Goal: Task Accomplishment & Management: Complete application form

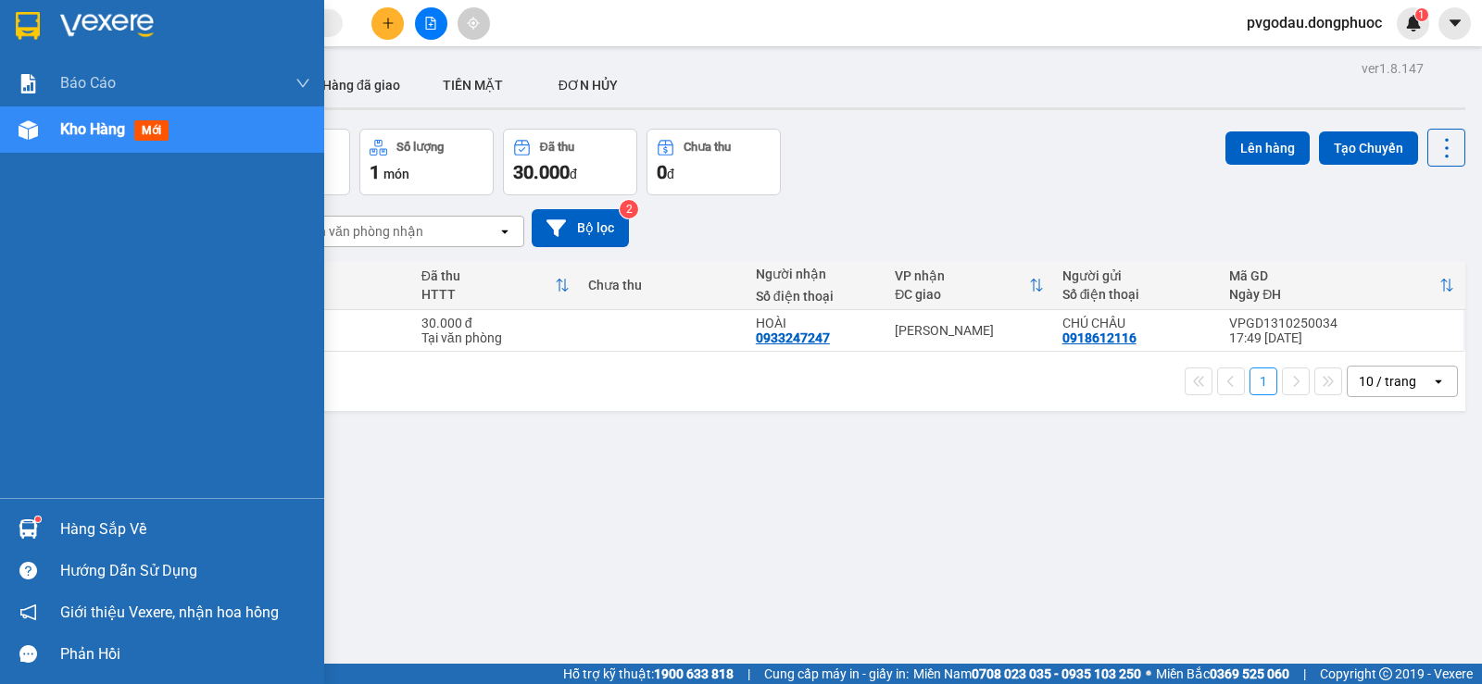
click at [50, 518] on div "Hàng sắp về" at bounding box center [162, 529] width 324 height 42
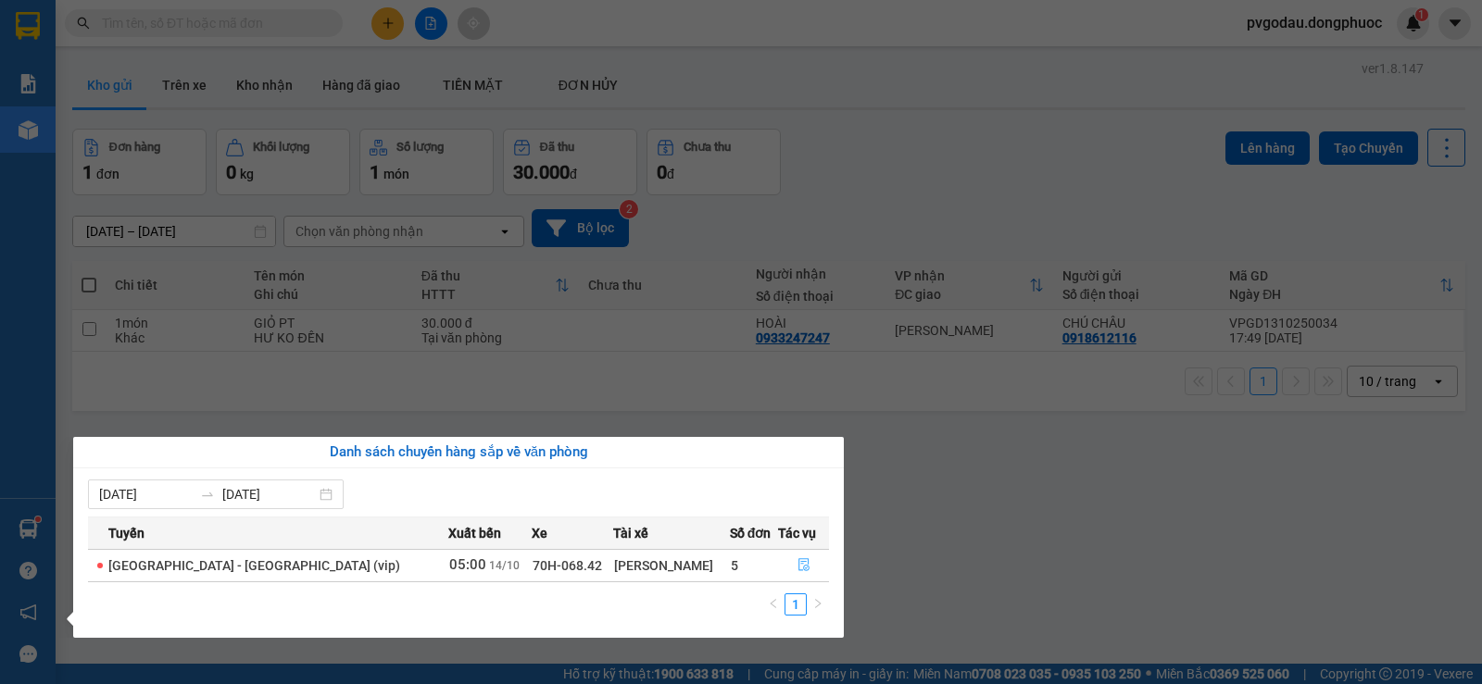
click at [795, 552] on button "button" at bounding box center [803, 566] width 49 height 30
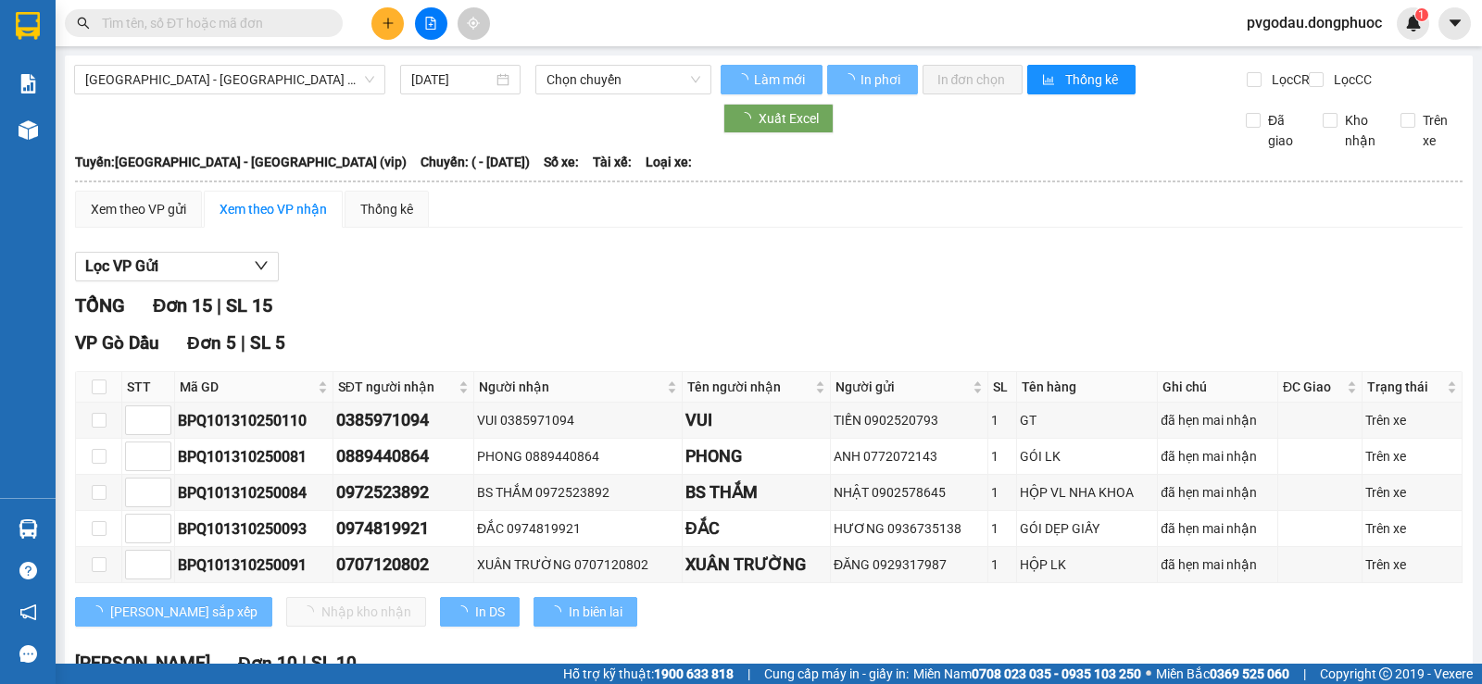
type input "[DATE]"
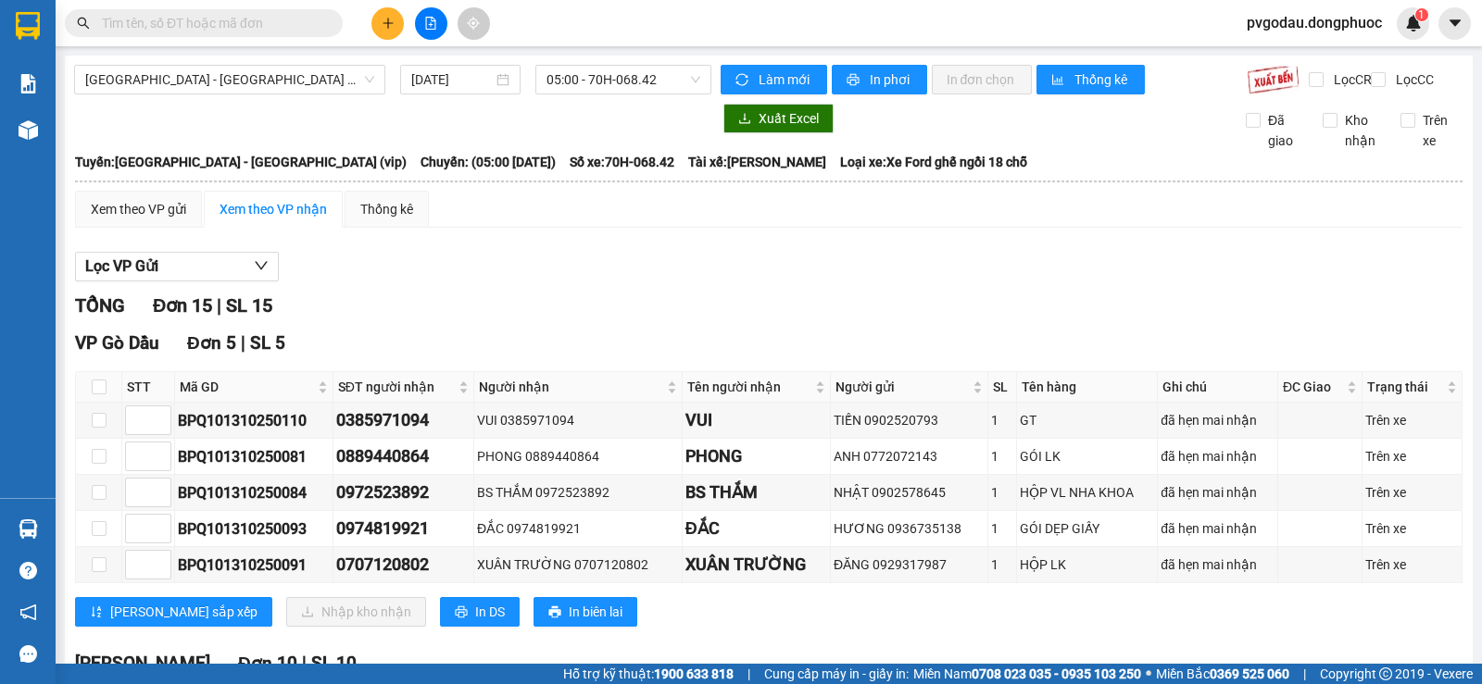
scroll to position [93, 0]
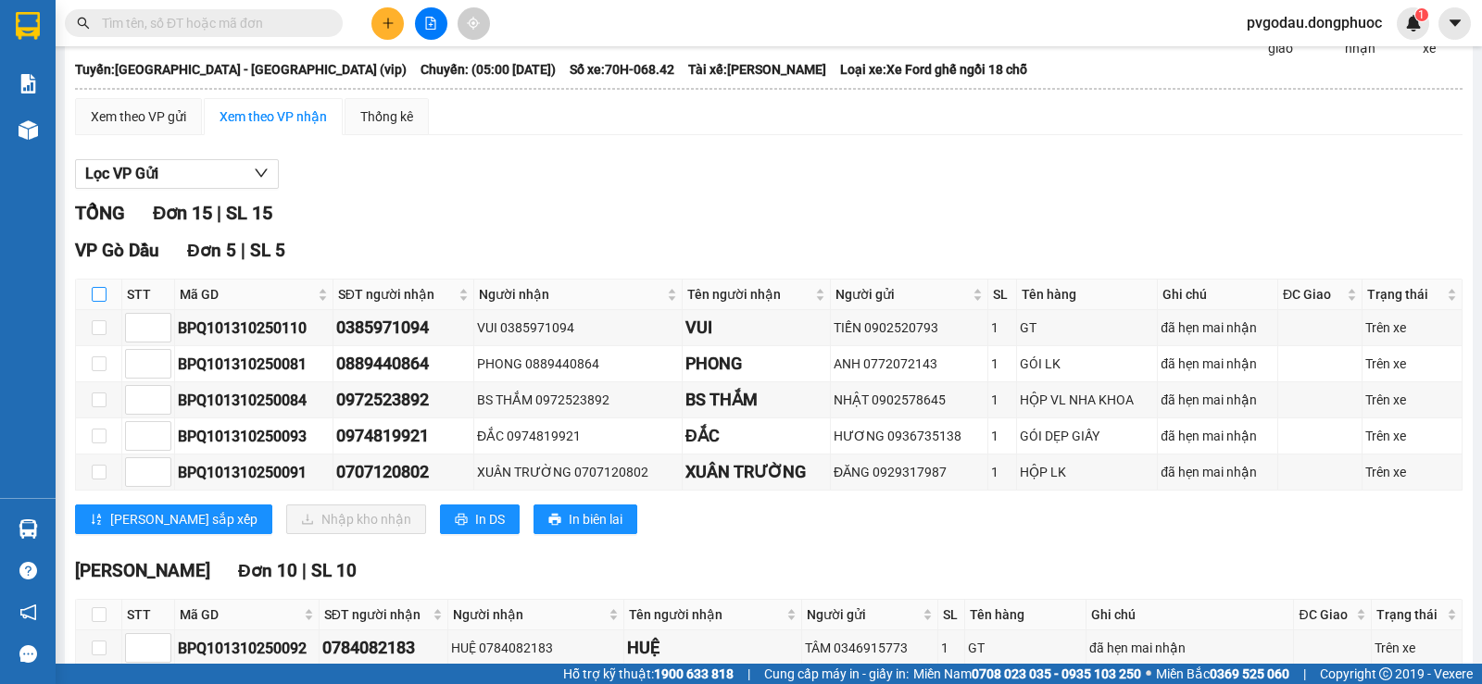
click at [106, 302] on input "checkbox" at bounding box center [99, 294] width 15 height 15
checkbox input "true"
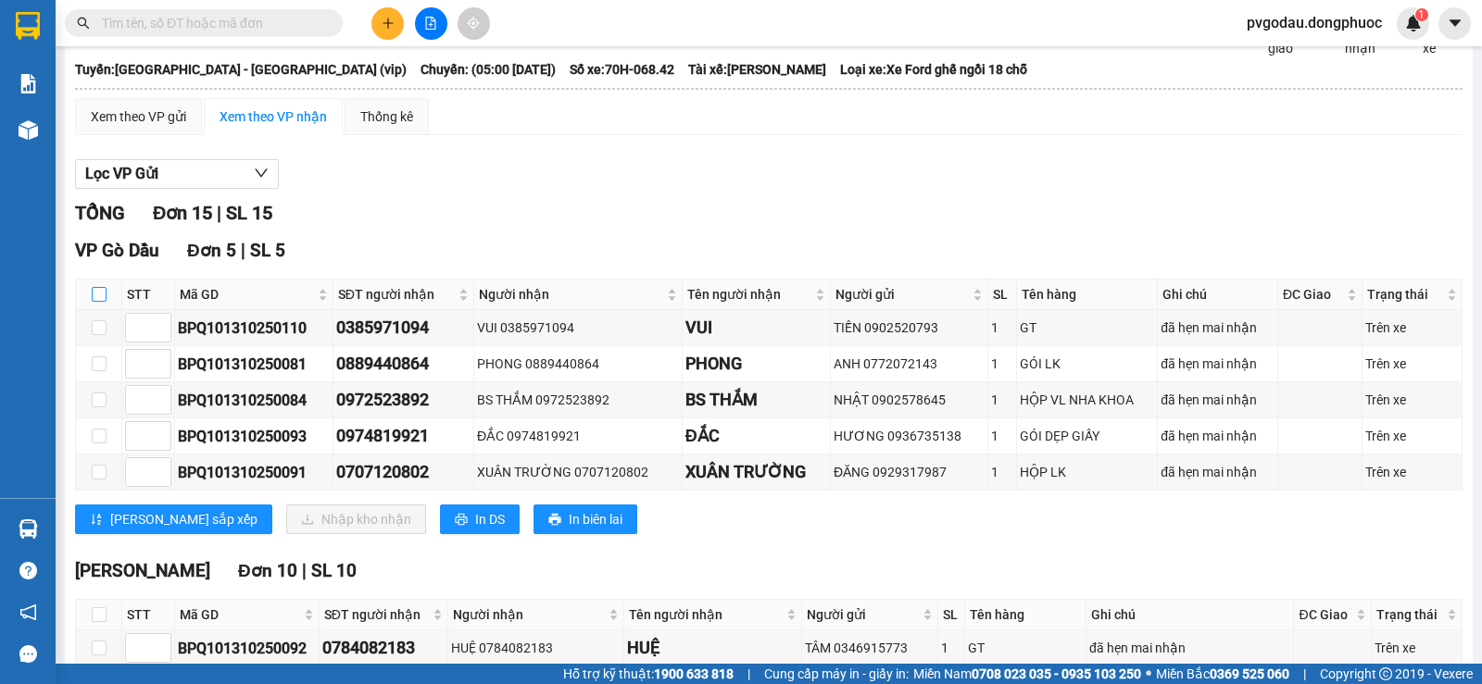
checkbox input "true"
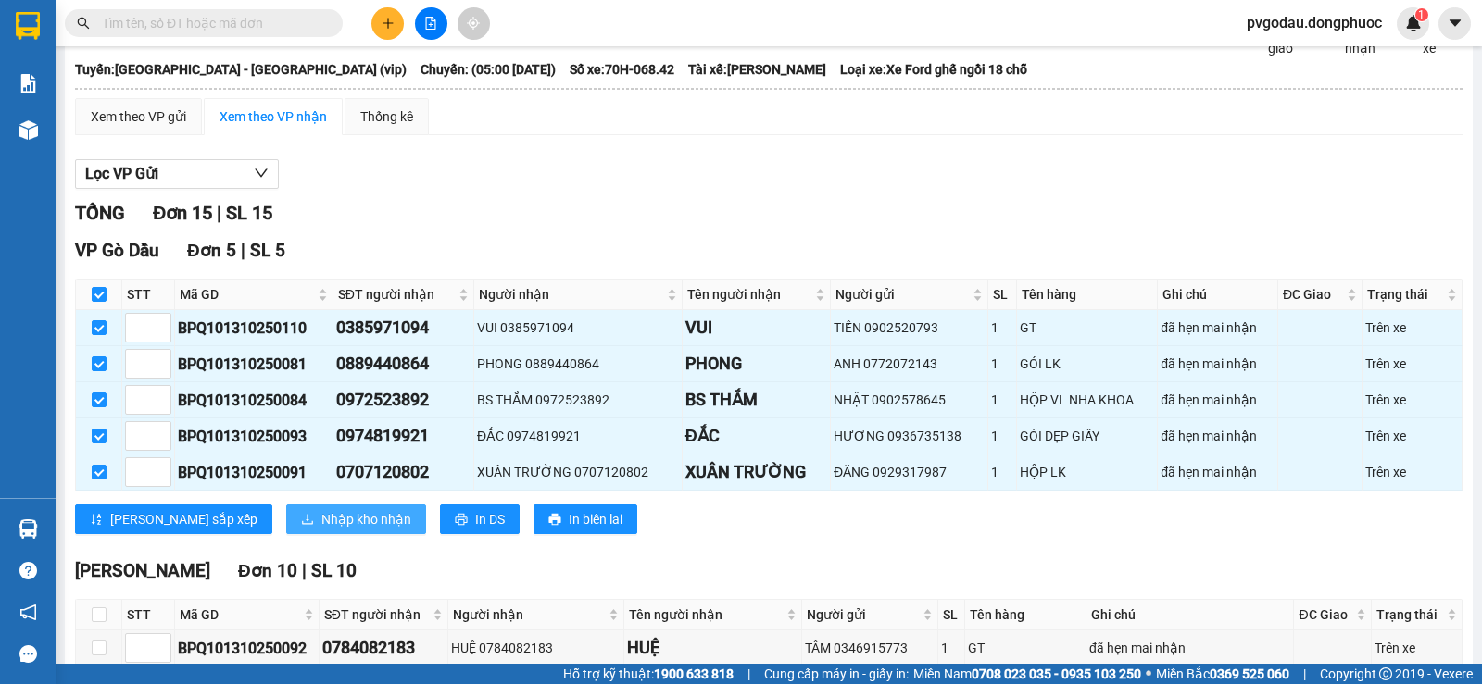
click at [321, 529] on span "Nhập kho nhận" at bounding box center [366, 519] width 90 height 20
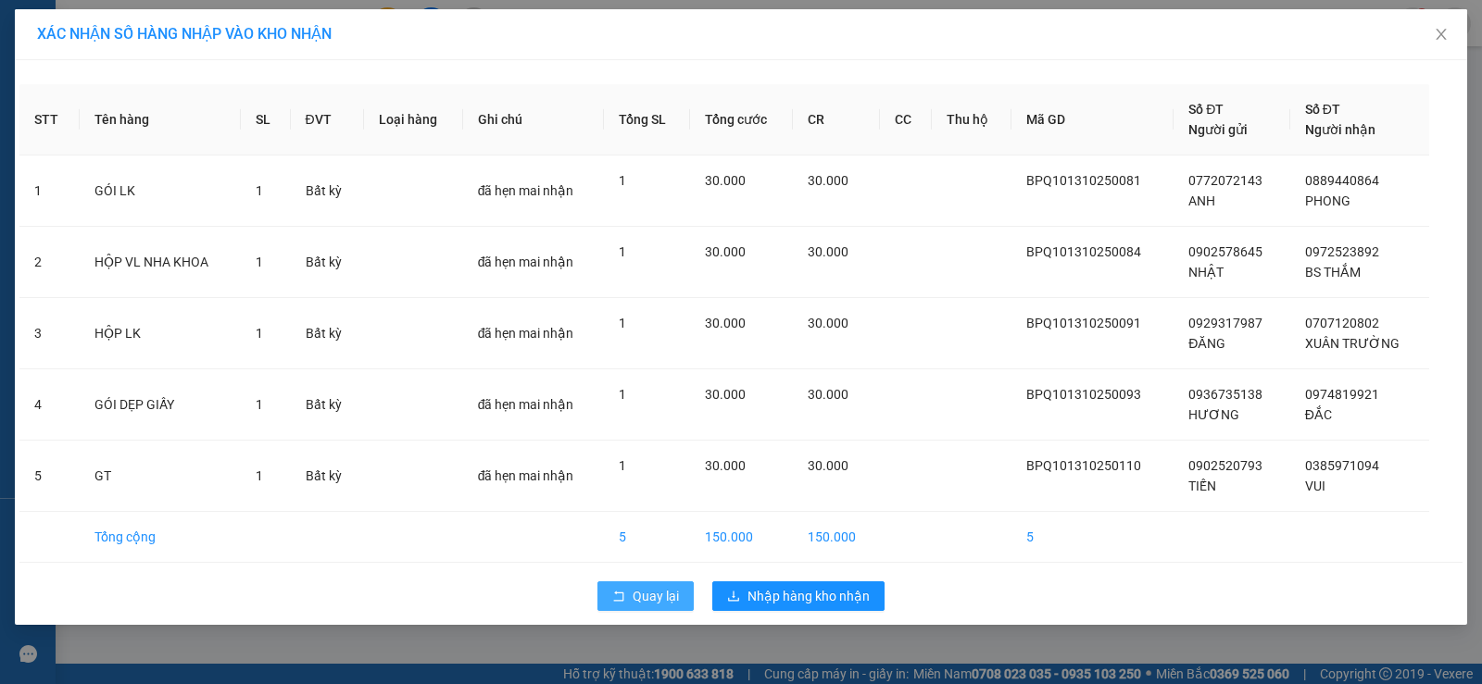
click at [637, 588] on span "Quay lại" at bounding box center [656, 596] width 46 height 20
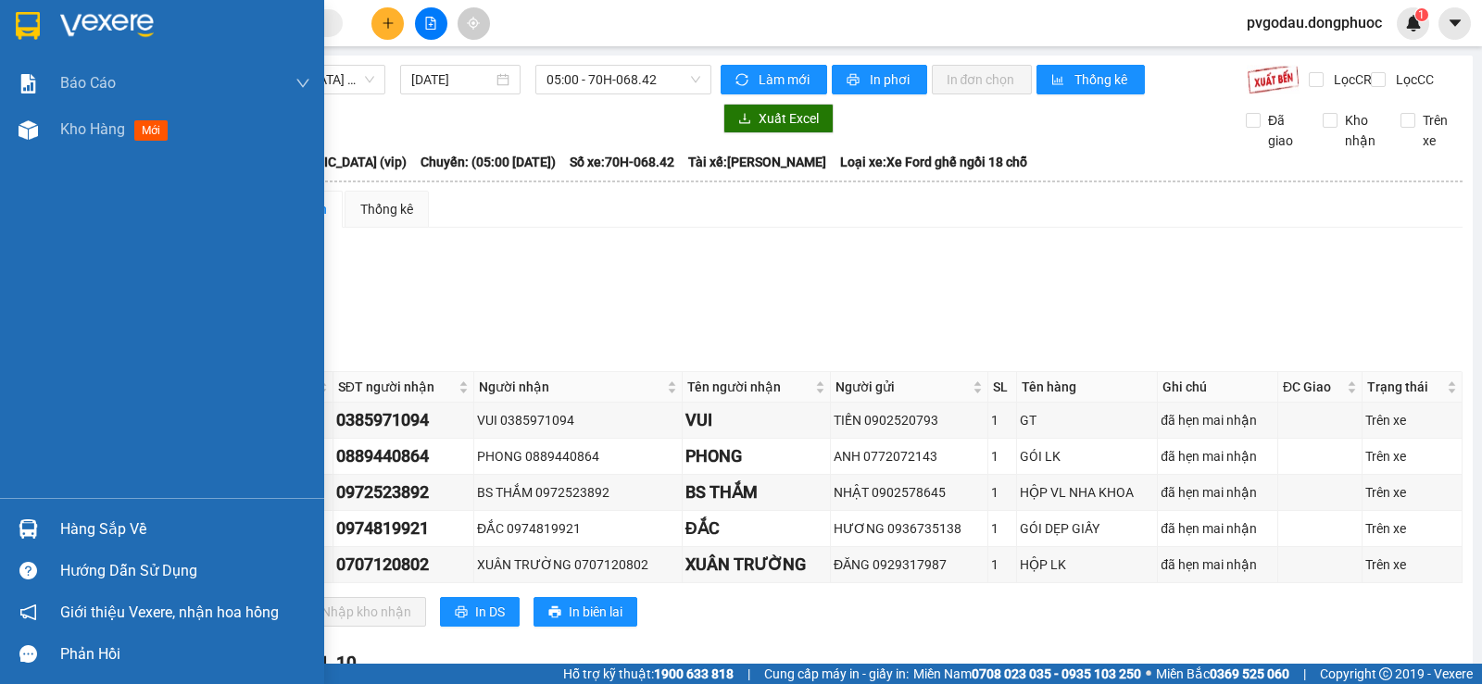
click at [7, 15] on div at bounding box center [162, 30] width 324 height 60
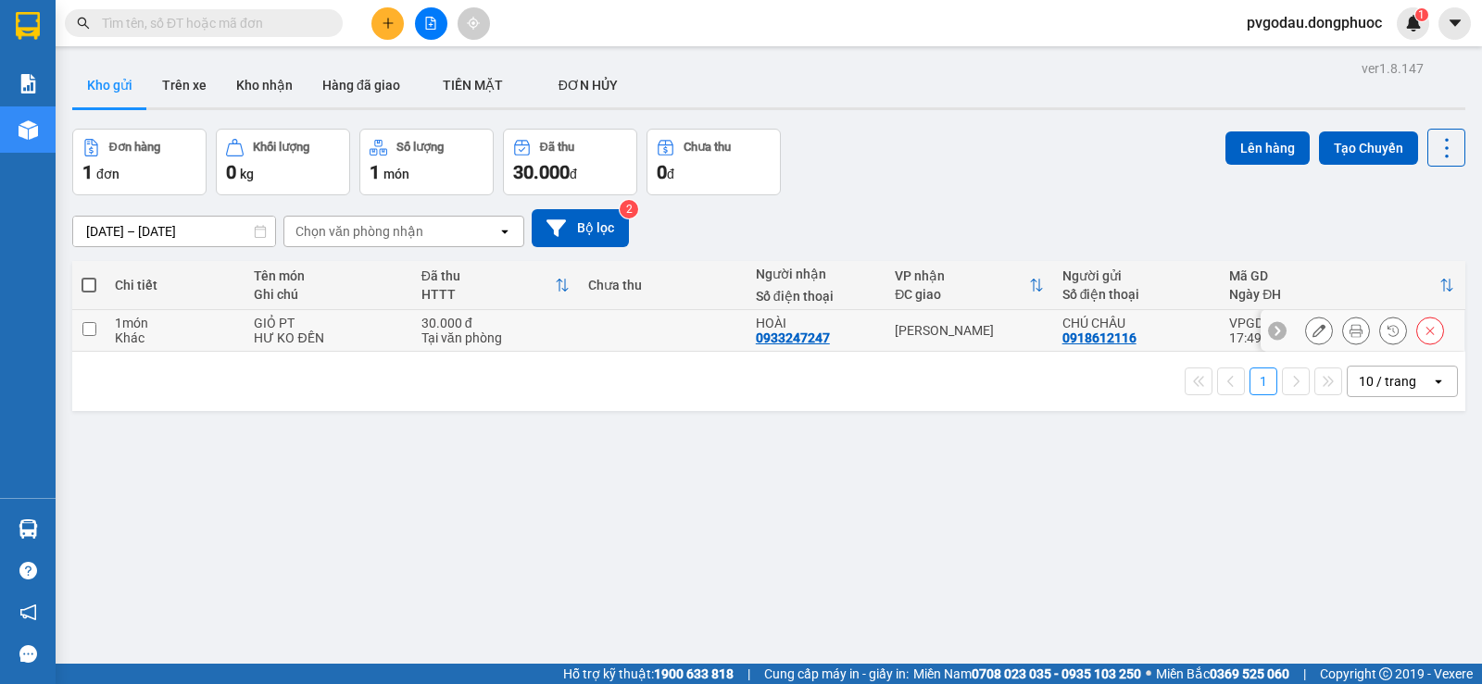
click at [950, 339] on td "[PERSON_NAME]" at bounding box center [968, 331] width 167 height 42
checkbox input "true"
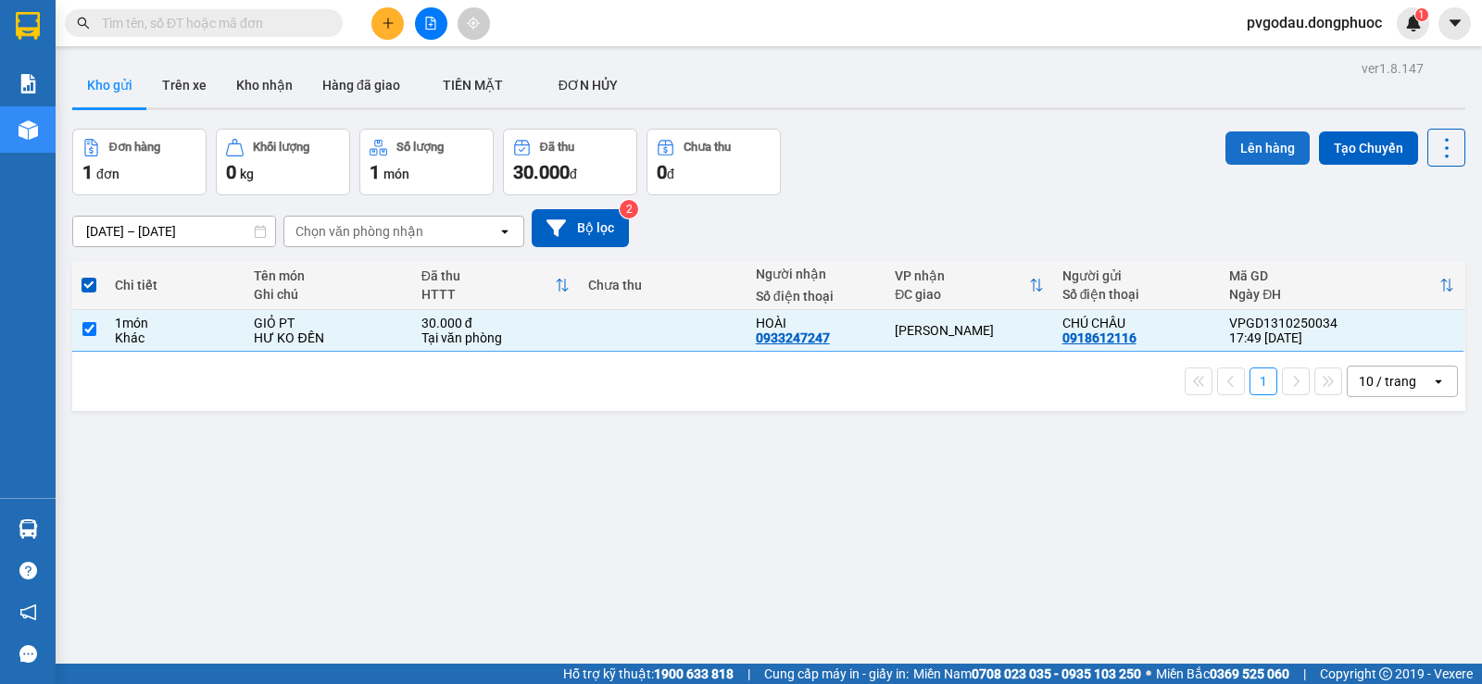
click at [1260, 146] on button "Lên hàng" at bounding box center [1267, 148] width 84 height 33
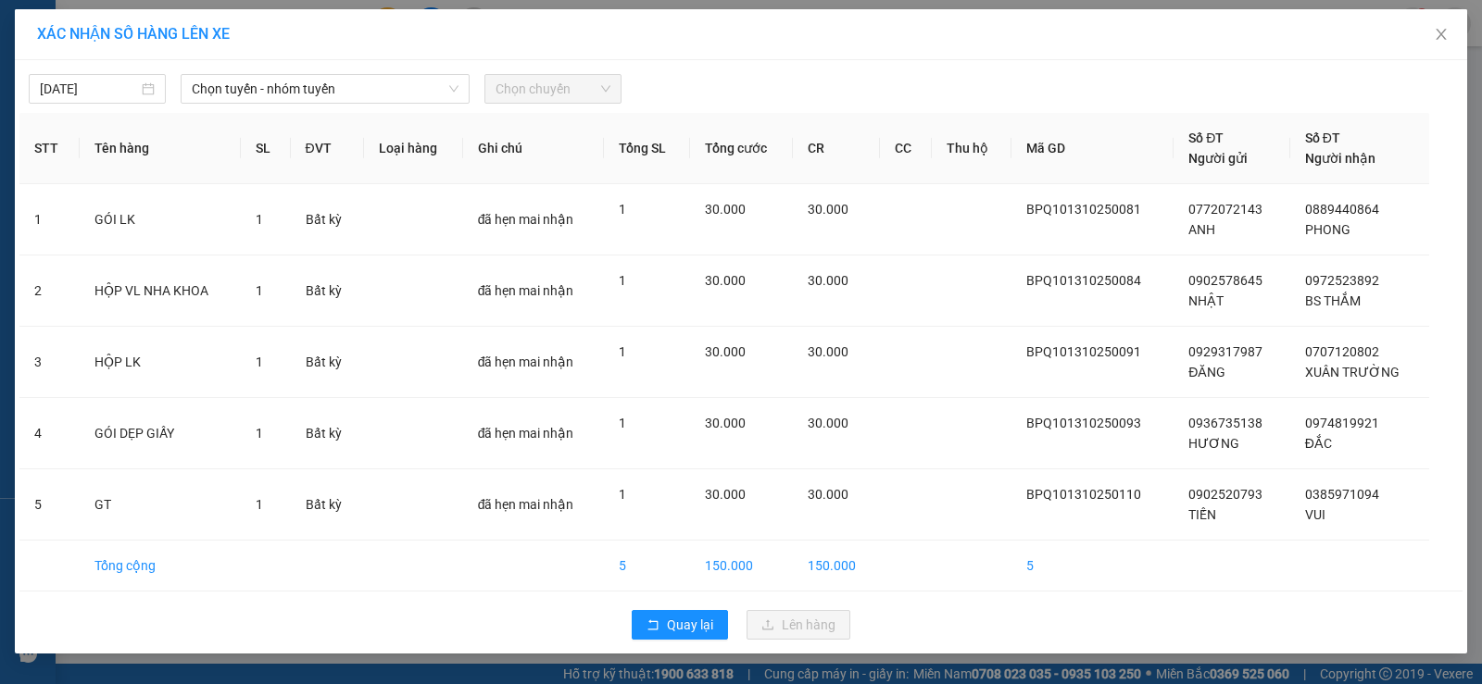
click at [418, 94] on span "Chọn tuyến - nhóm tuyến" at bounding box center [325, 89] width 267 height 28
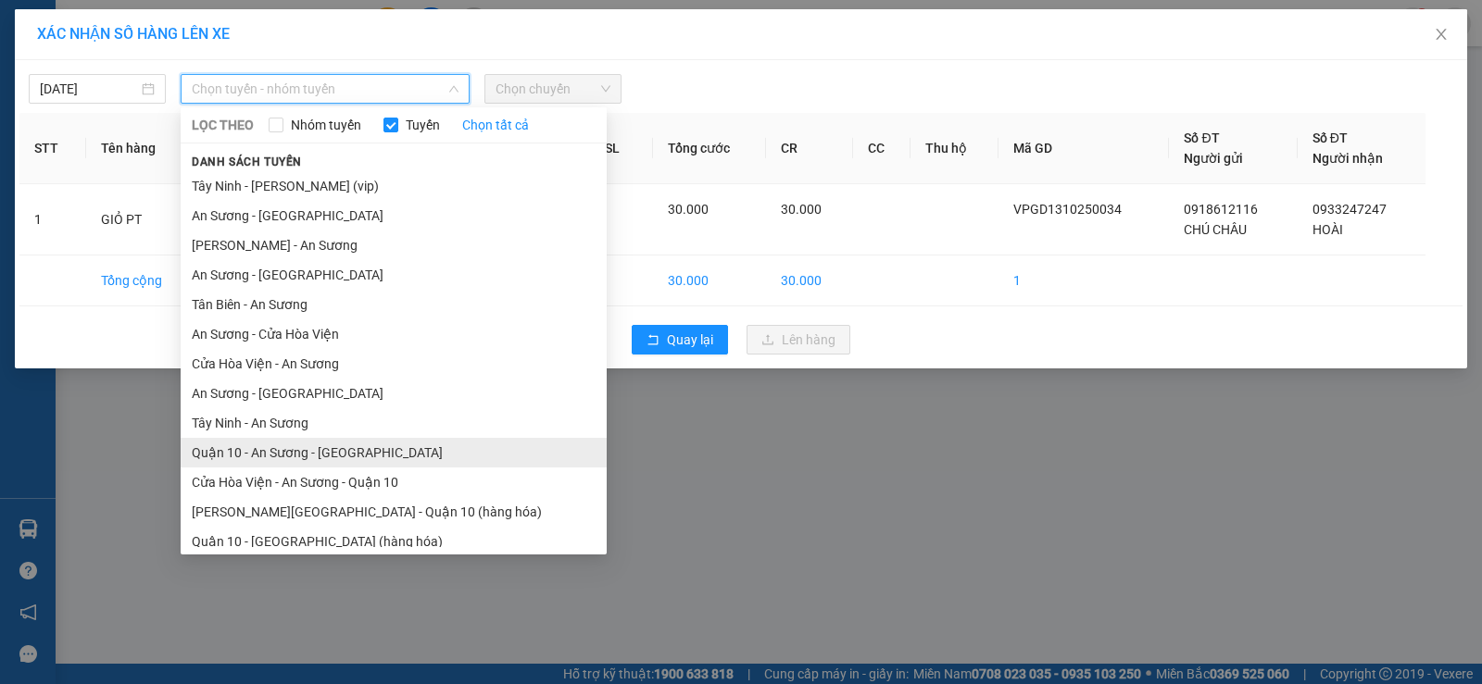
scroll to position [39, 0]
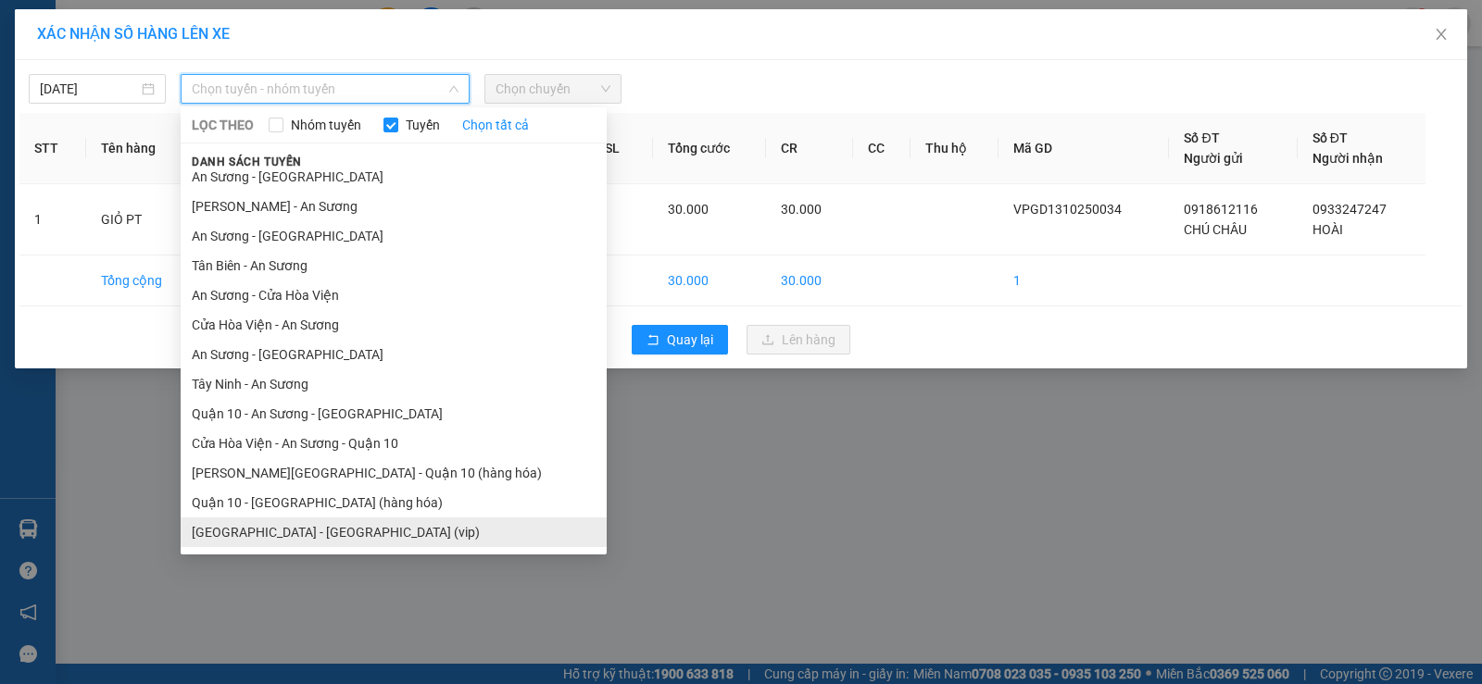
click at [367, 529] on li "[GEOGRAPHIC_DATA] - [GEOGRAPHIC_DATA] (vip)" at bounding box center [394, 533] width 426 height 30
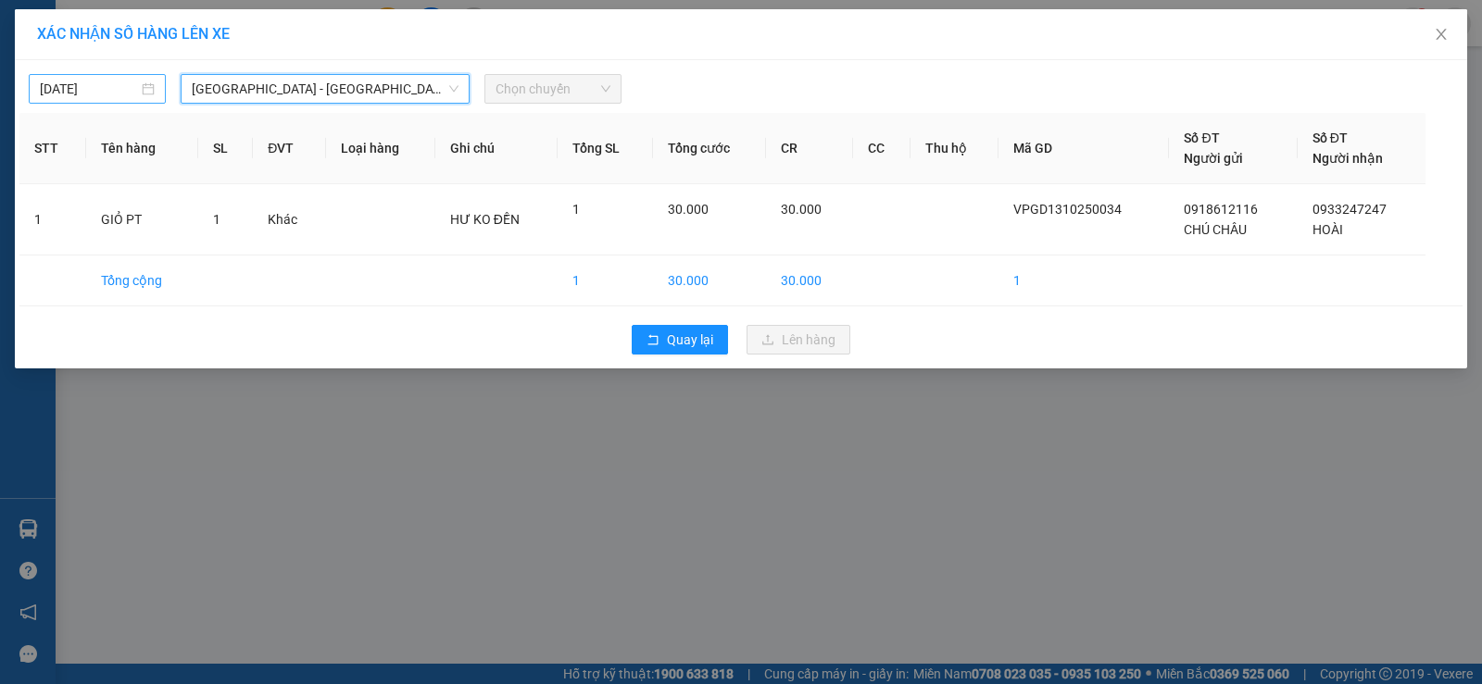
click at [70, 92] on input "[DATE]" at bounding box center [89, 89] width 98 height 20
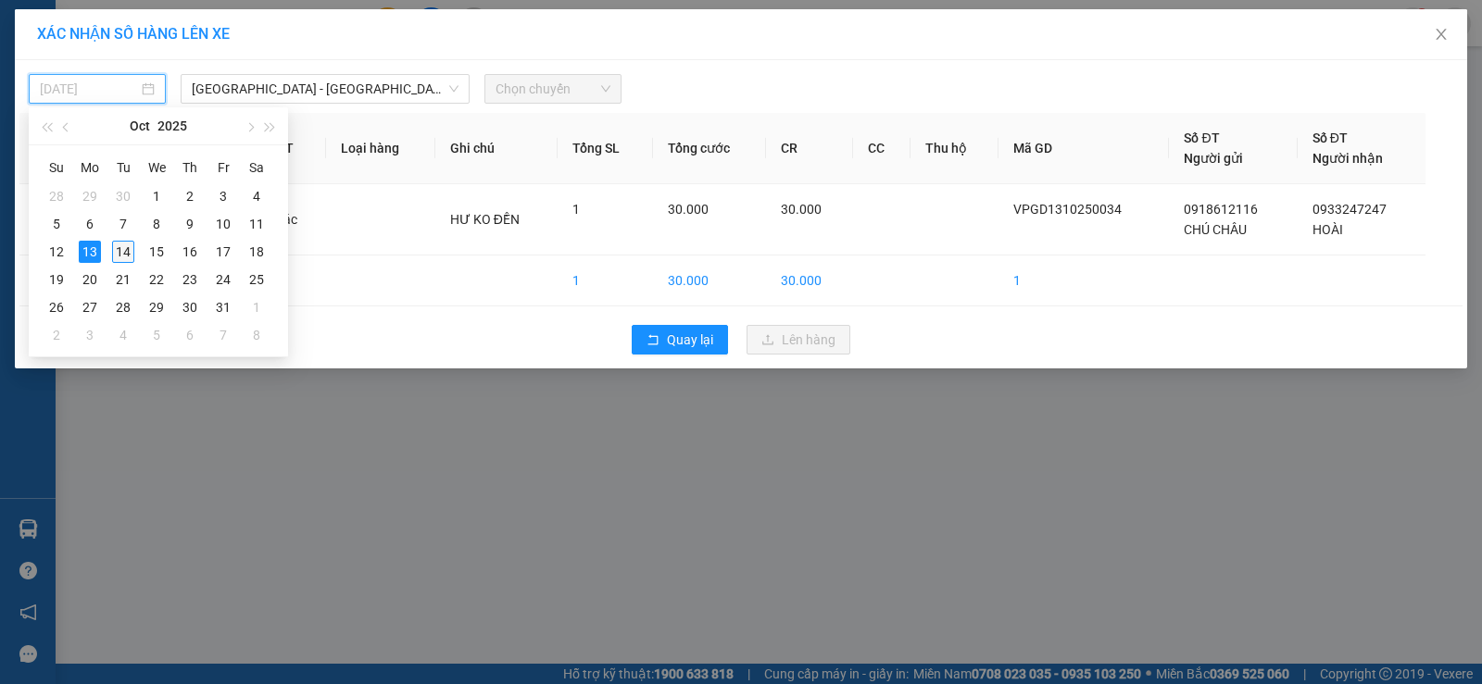
click at [126, 249] on div "14" at bounding box center [123, 252] width 22 height 22
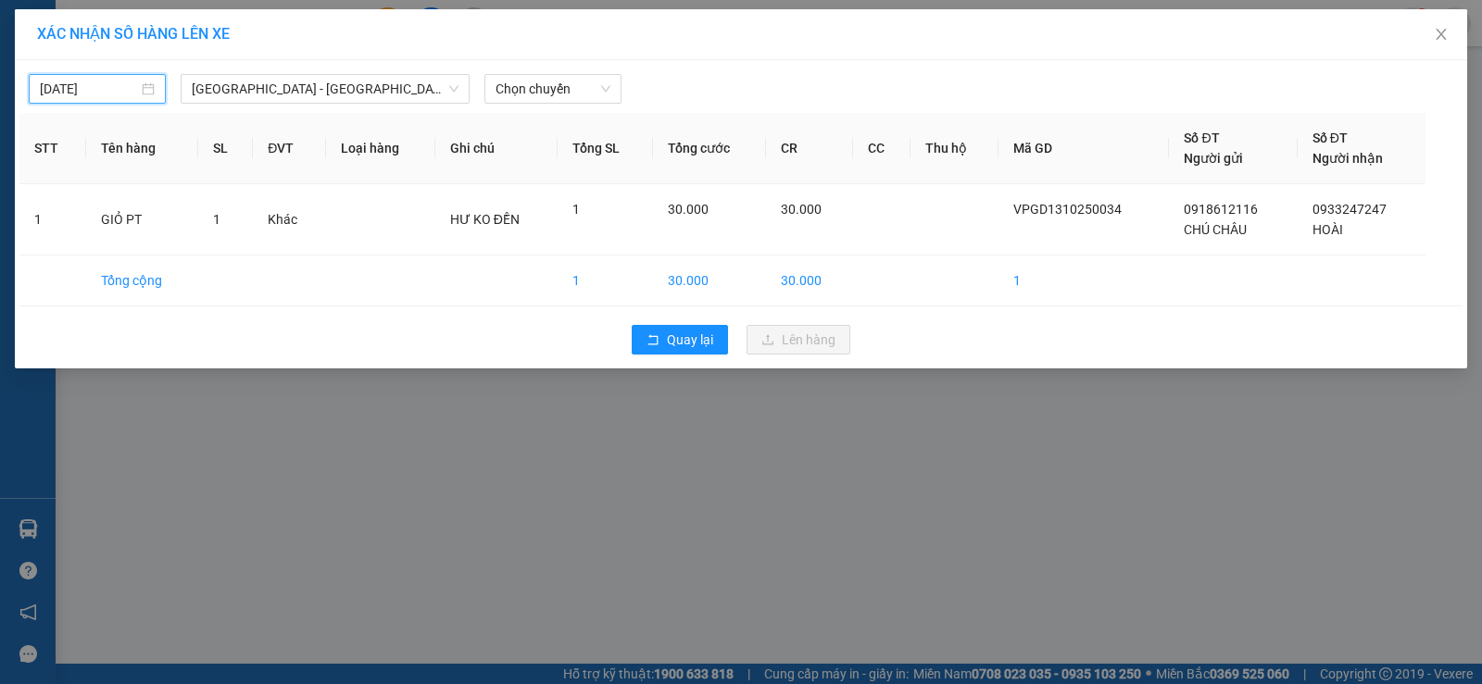
click at [79, 89] on input "[DATE]" at bounding box center [89, 89] width 98 height 20
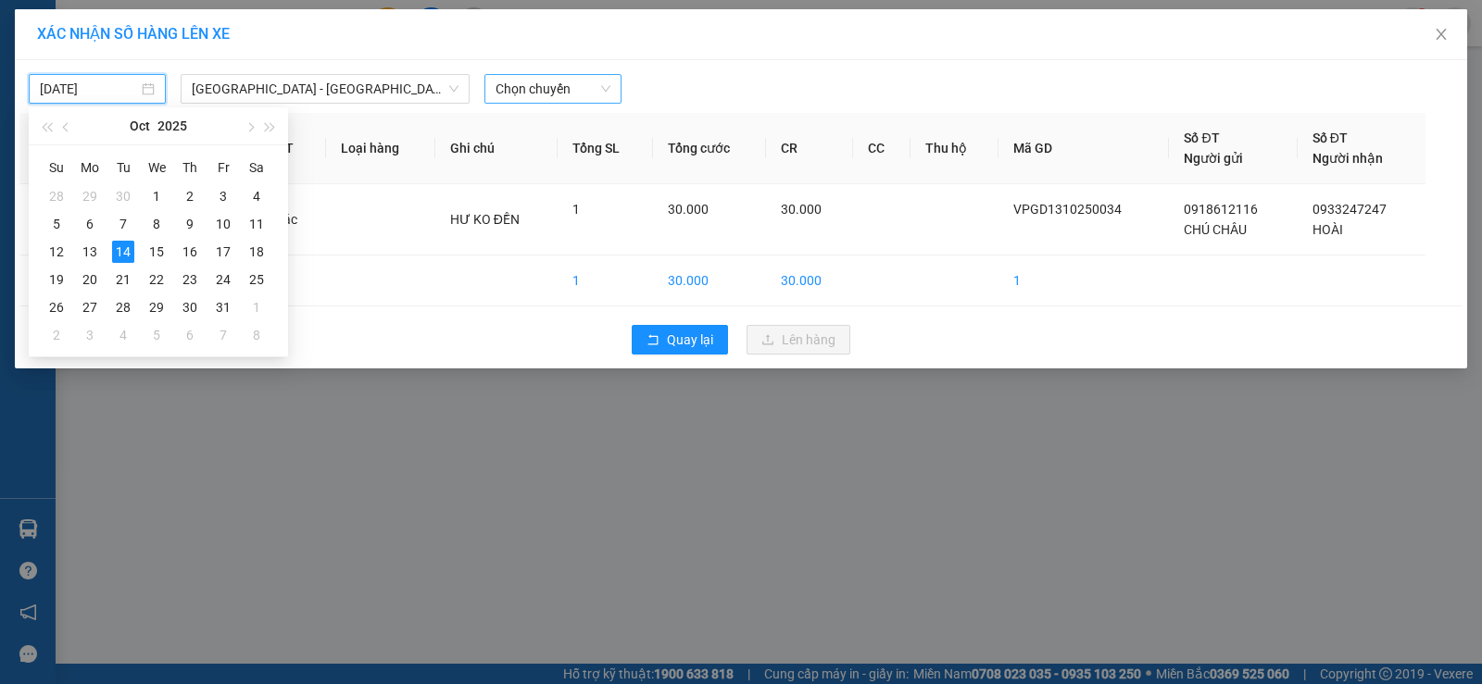
click at [591, 90] on span "Chọn chuyến" at bounding box center [552, 89] width 115 height 28
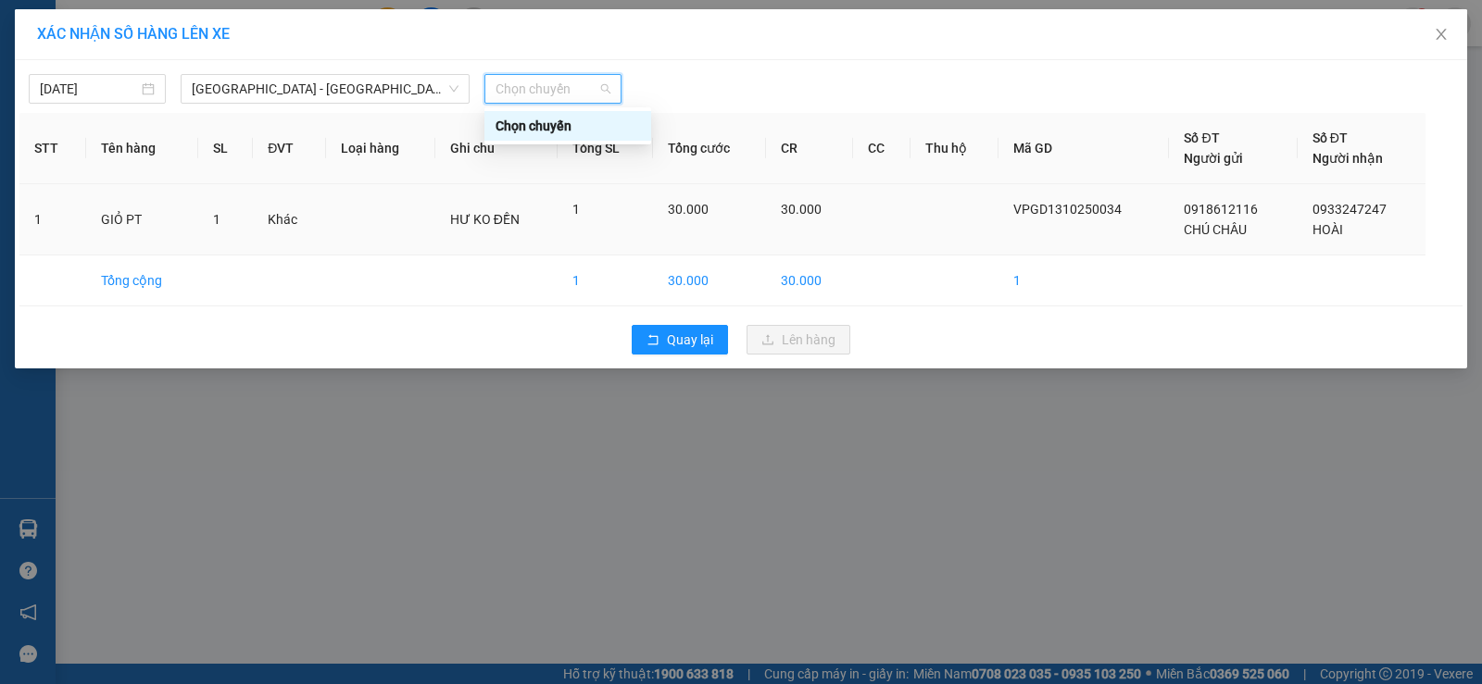
click at [528, 207] on td "HƯ KO ĐỀN" at bounding box center [496, 219] width 122 height 71
click at [527, 99] on span "Chọn chuyến" at bounding box center [552, 89] width 115 height 28
click at [483, 246] on td "HƯ KO ĐỀN" at bounding box center [496, 219] width 122 height 71
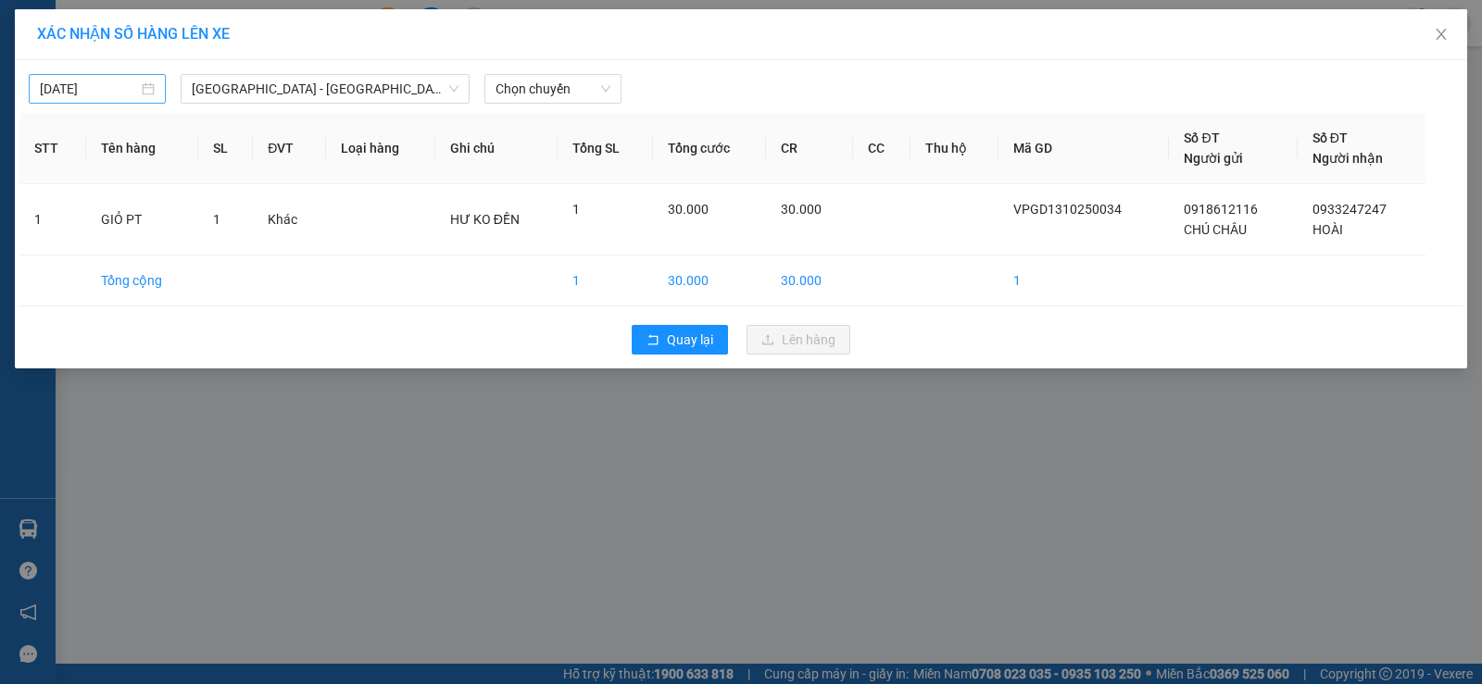
click at [99, 95] on input "[DATE]" at bounding box center [89, 89] width 98 height 20
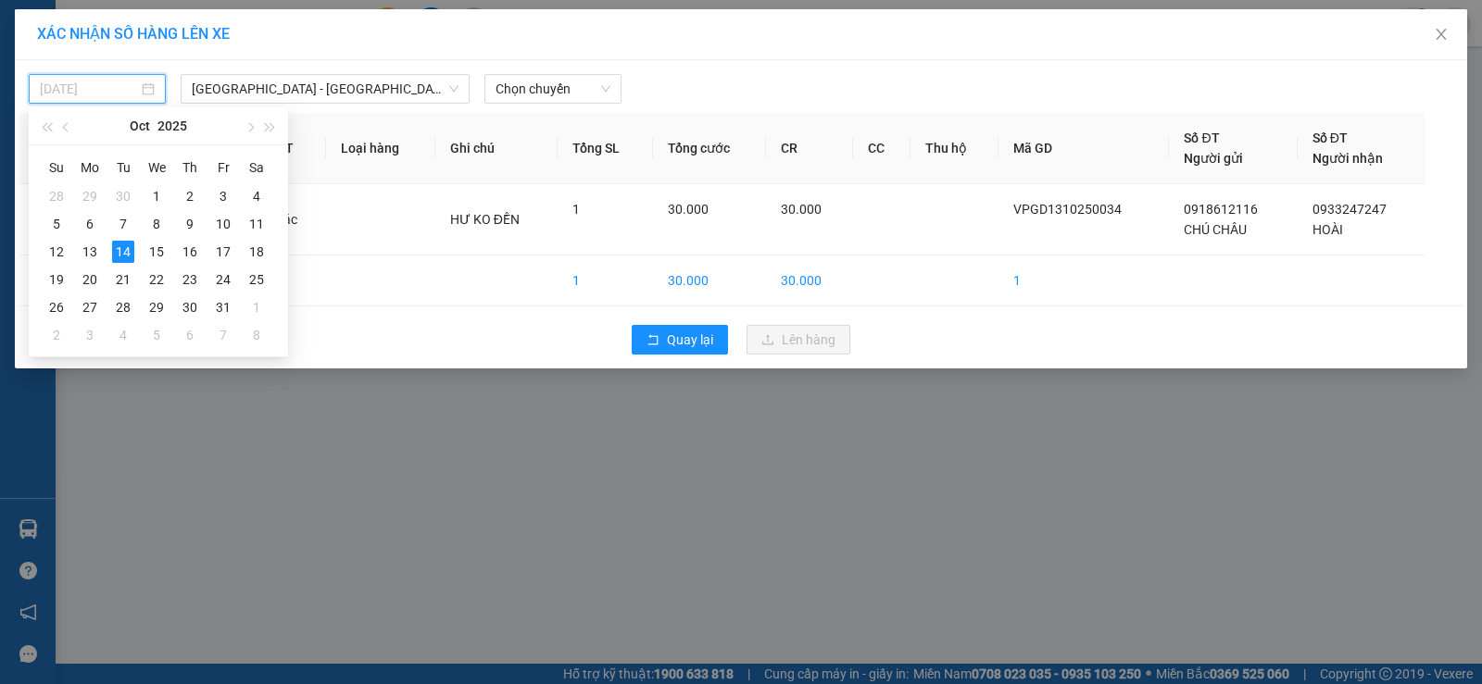
type input "[DATE]"
click at [128, 244] on div "14" at bounding box center [123, 252] width 22 height 22
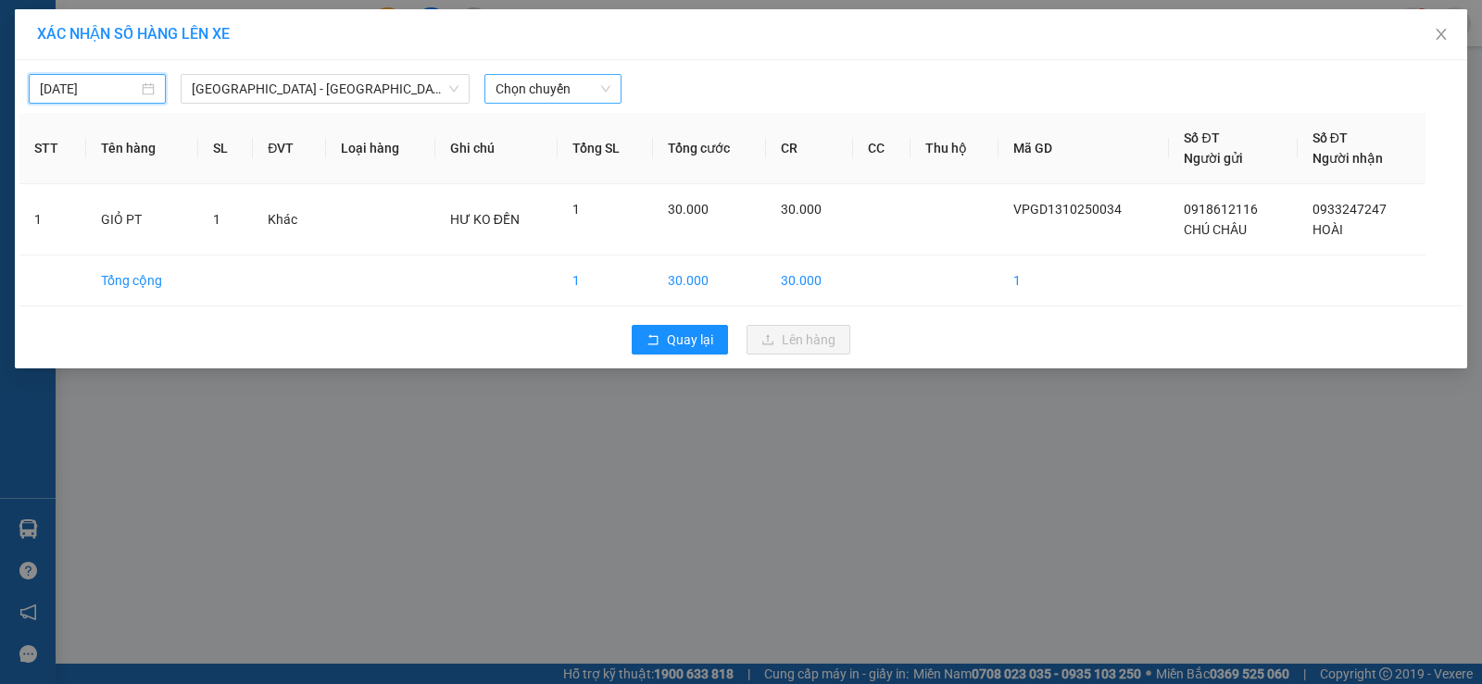
click at [500, 87] on span "Chọn chuyến" at bounding box center [552, 89] width 115 height 28
type input "684"
click at [440, 218] on td "HƯ KO ĐỀN" at bounding box center [496, 219] width 122 height 71
click at [357, 94] on span "[GEOGRAPHIC_DATA] - [GEOGRAPHIC_DATA] (vip)" at bounding box center [325, 89] width 267 height 28
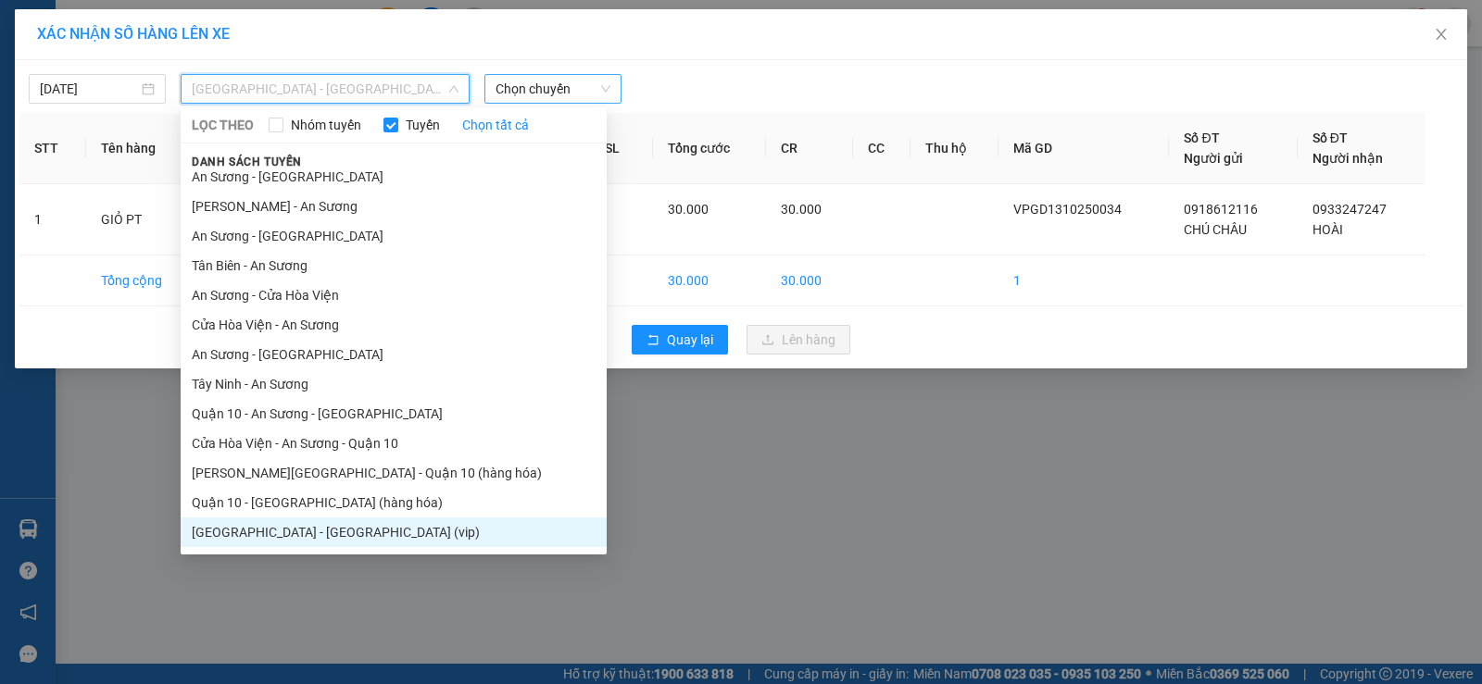
click at [552, 85] on span "Chọn chuyến" at bounding box center [552, 89] width 115 height 28
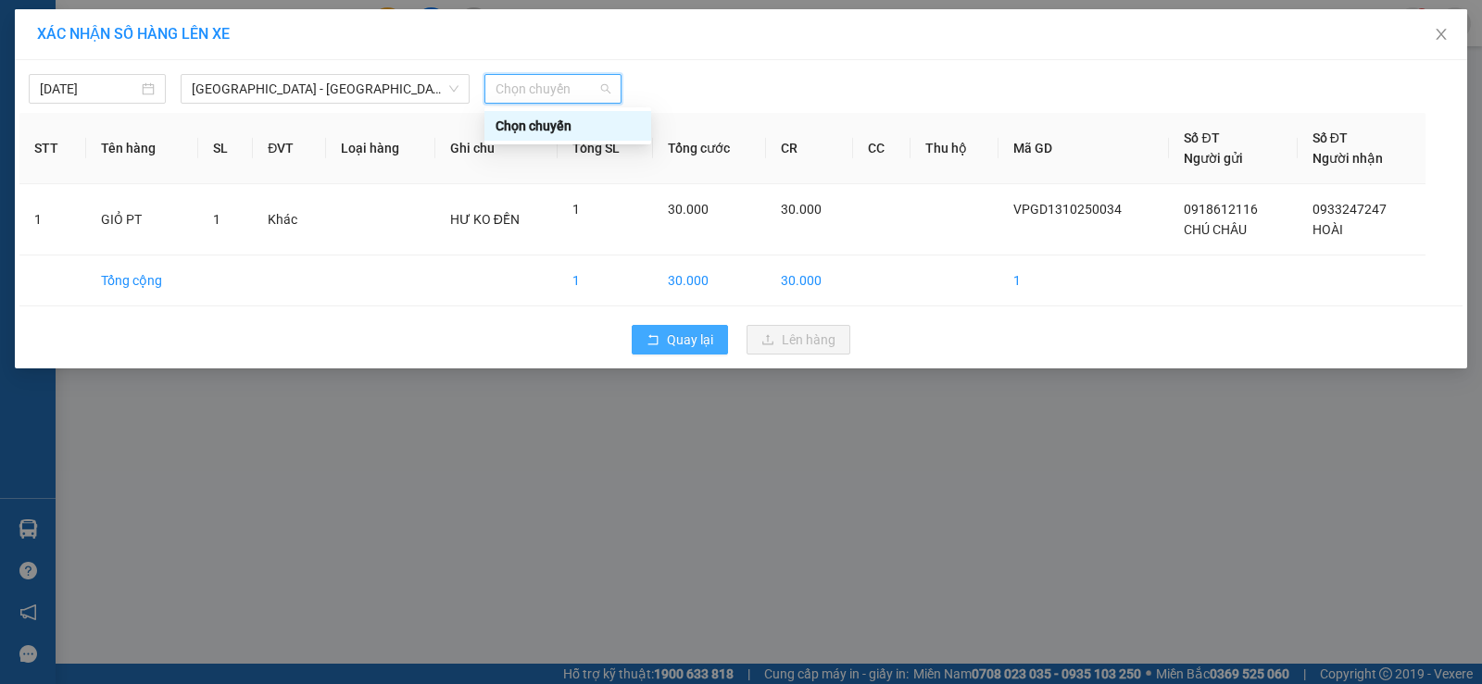
click at [679, 346] on span "Quay lại" at bounding box center [690, 340] width 46 height 20
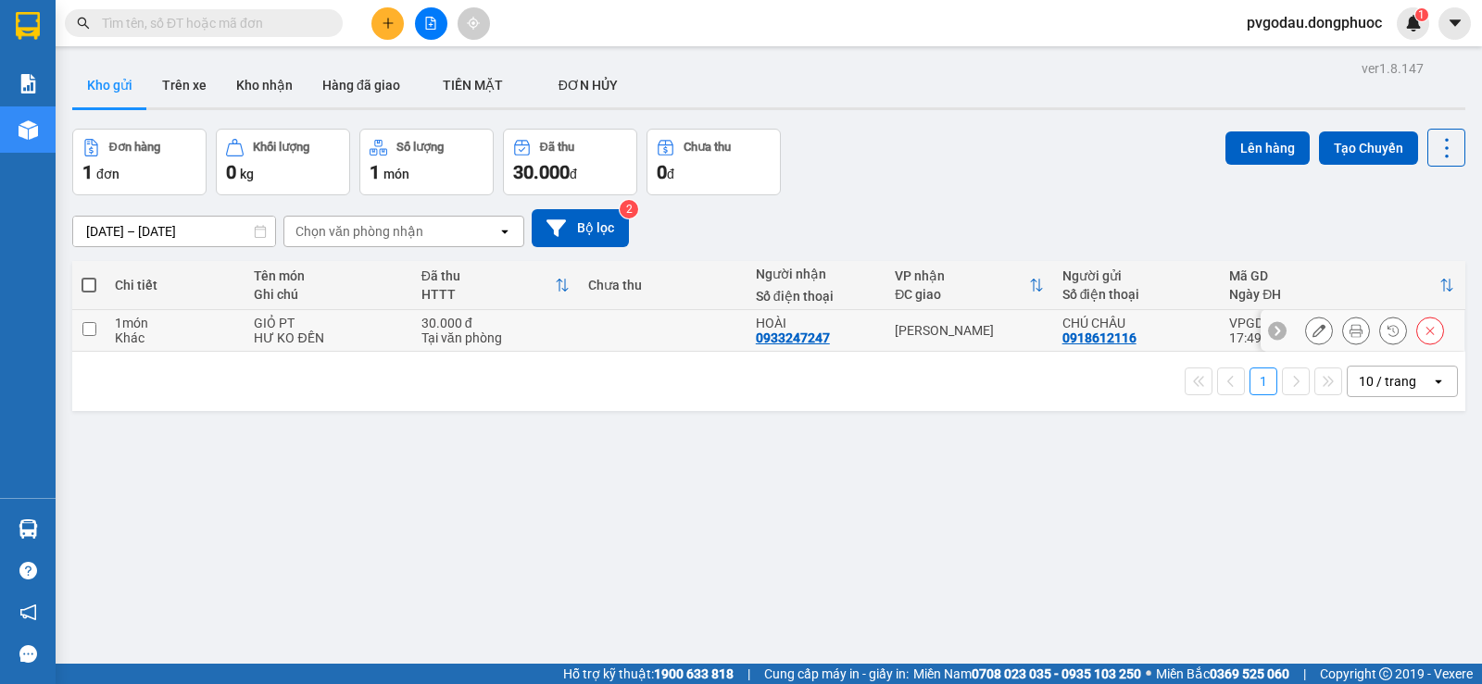
click at [904, 340] on td "[PERSON_NAME]" at bounding box center [968, 331] width 167 height 42
checkbox input "true"
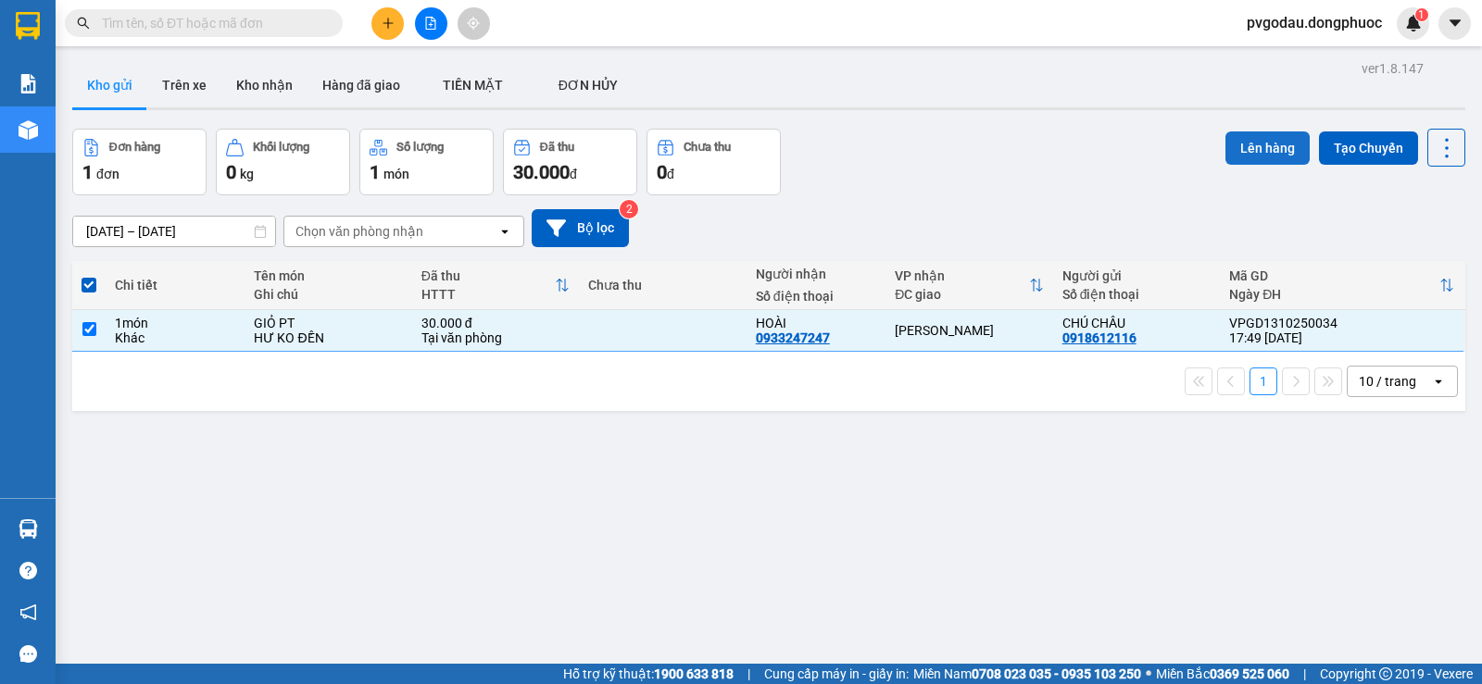
click at [1259, 146] on button "Lên hàng" at bounding box center [1267, 148] width 84 height 33
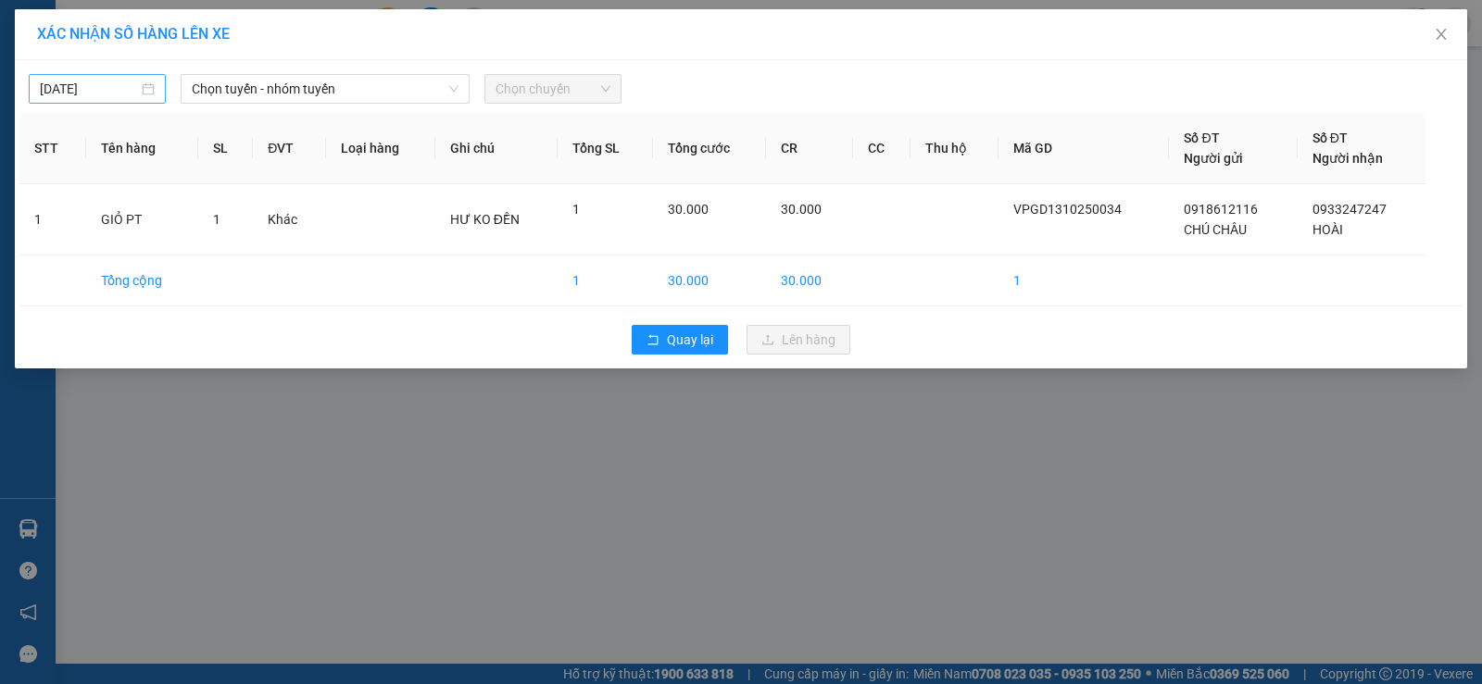
click at [88, 91] on body "Kết quả tìm kiếm ( 0 ) Bộ lọc No Data pvgodau.dongphuoc 1 Báo cáo Mẫu 1: Báo cá…" at bounding box center [741, 342] width 1482 height 684
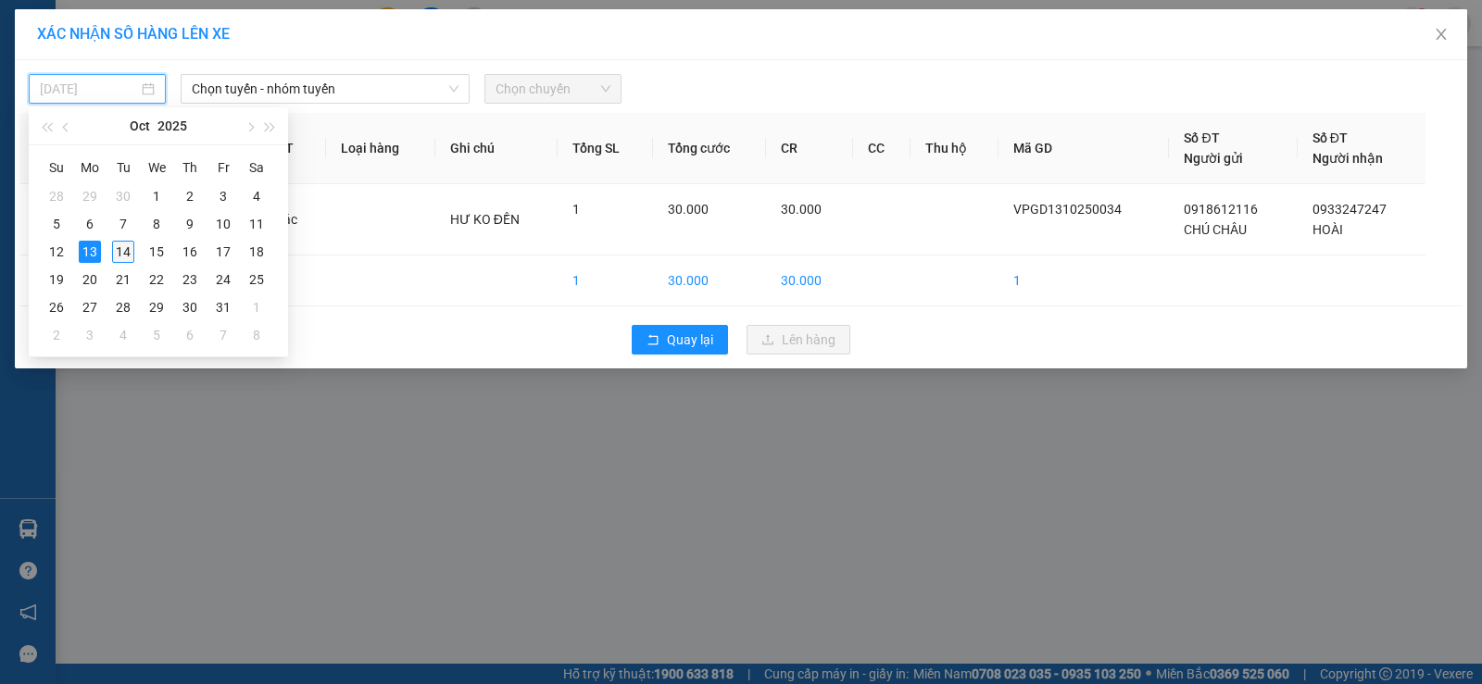
click at [114, 257] on div "14" at bounding box center [123, 252] width 22 height 22
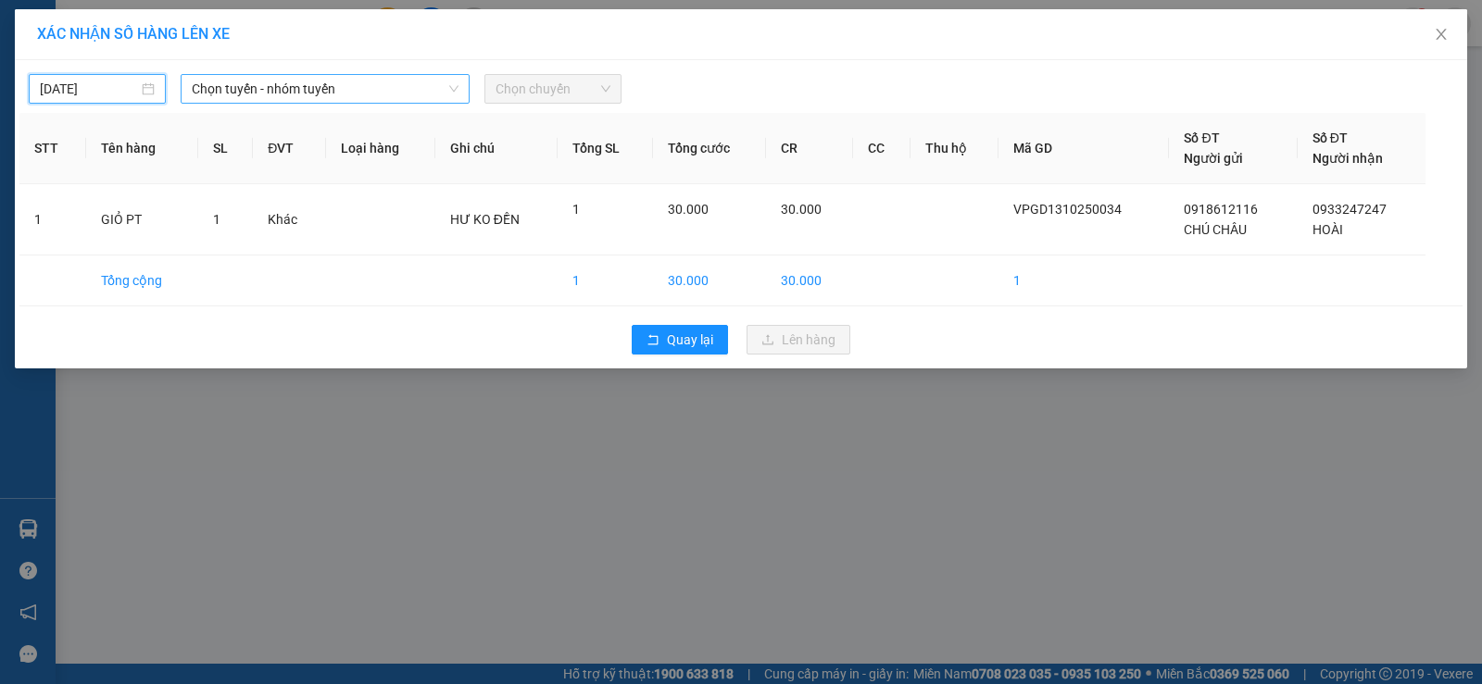
type input "[DATE]"
click at [278, 86] on span "Chọn tuyến - nhóm tuyến" at bounding box center [325, 89] width 267 height 28
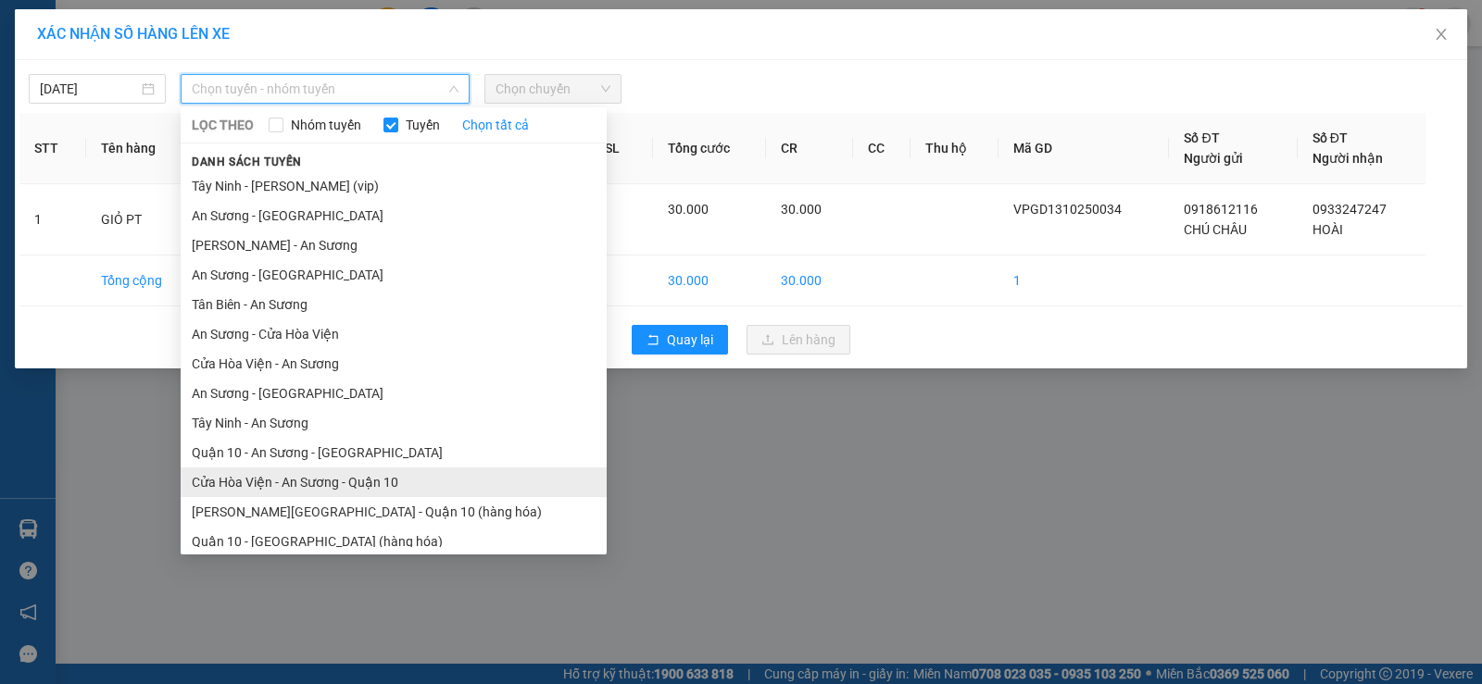
scroll to position [39, 0]
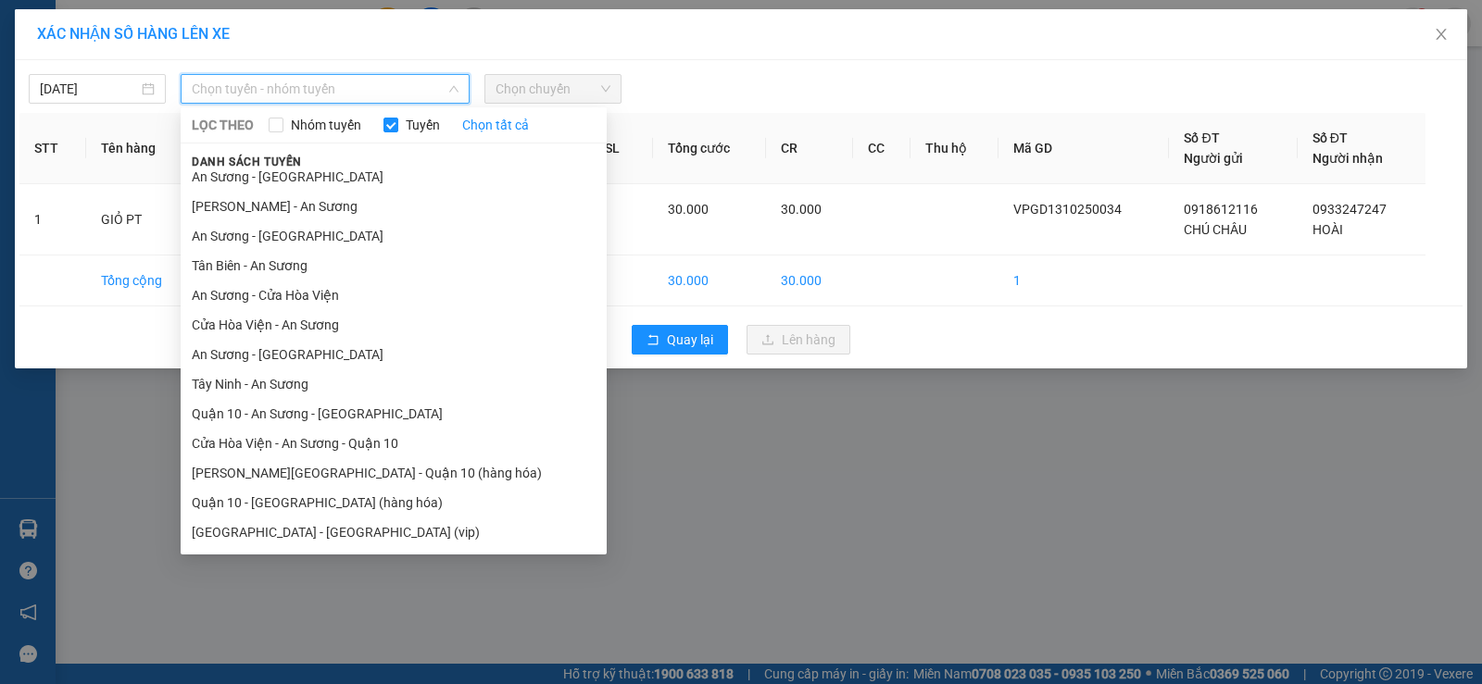
click at [369, 525] on li "[GEOGRAPHIC_DATA] - [GEOGRAPHIC_DATA] (vip)" at bounding box center [394, 533] width 426 height 30
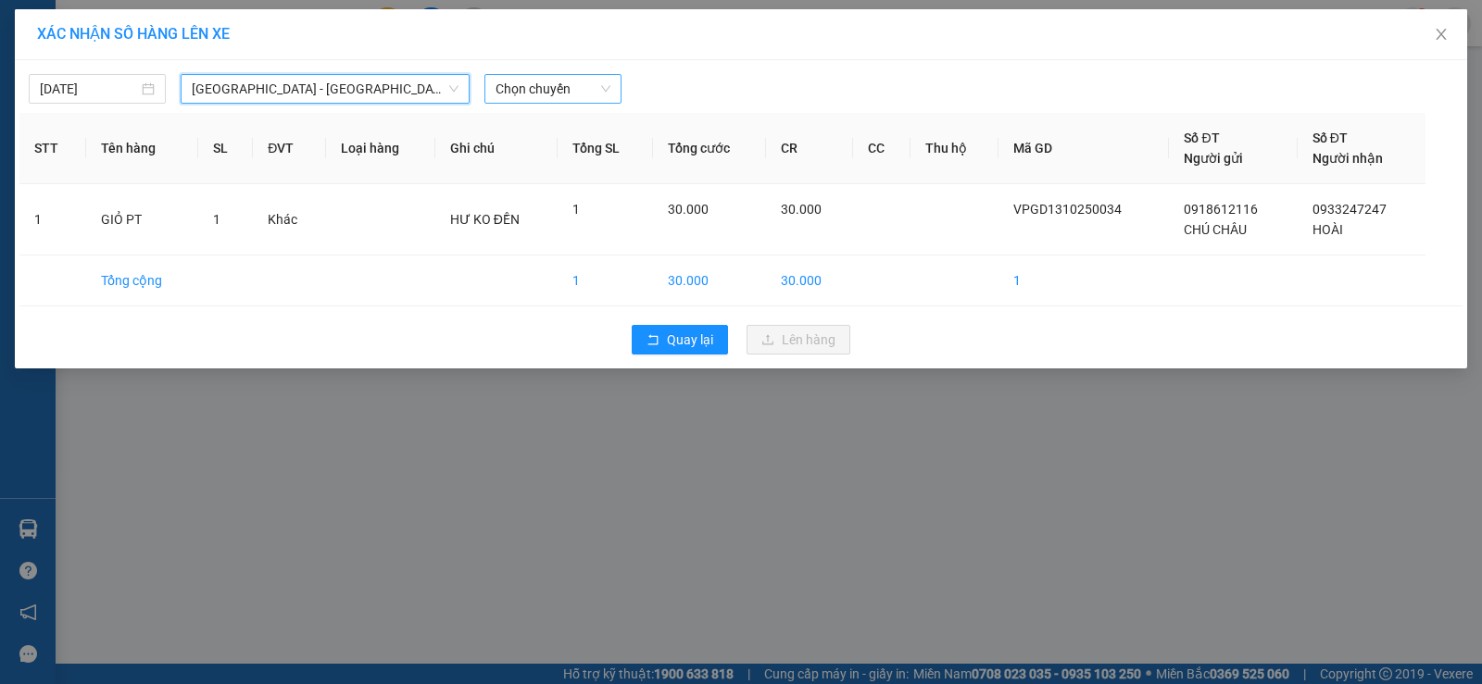
click at [577, 93] on span "Chọn chuyến" at bounding box center [552, 89] width 115 height 28
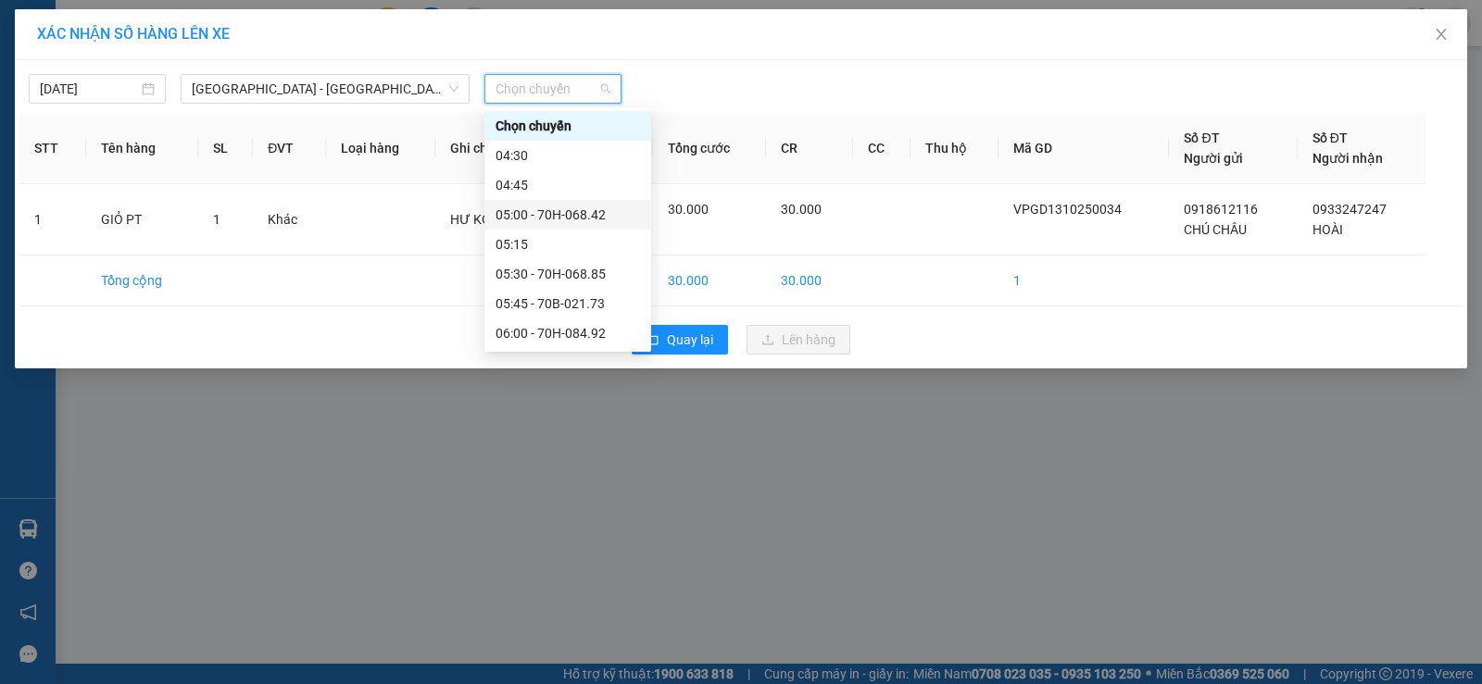
click at [580, 215] on div "05:00 - 70H-068.42" at bounding box center [567, 215] width 144 height 20
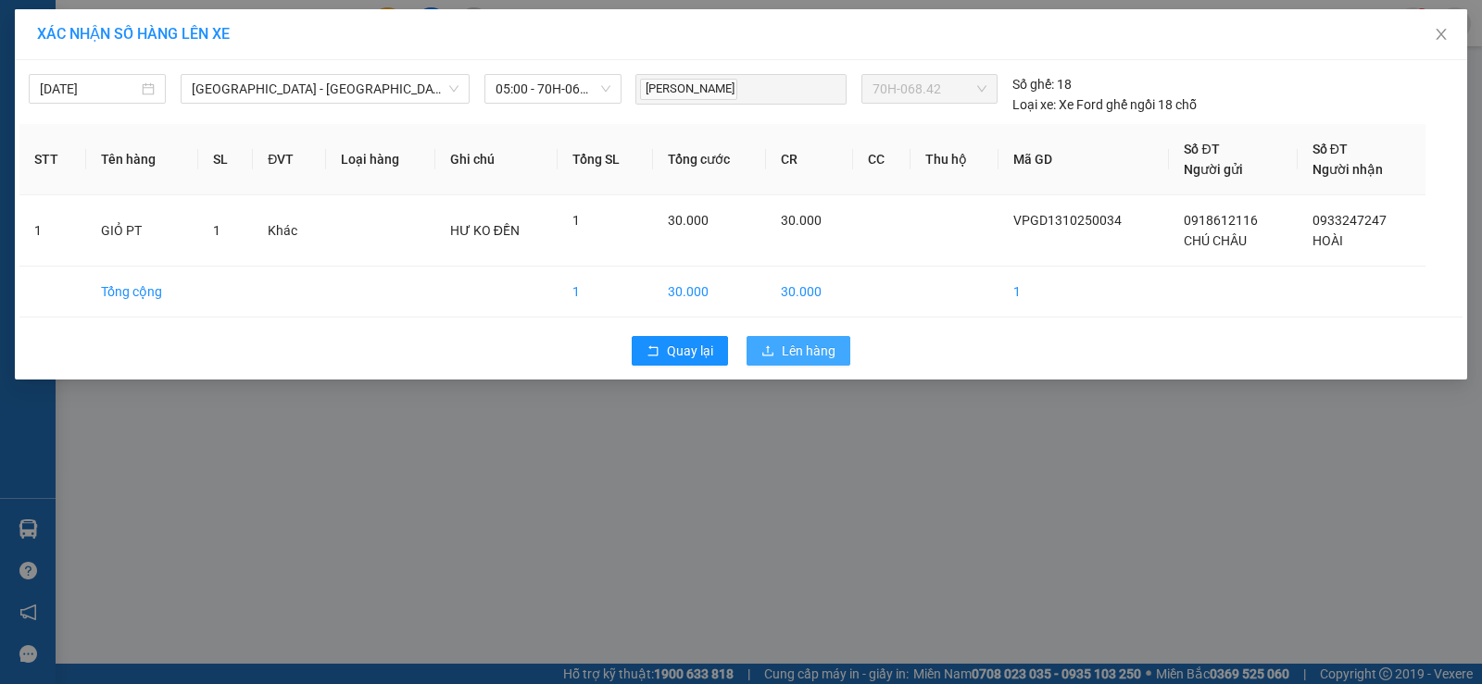
click at [795, 347] on span "Lên hàng" at bounding box center [809, 351] width 54 height 20
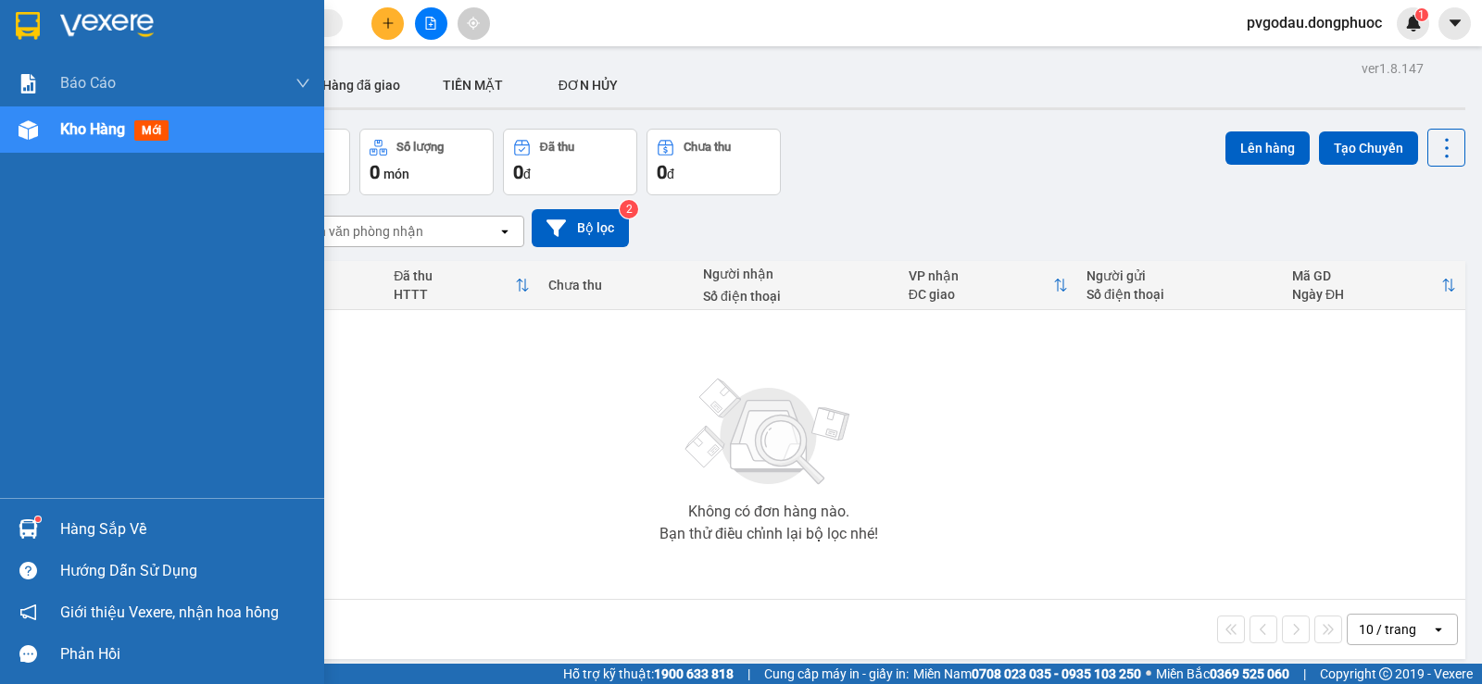
click at [53, 515] on div "Hàng sắp về" at bounding box center [162, 529] width 324 height 42
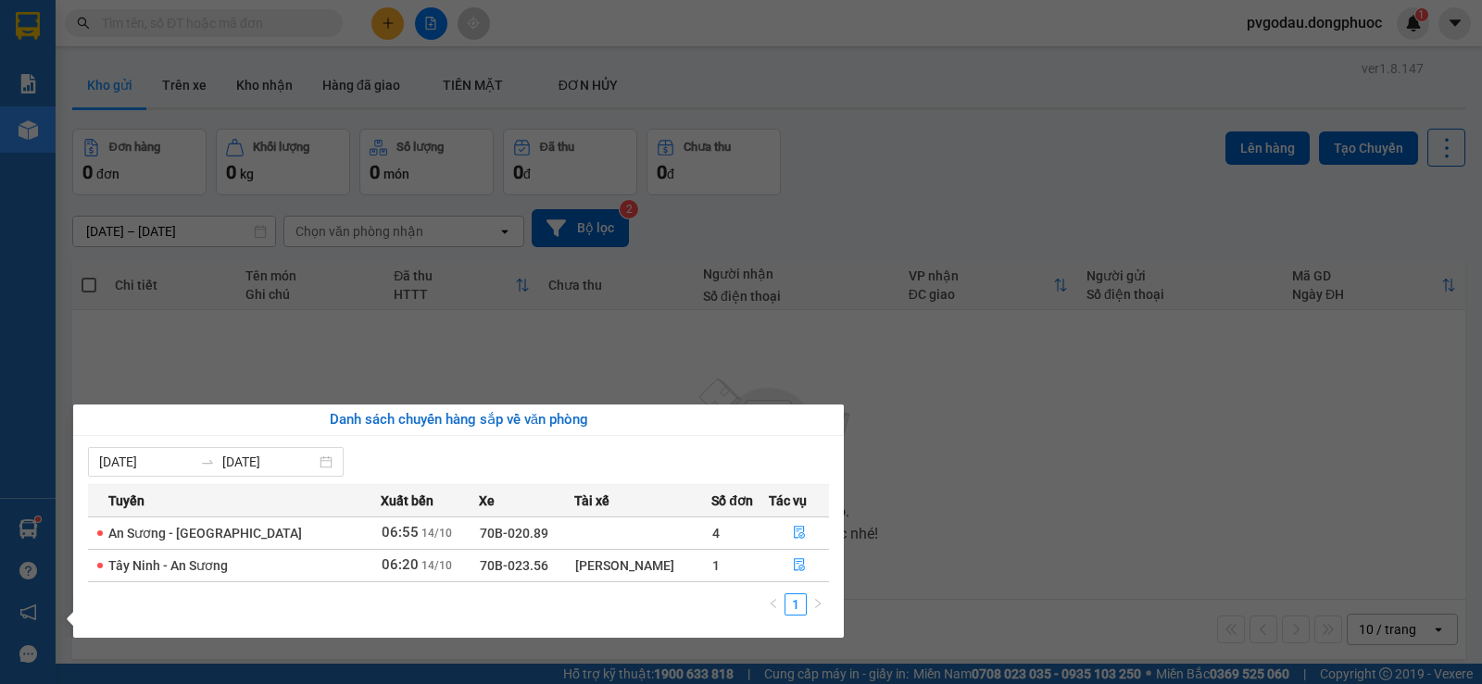
click at [991, 566] on section "Kết quả tìm kiếm ( 0 ) Bộ lọc No Data pvgodau.dongphuoc 1 Báo cáo Mẫu 1: Báo cá…" at bounding box center [741, 342] width 1482 height 684
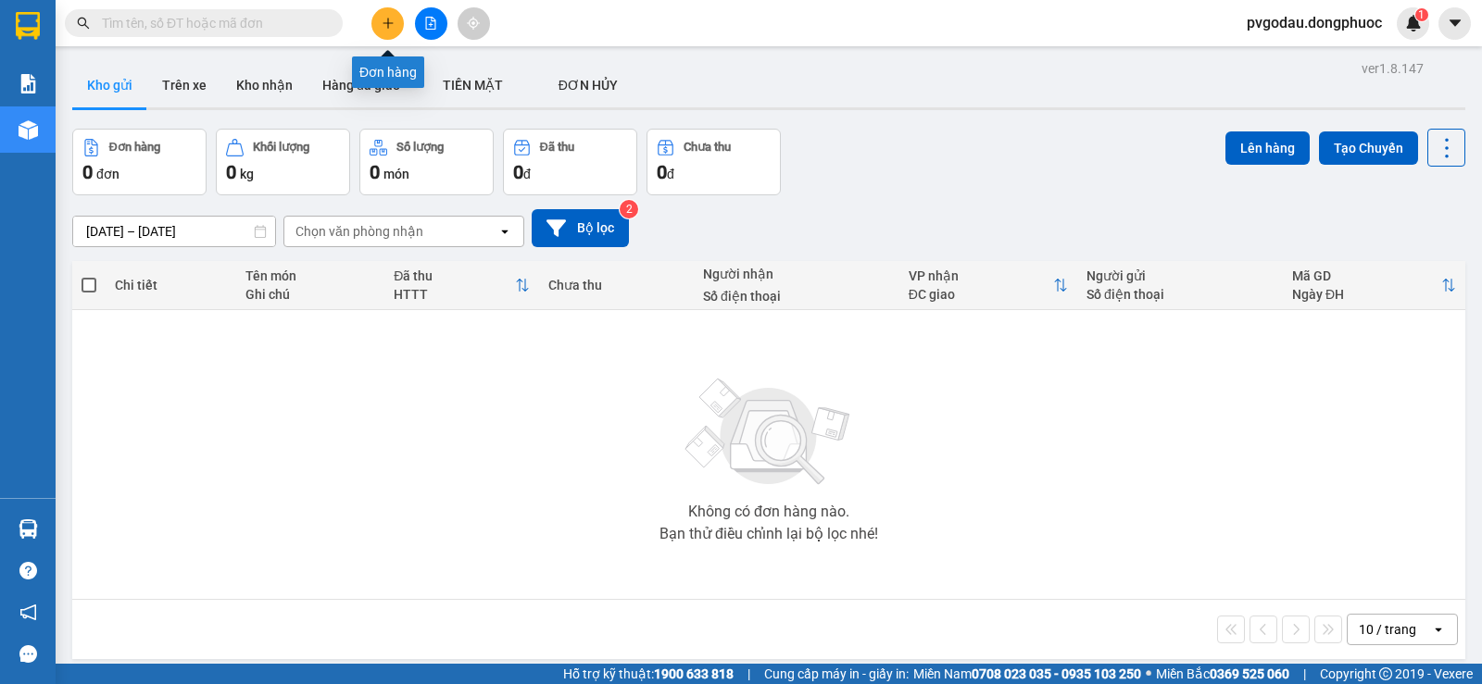
click at [385, 23] on icon "plus" at bounding box center [387, 22] width 10 height 1
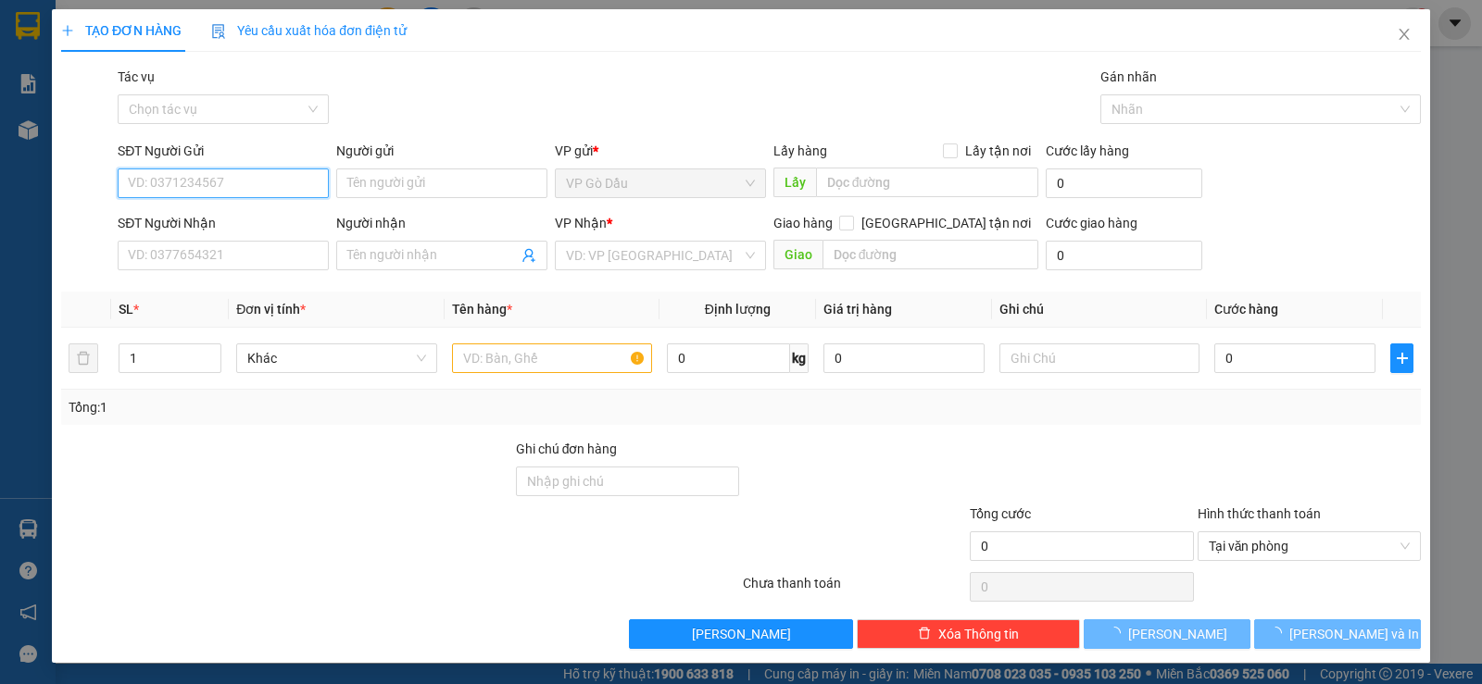
click at [201, 183] on input "SĐT Người Gửi" at bounding box center [223, 184] width 211 height 30
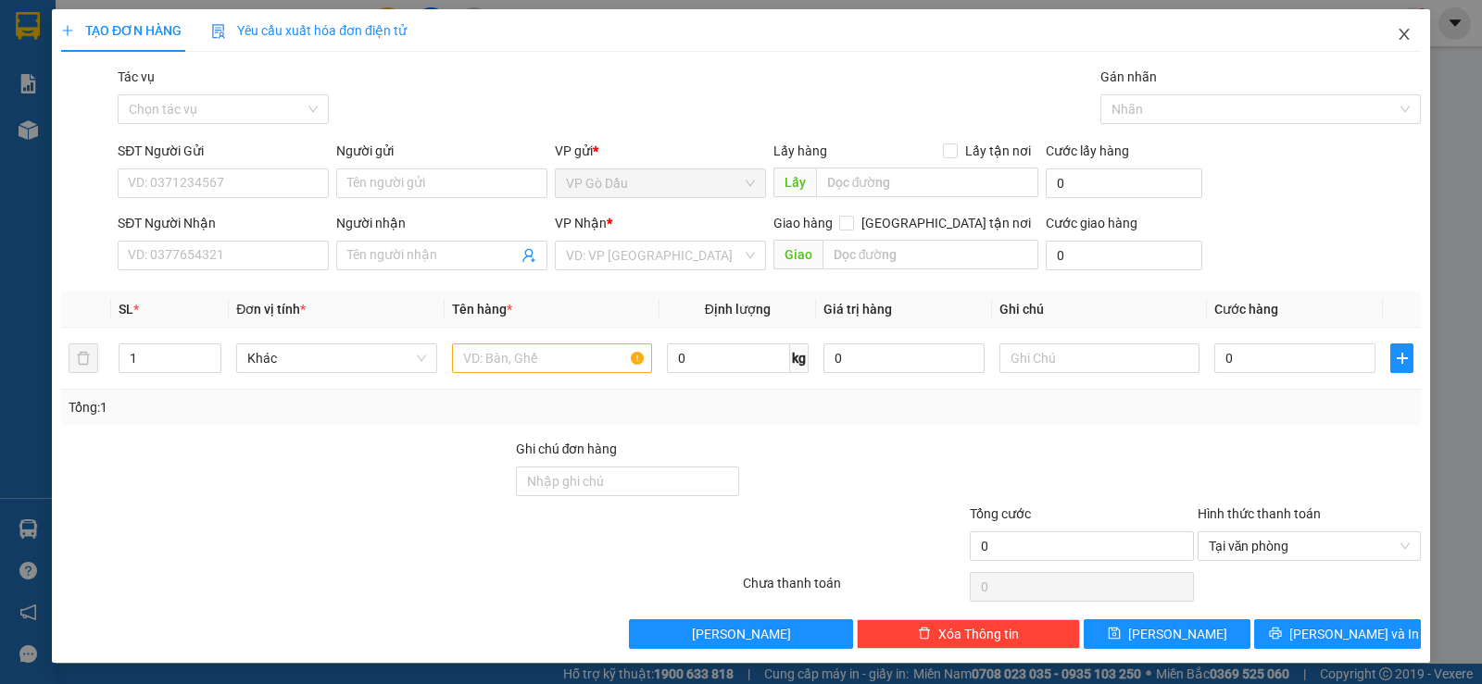
click at [1396, 27] on span "Close" at bounding box center [1404, 35] width 52 height 52
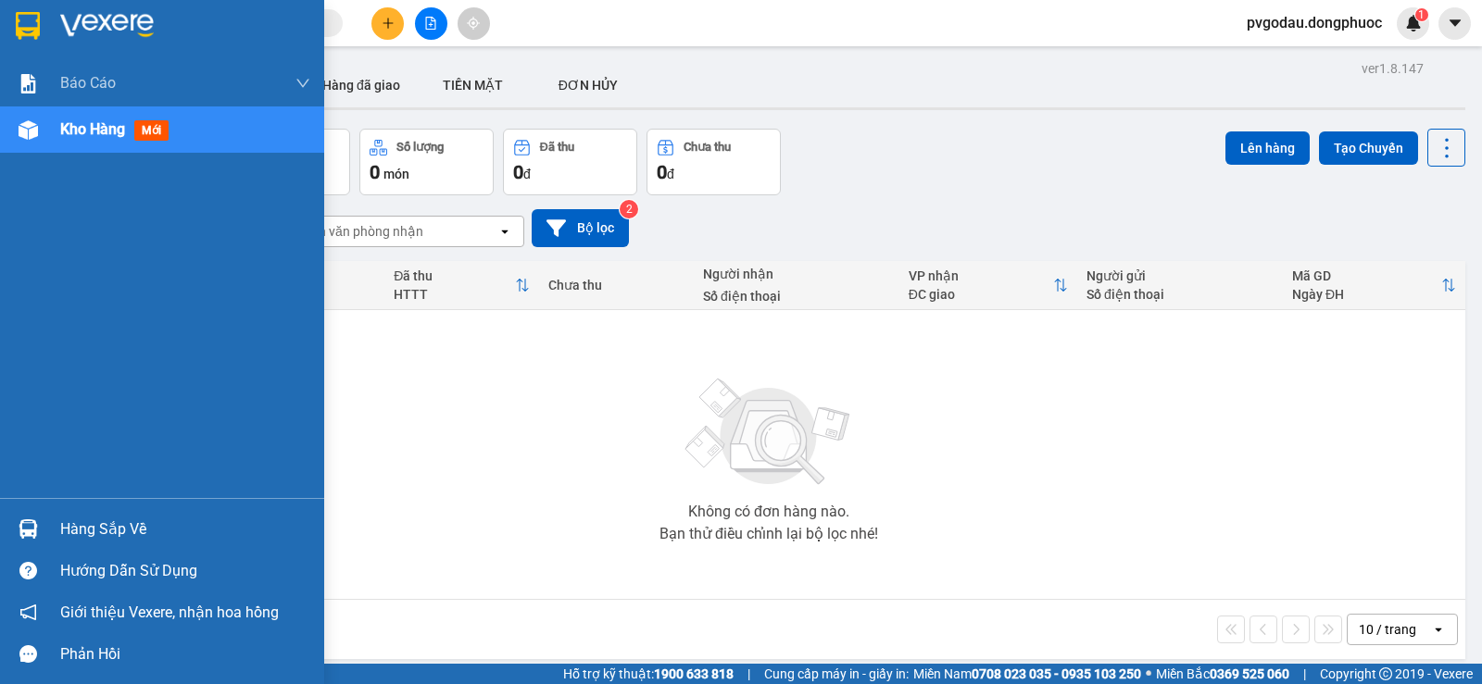
click at [38, 525] on div at bounding box center [28, 529] width 32 height 32
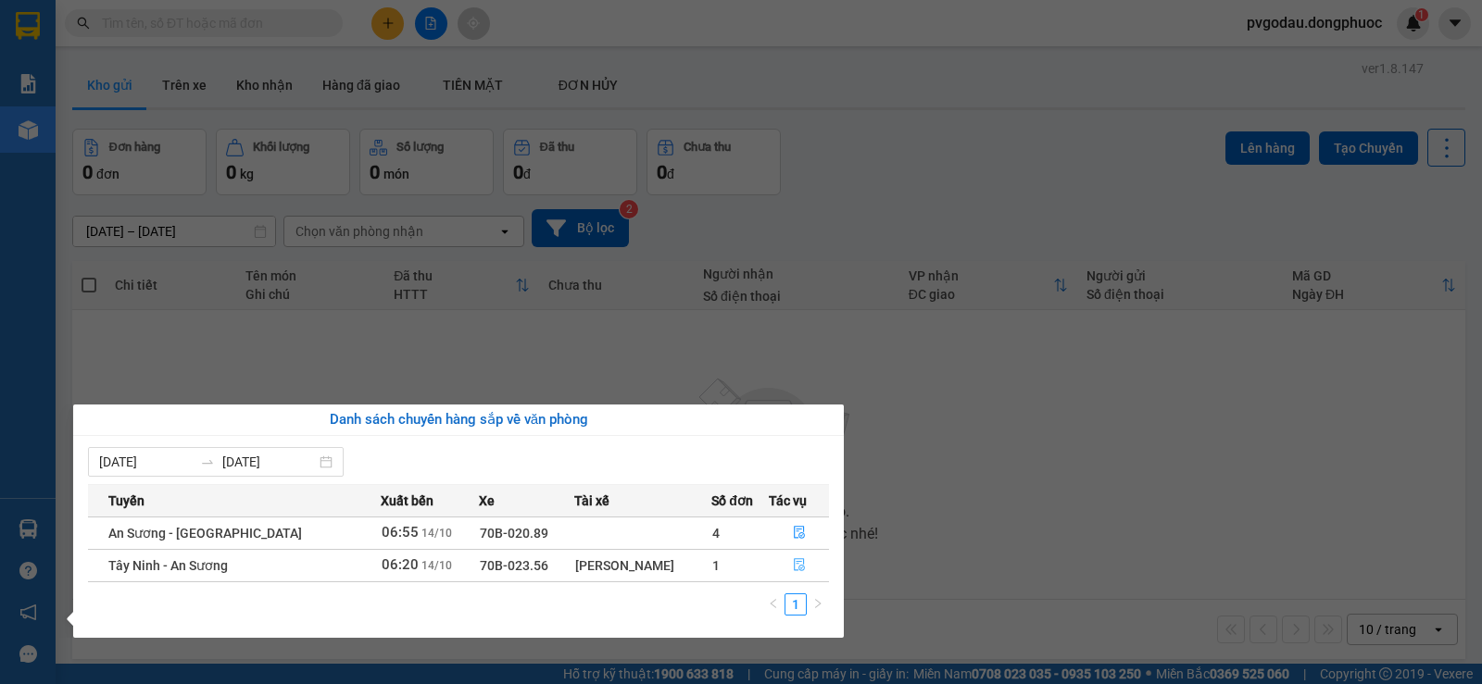
click at [802, 564] on icon "file-done" at bounding box center [799, 564] width 13 height 13
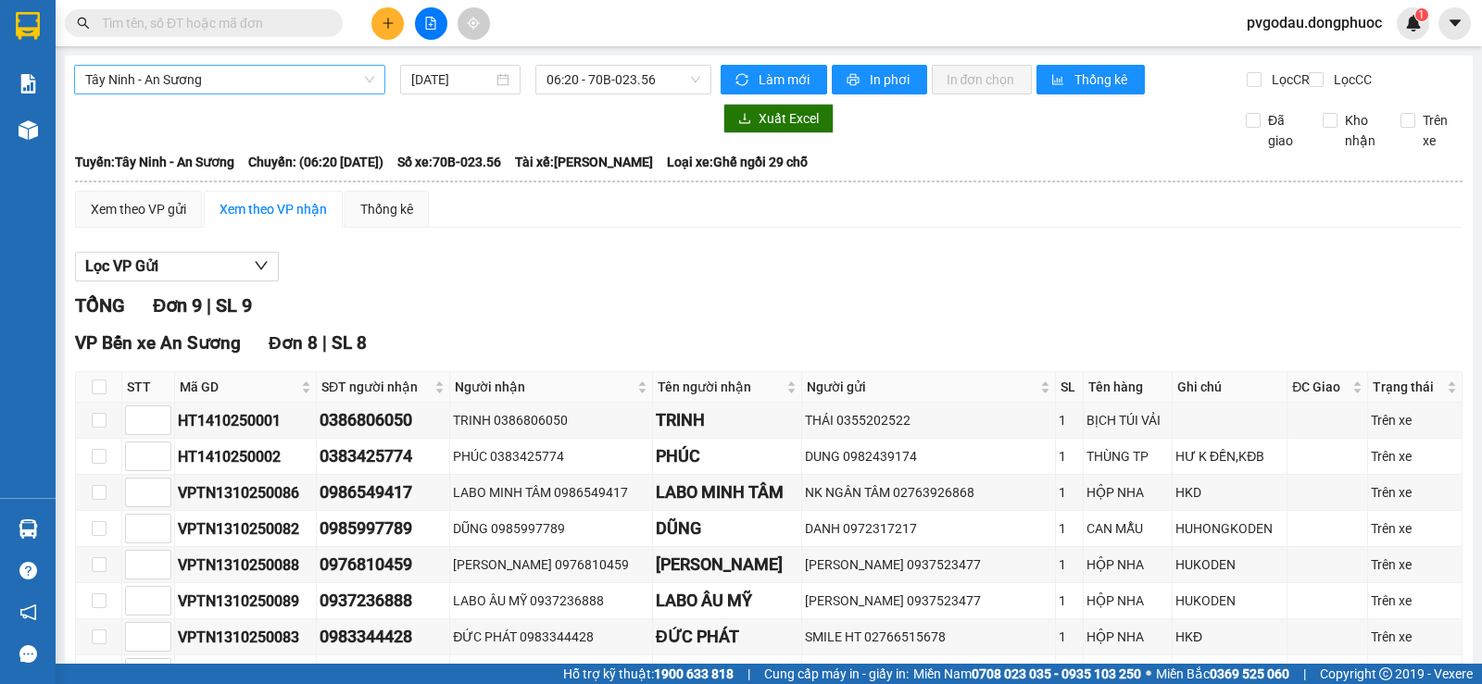
click at [267, 79] on span "Tây Ninh - An Sương" at bounding box center [229, 80] width 289 height 28
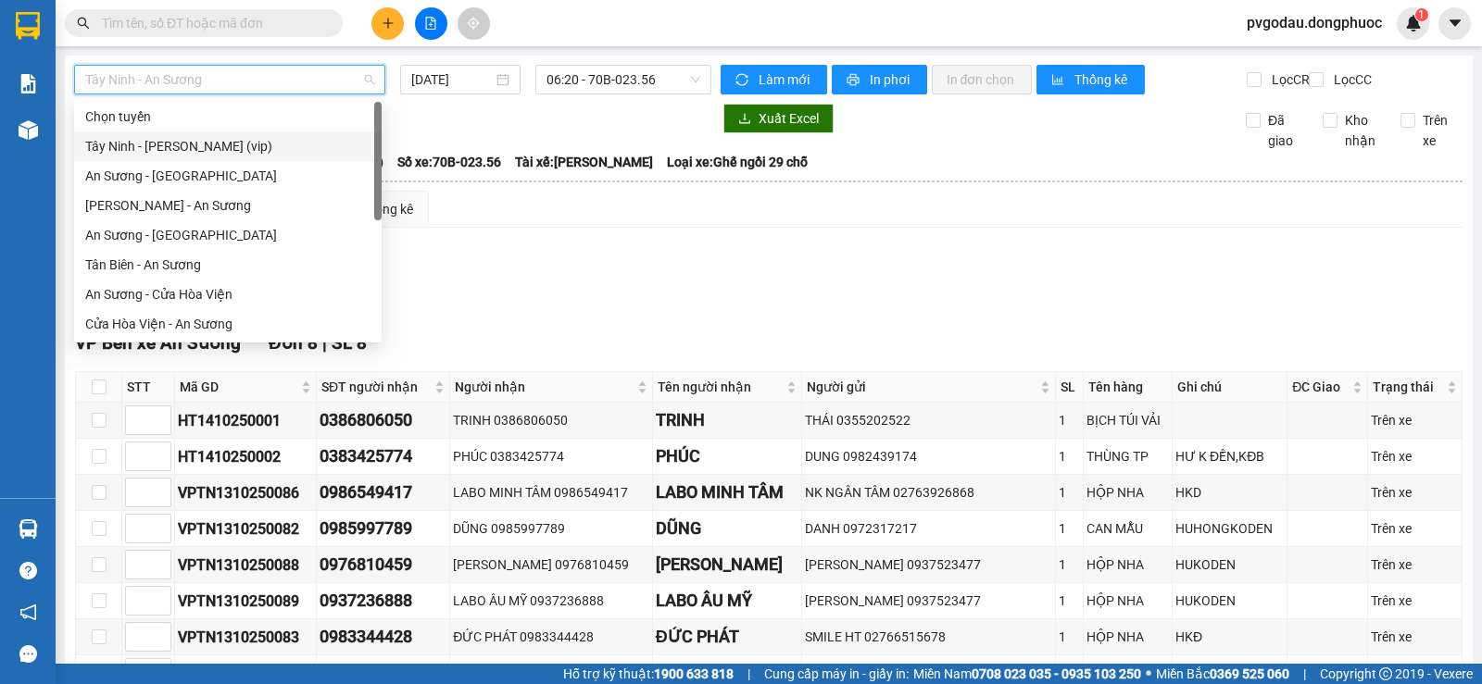
click at [225, 145] on div "Tây Ninh - [PERSON_NAME] (vip)" at bounding box center [227, 146] width 285 height 20
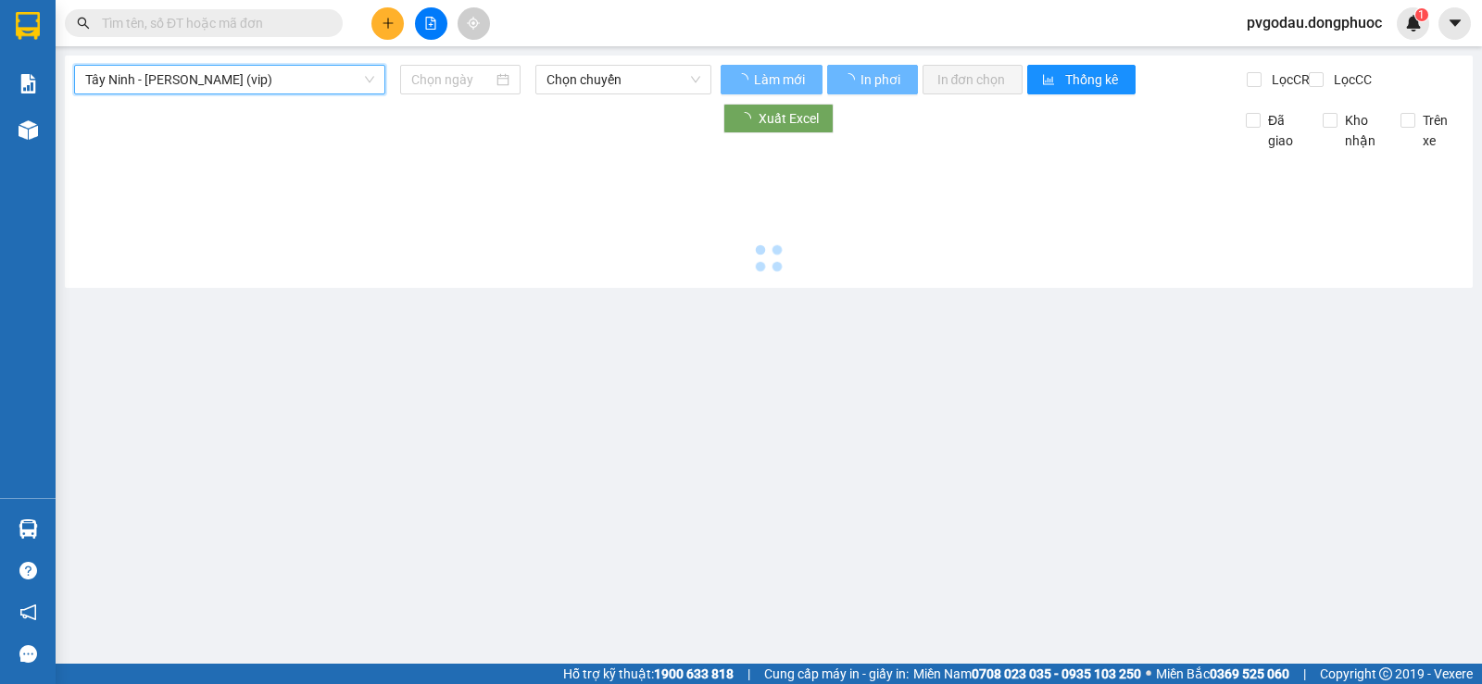
type input "[DATE]"
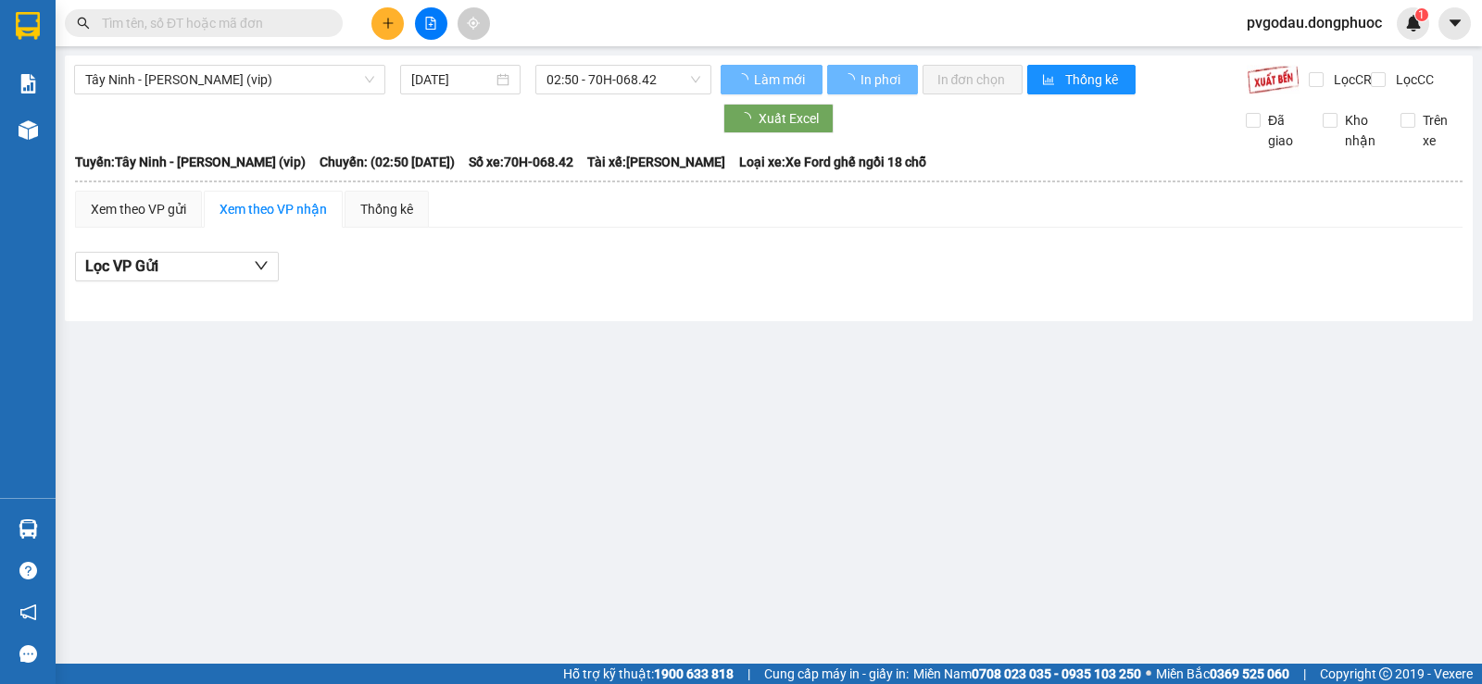
click at [610, 61] on div "Tây Ninh - [PERSON_NAME] (vip) [DATE] 02:50 - 70H-068.42 Làm mới In phơi In đơn…" at bounding box center [769, 189] width 1408 height 266
click at [612, 72] on span "02:50 - 70H-068.42" at bounding box center [622, 80] width 153 height 28
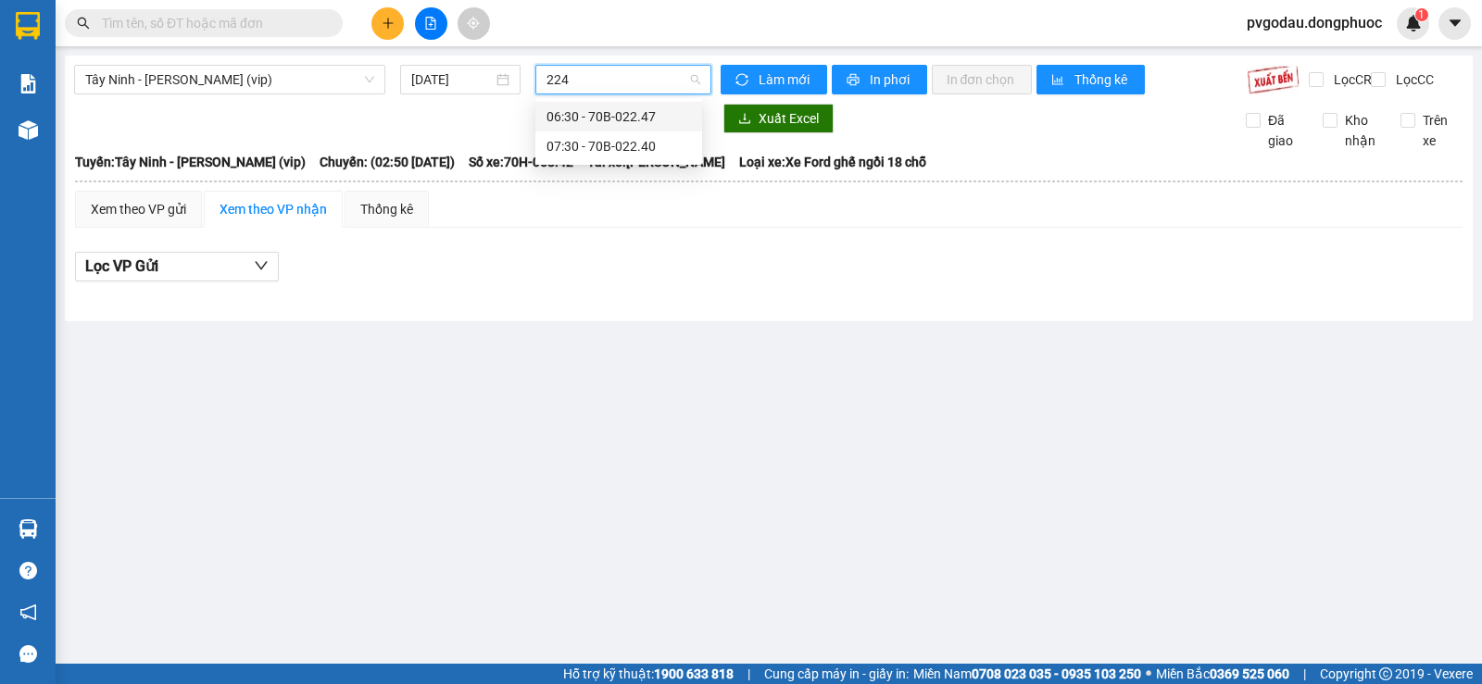
type input "2247"
click at [606, 102] on div "06:30 - 70B-022.47" at bounding box center [618, 117] width 167 height 30
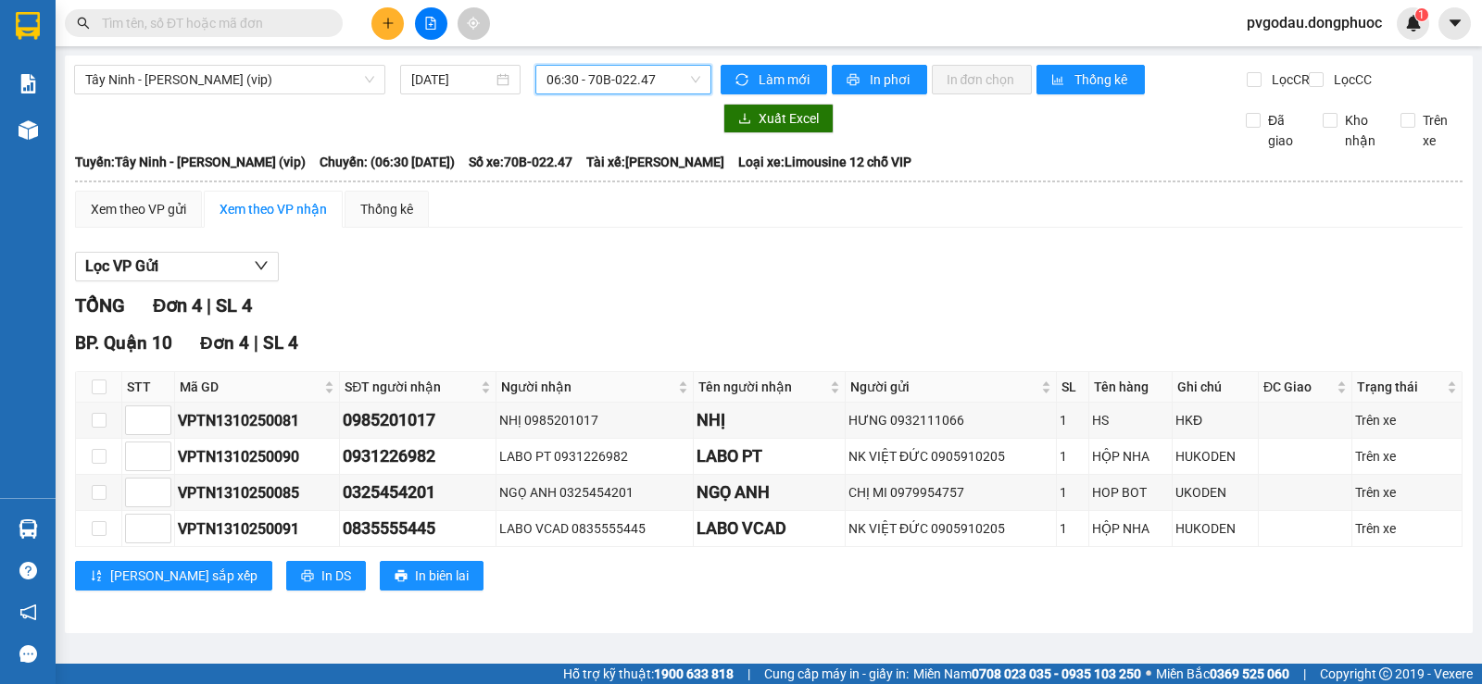
click at [397, 30] on button at bounding box center [387, 23] width 32 height 32
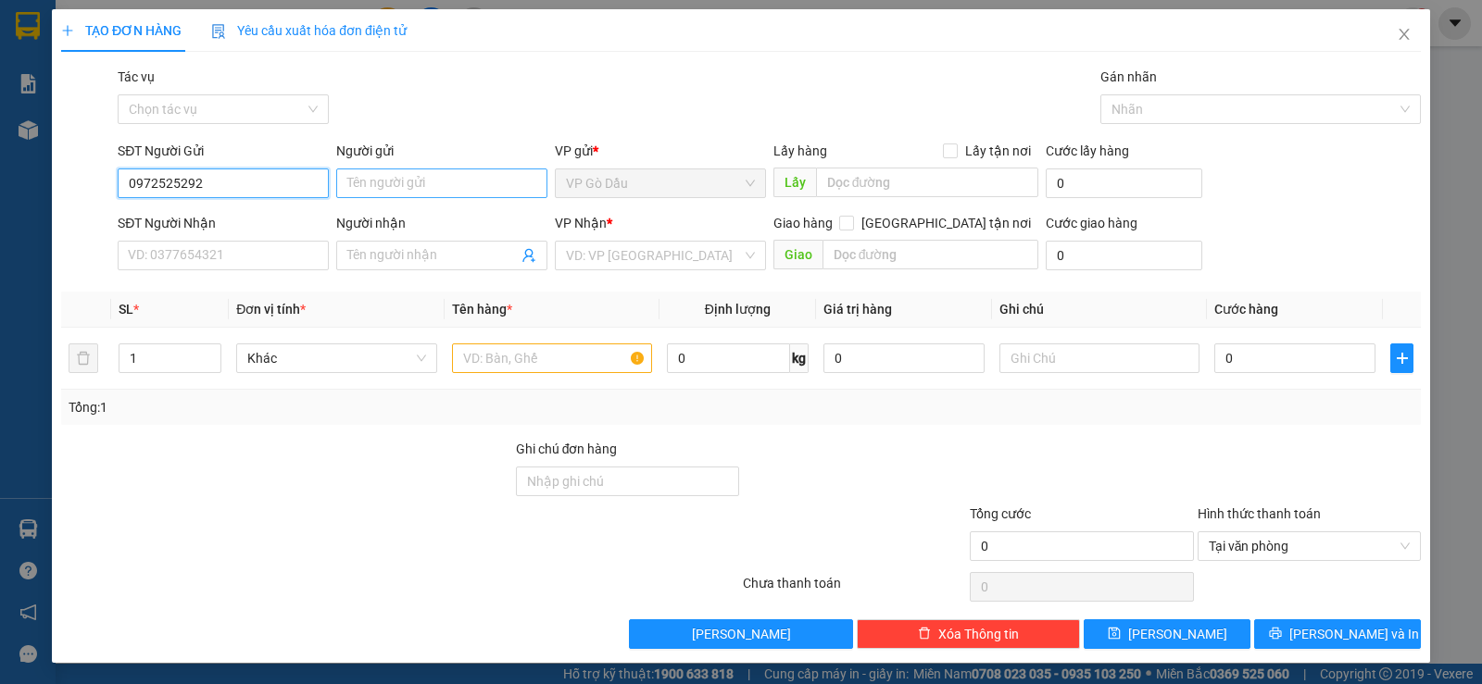
type input "0972525292"
click at [411, 185] on input "Người gửi" at bounding box center [441, 184] width 211 height 30
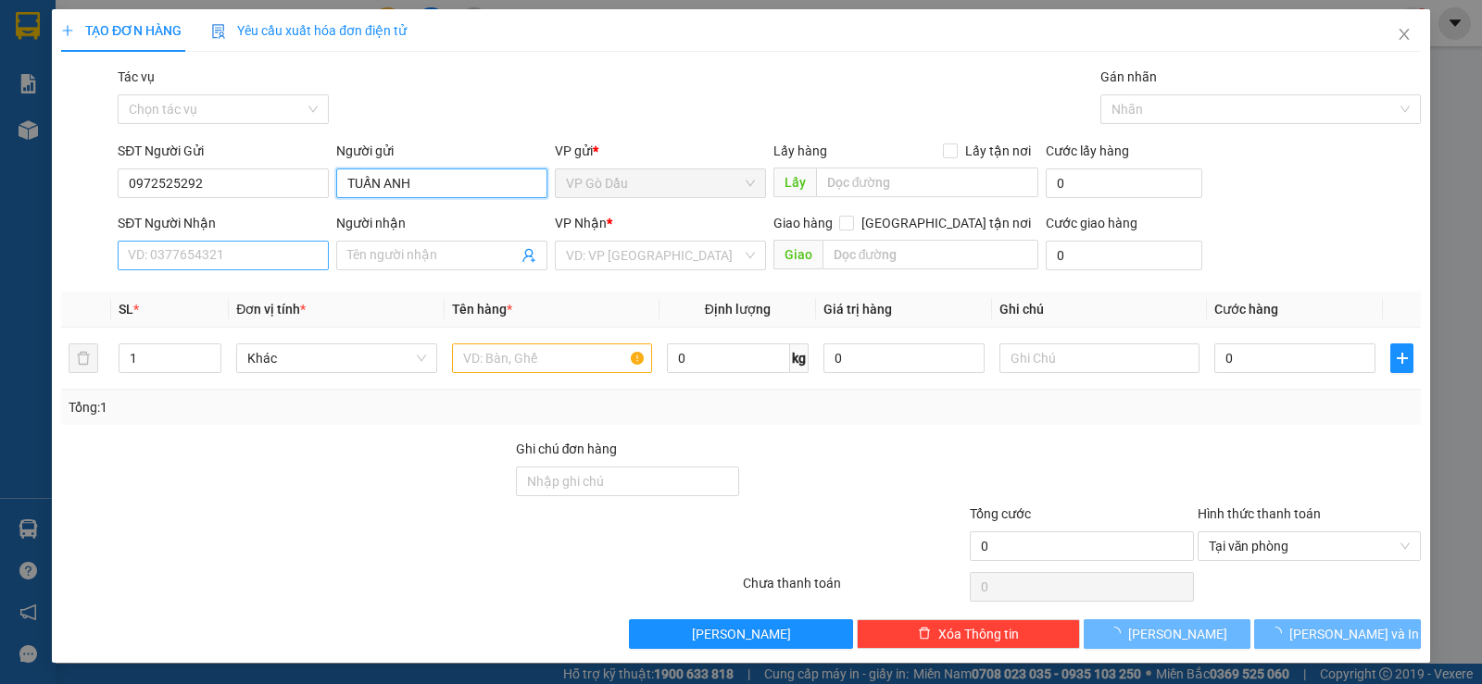
type input "TUẤN ANH"
click at [185, 264] on input "SĐT Người Nhận" at bounding box center [223, 256] width 211 height 30
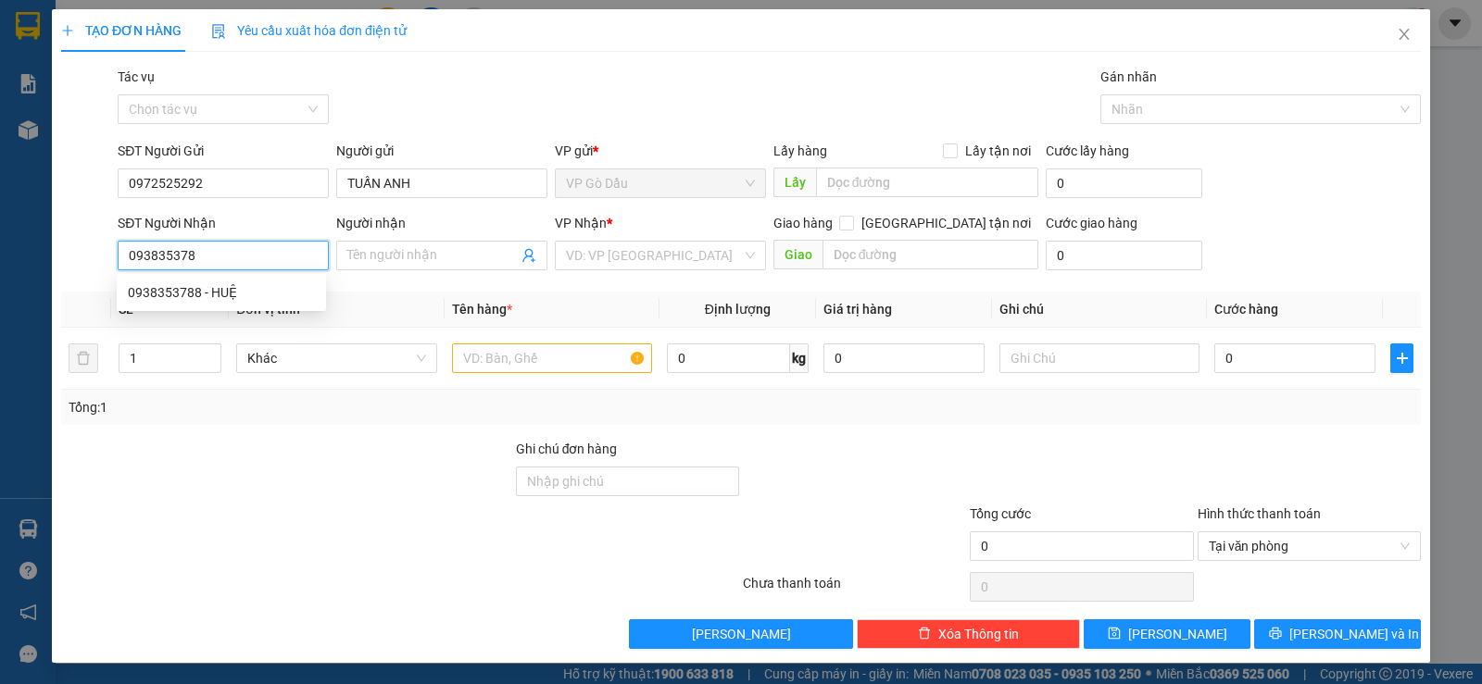
type input "0938353788"
click at [194, 292] on div "0938353788 - HUỆ" at bounding box center [221, 292] width 187 height 20
type input "HUỆ"
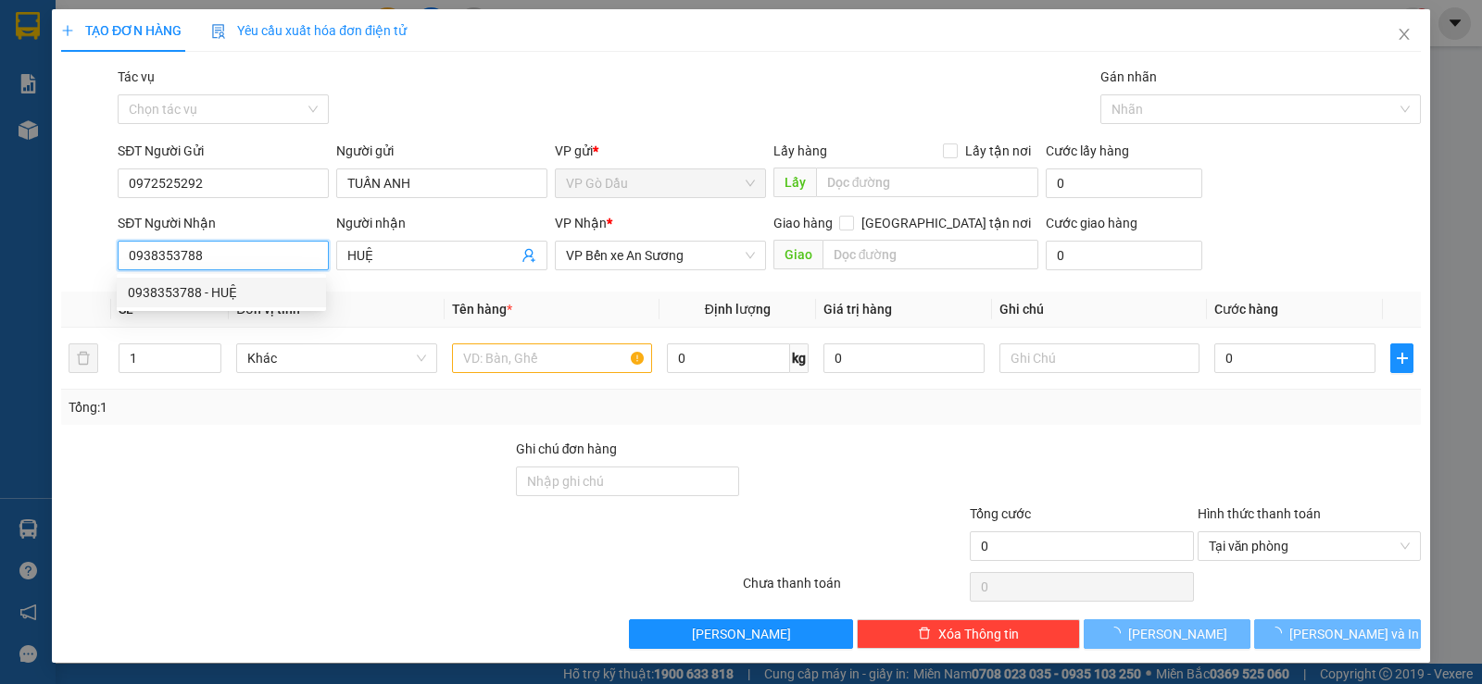
type input "30.000"
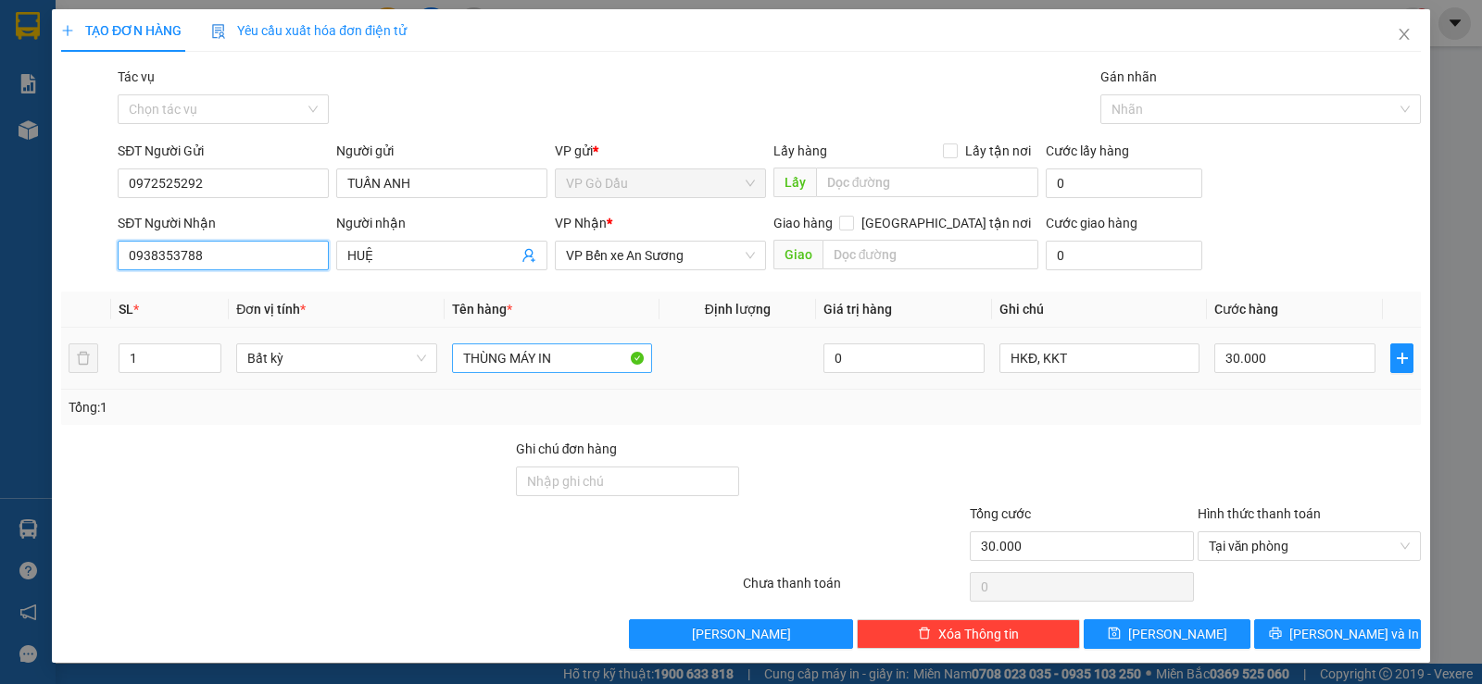
type input "0938353788"
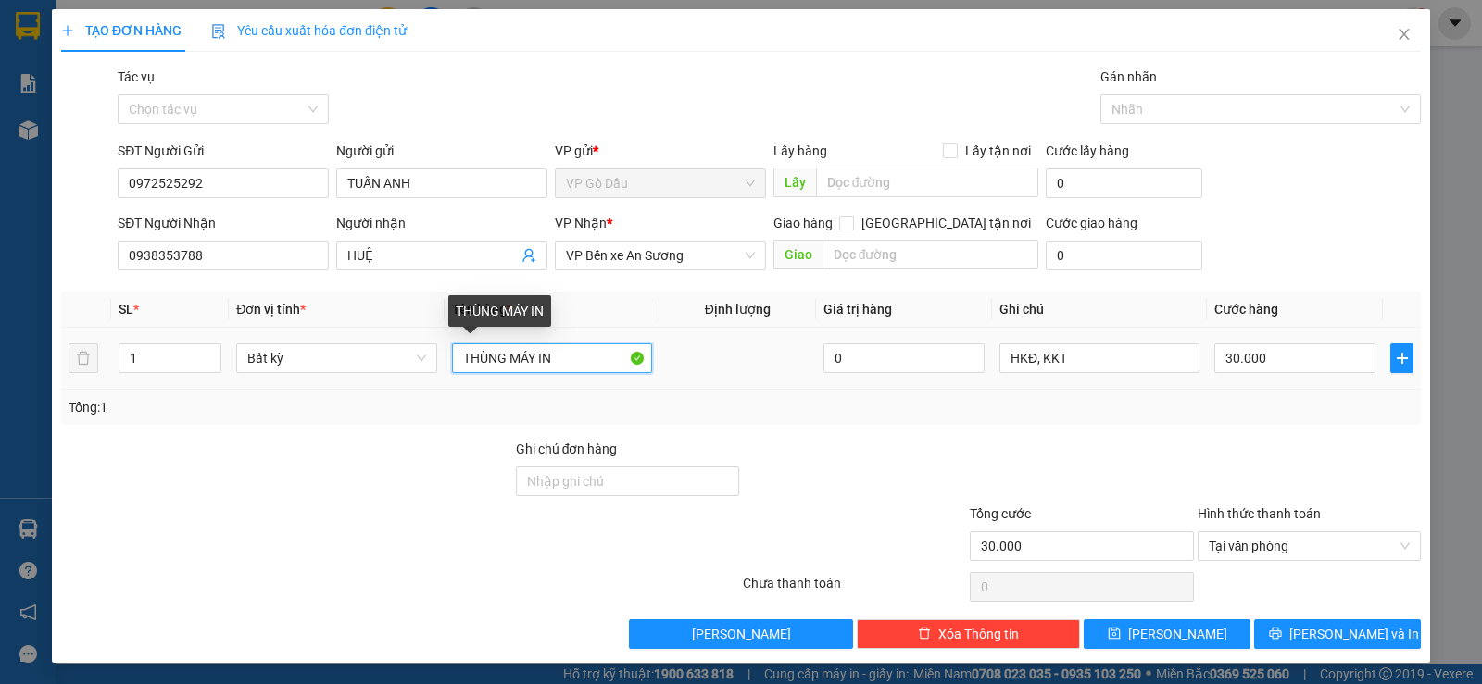
click at [557, 357] on input "THÙNG MÁY IN" at bounding box center [552, 359] width 200 height 30
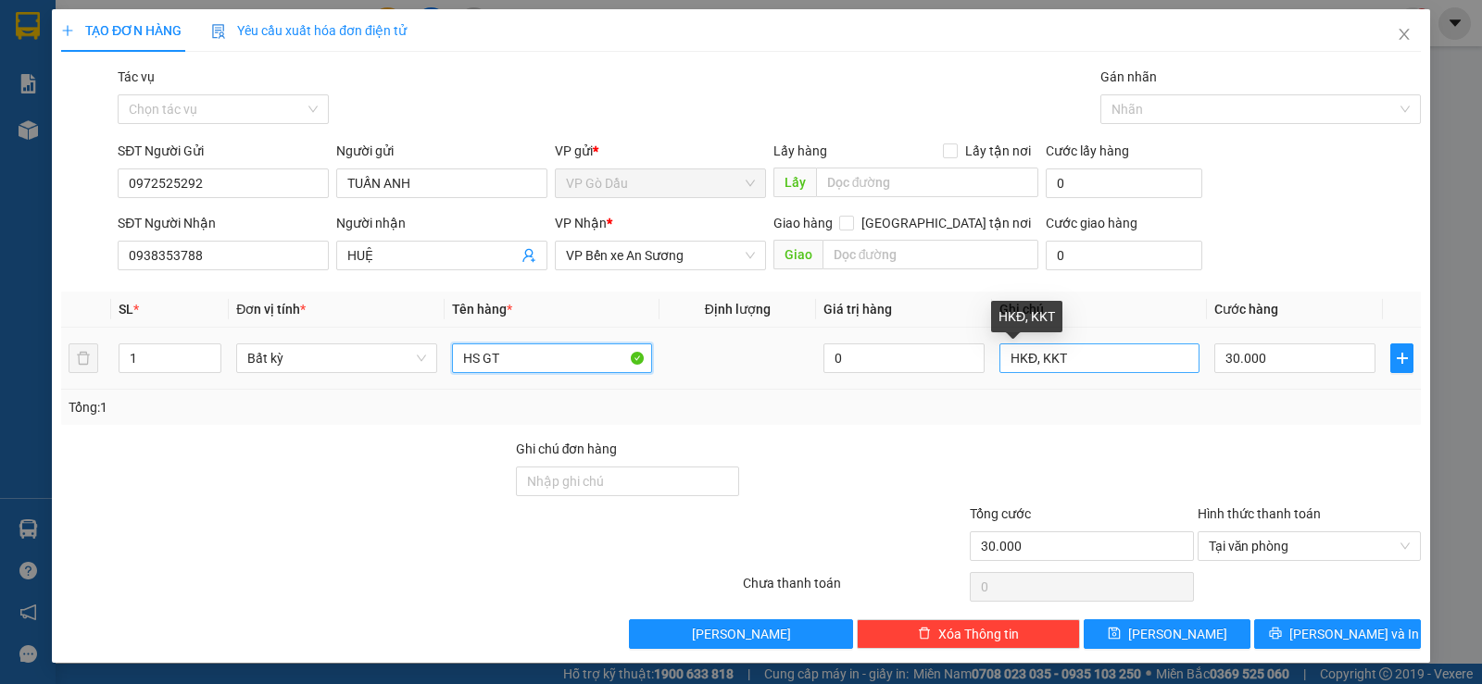
type input "HS GT"
click at [1071, 363] on input "HKĐ, KKT" at bounding box center [1099, 359] width 200 height 30
type input "U"
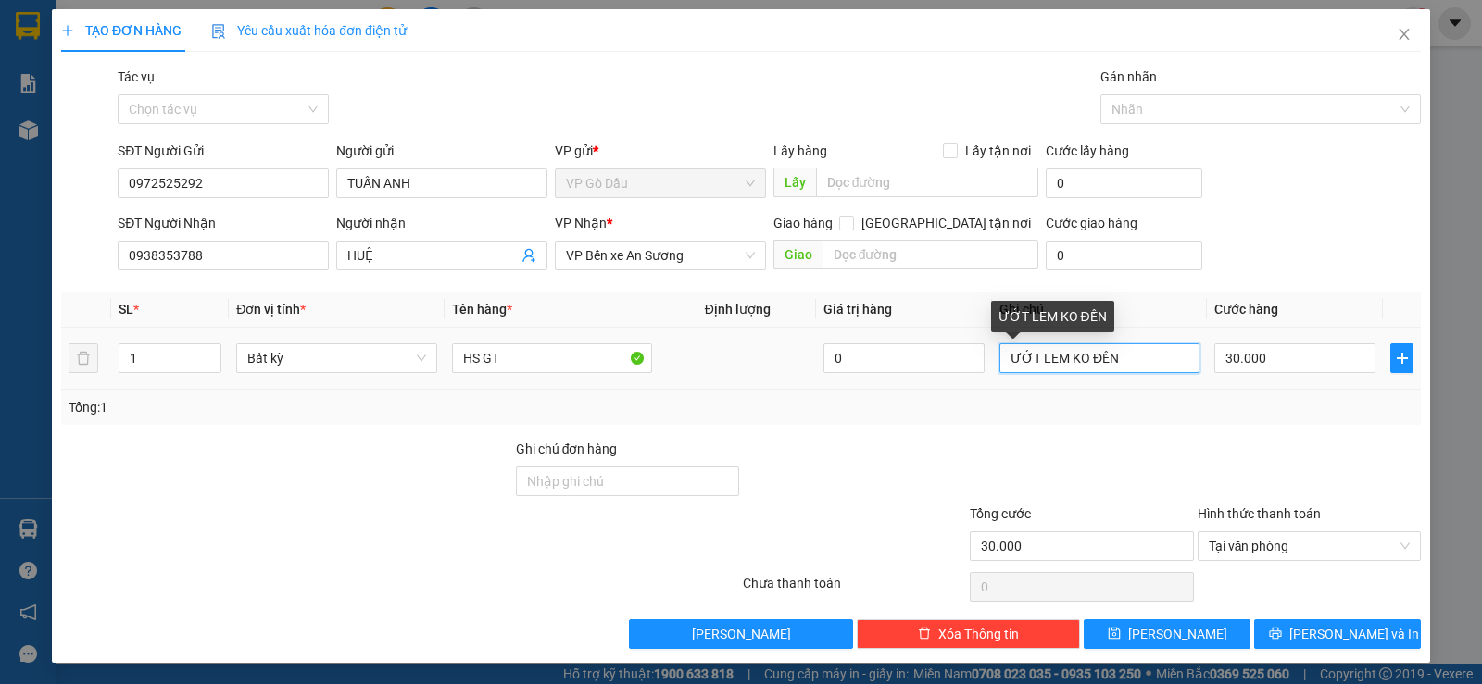
type input "ƯỚT LEM KO ĐỀN"
type input "2"
type input "20"
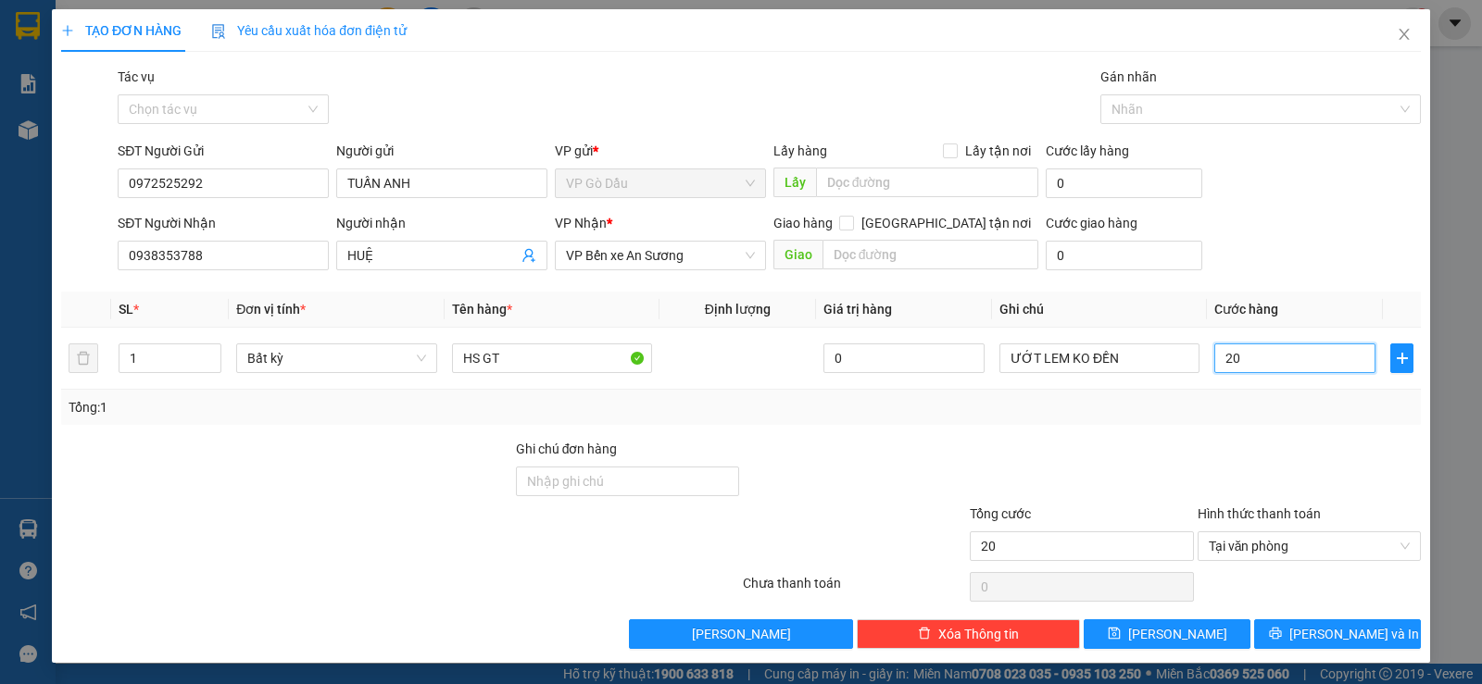
type input "20"
click at [1212, 456] on div at bounding box center [1309, 471] width 227 height 65
type input "20.000"
click at [1302, 624] on button "[PERSON_NAME] và In" at bounding box center [1337, 635] width 167 height 30
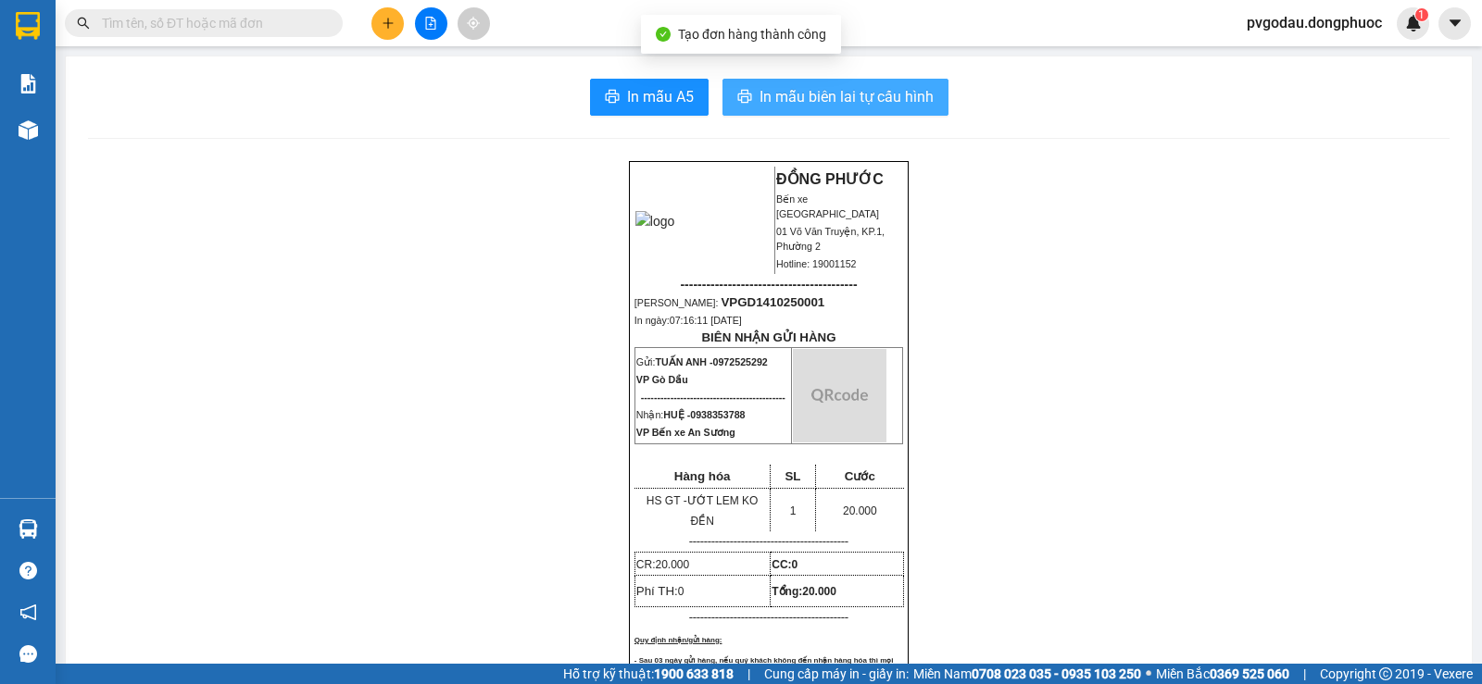
click at [816, 95] on span "In mẫu biên lai tự cấu hình" at bounding box center [846, 96] width 174 height 23
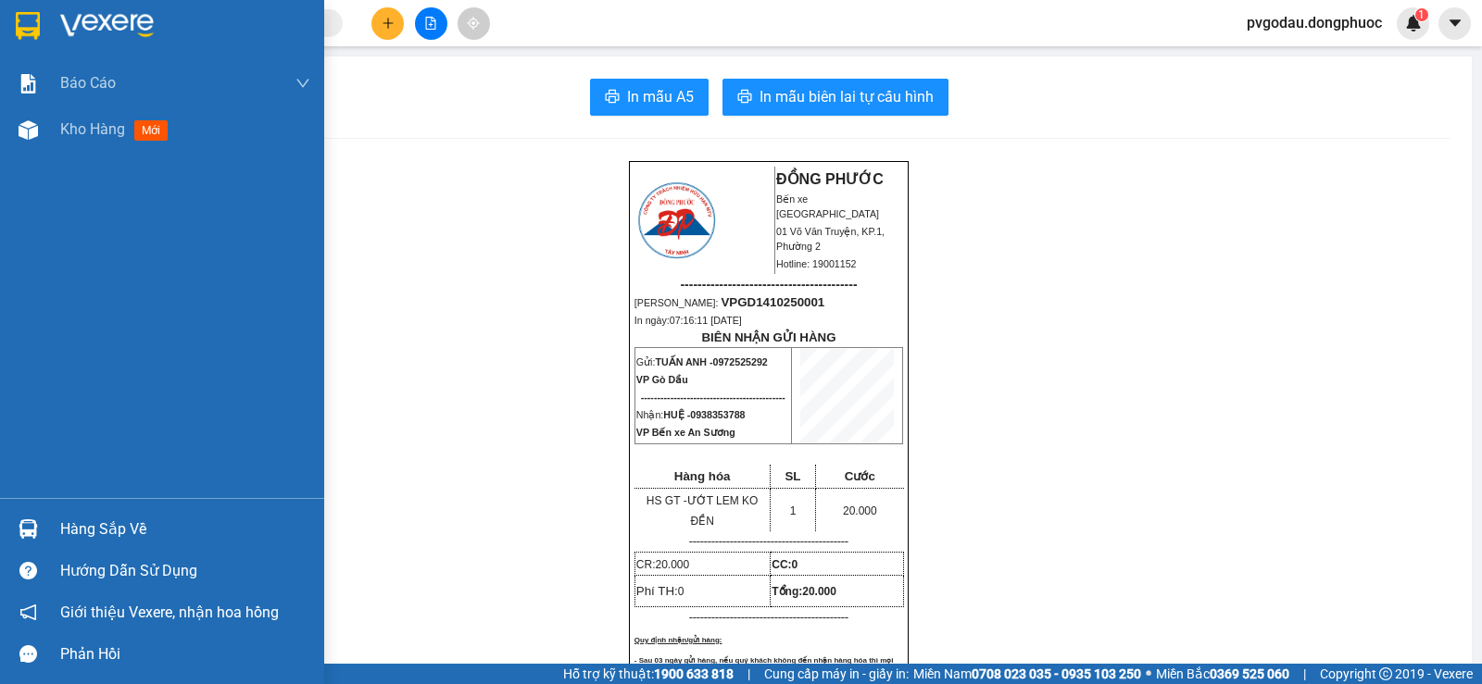
click at [0, 27] on div at bounding box center [162, 30] width 324 height 60
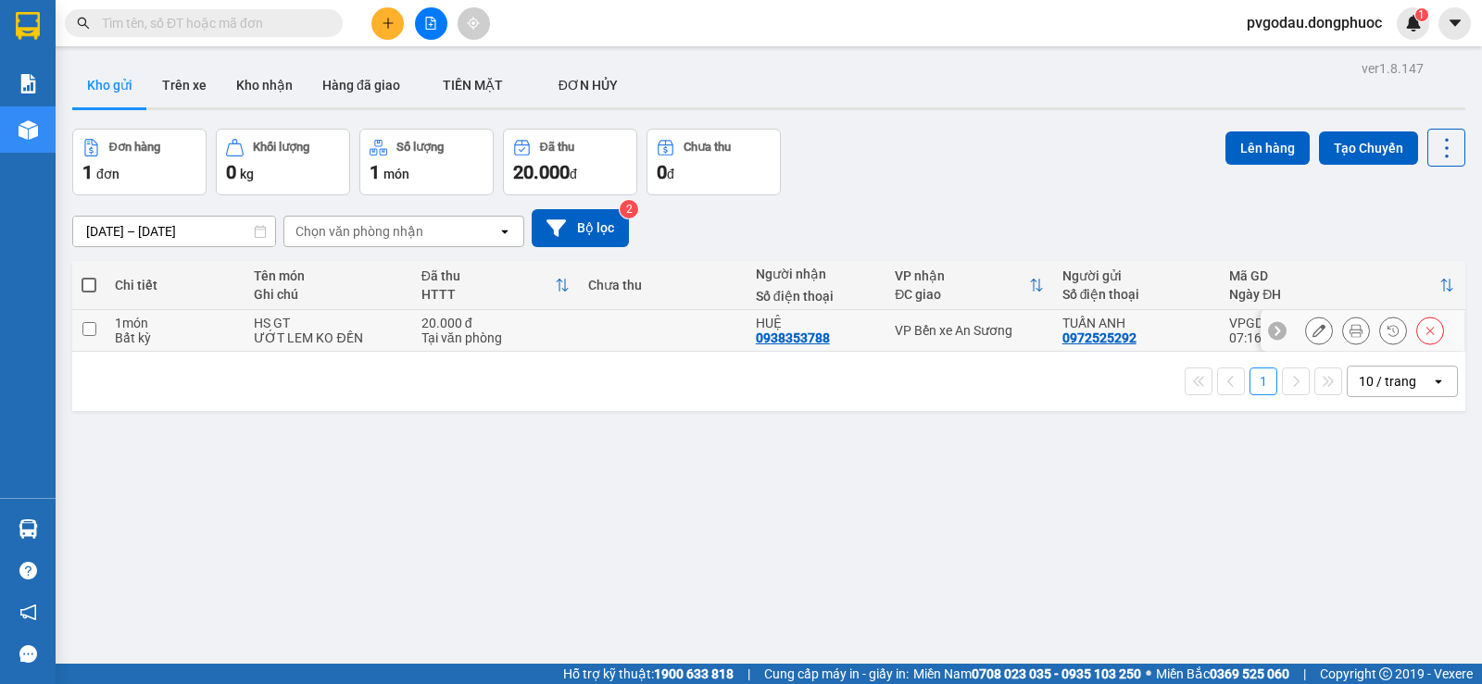
drag, startPoint x: 950, startPoint y: 338, endPoint x: 1148, endPoint y: 256, distance: 214.6
click at [951, 338] on div "VP Bến xe An Sương" at bounding box center [969, 330] width 148 height 15
checkbox input "true"
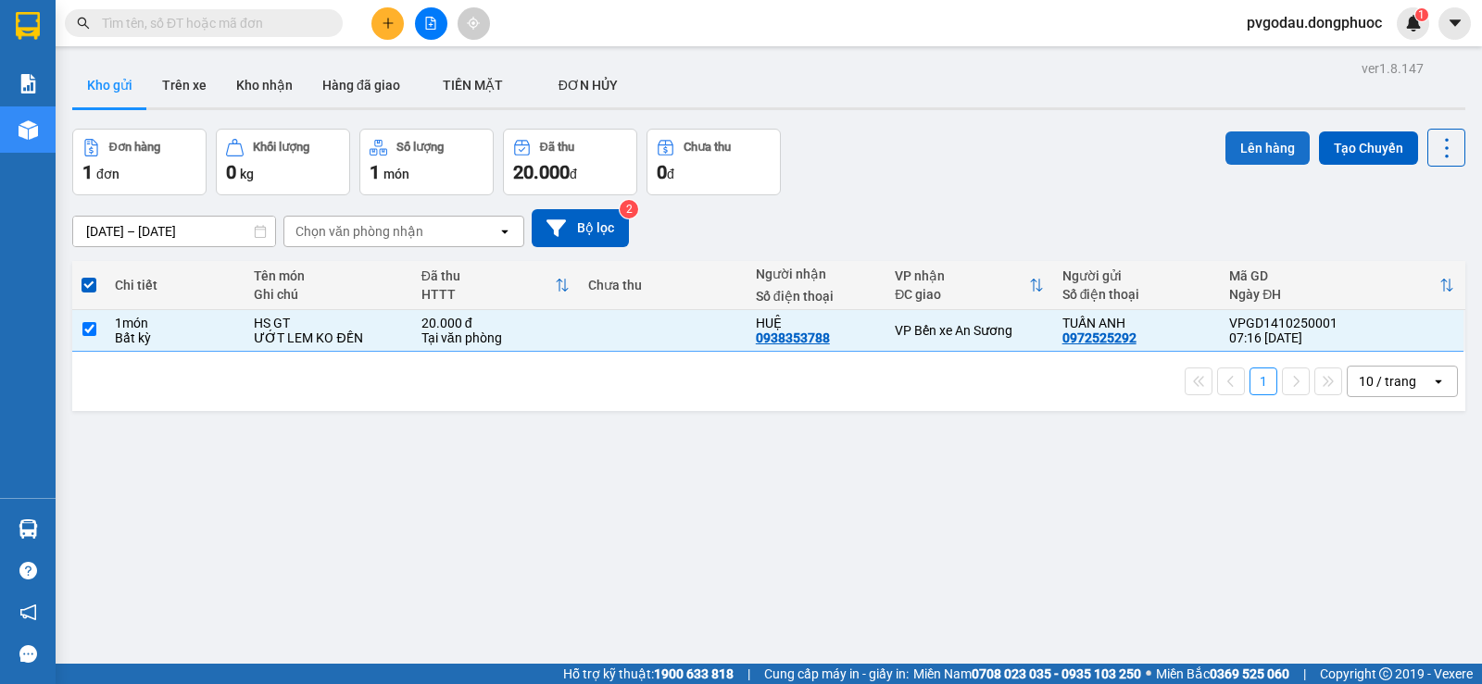
click at [1230, 144] on button "Lên hàng" at bounding box center [1267, 148] width 84 height 33
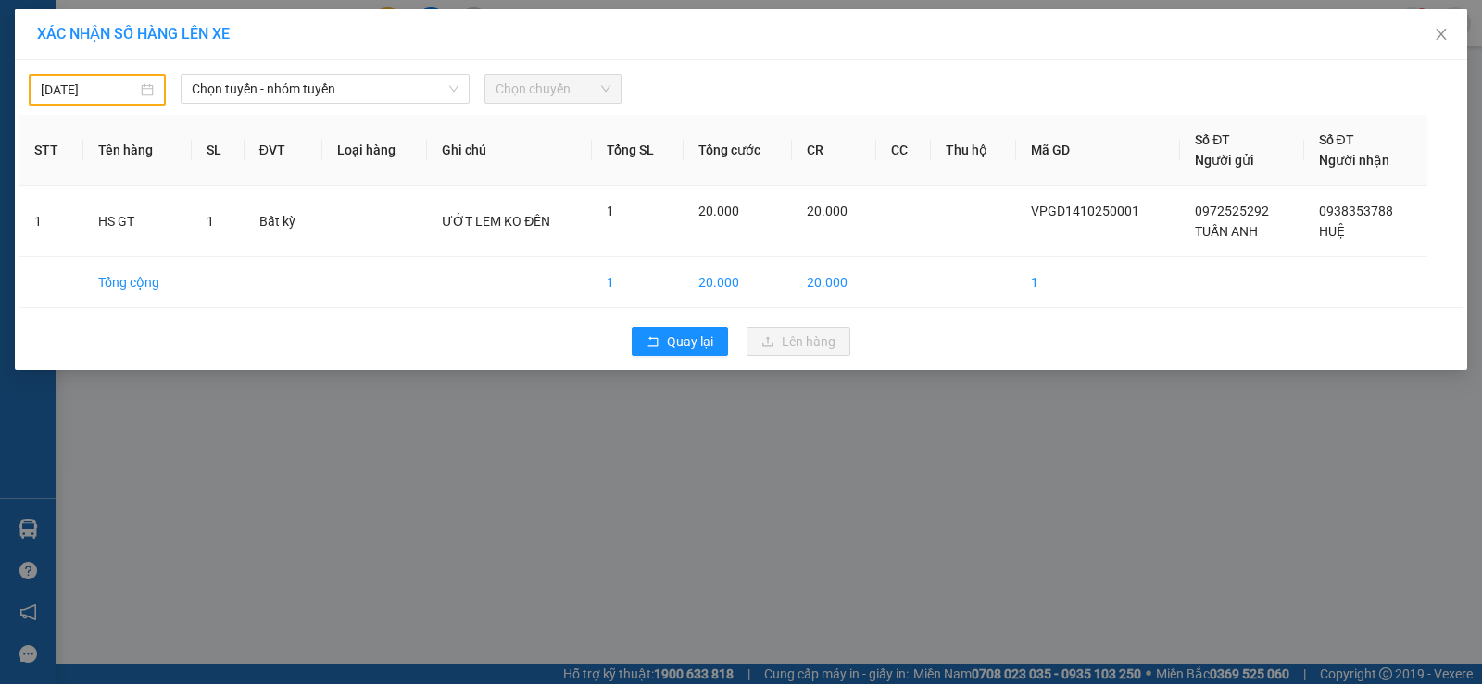
click at [65, 85] on body "Kết quả tìm kiếm ( 0 ) Bộ lọc No Data pvgodau.dongphuoc 1 Báo cáo Mẫu 1: Báo cá…" at bounding box center [741, 342] width 1482 height 684
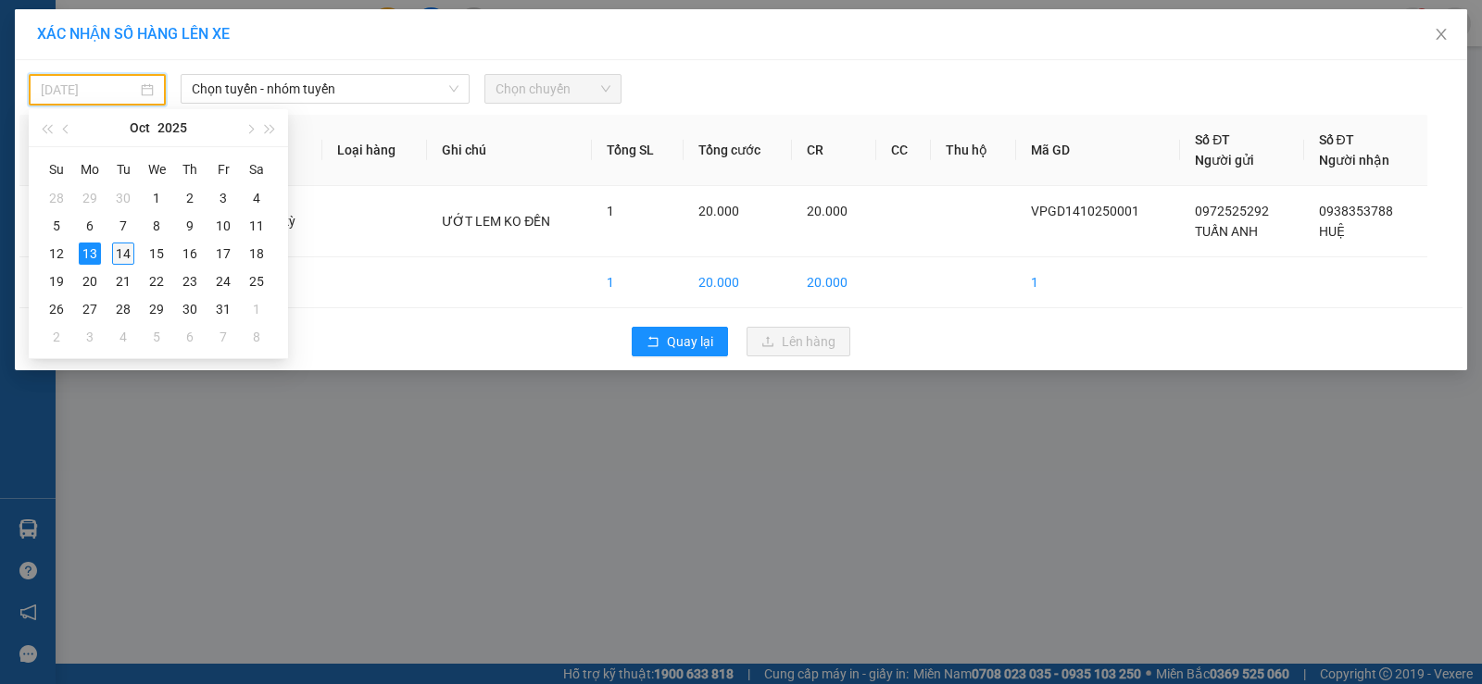
click at [125, 250] on div "14" at bounding box center [123, 254] width 22 height 22
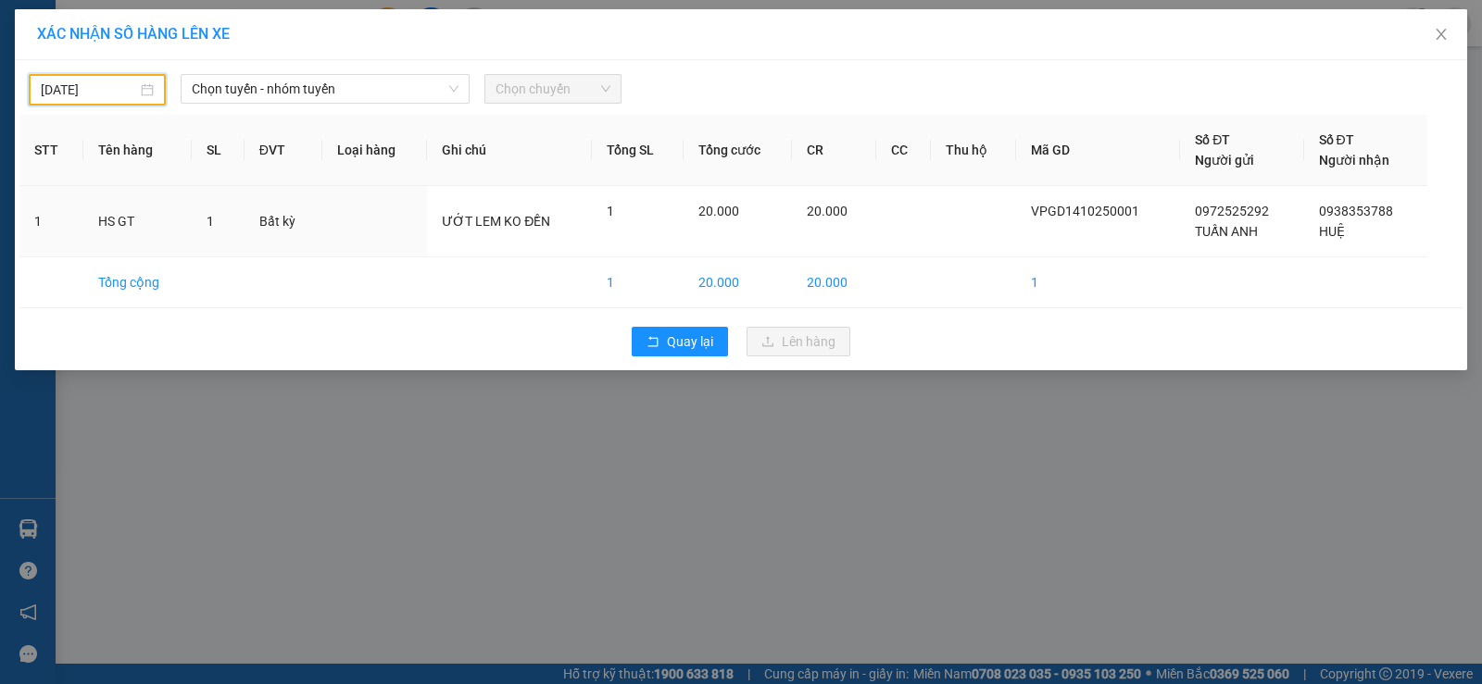
type input "[DATE]"
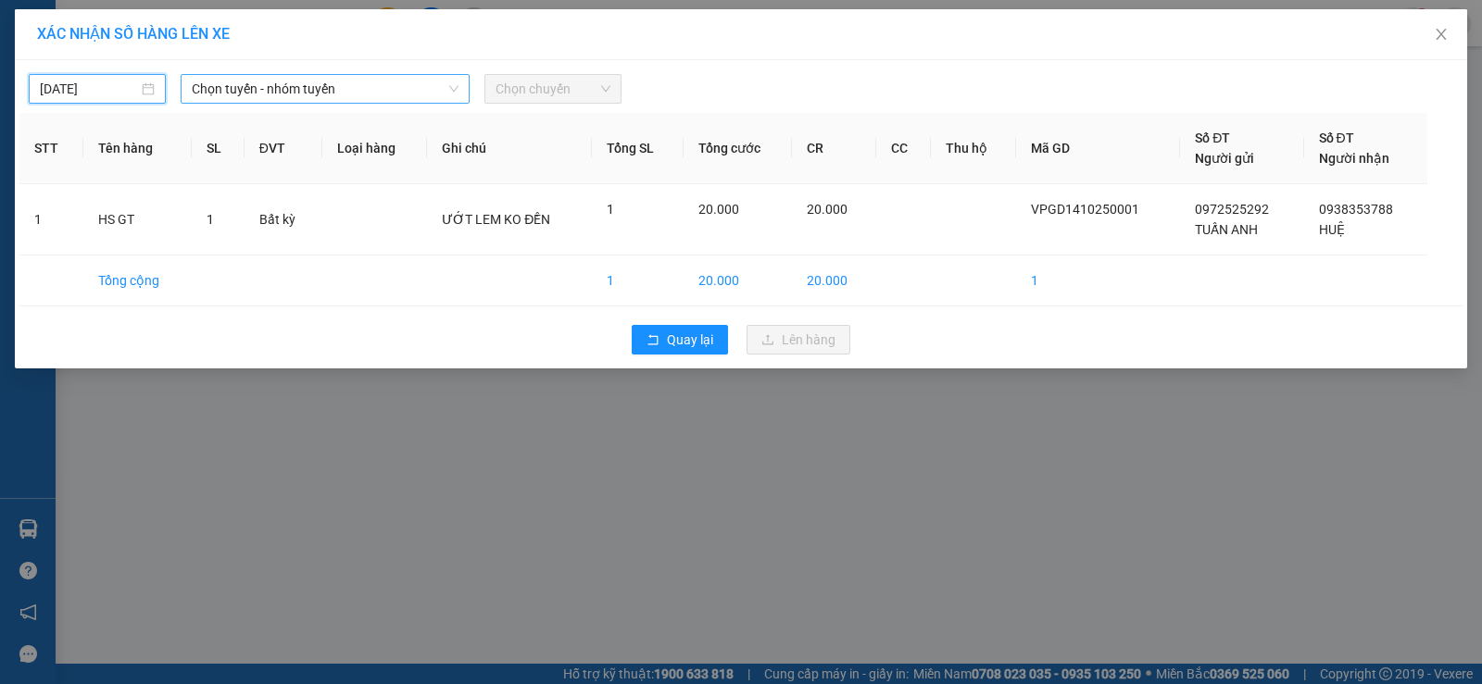
click at [260, 94] on span "Chọn tuyến - nhóm tuyến" at bounding box center [325, 89] width 267 height 28
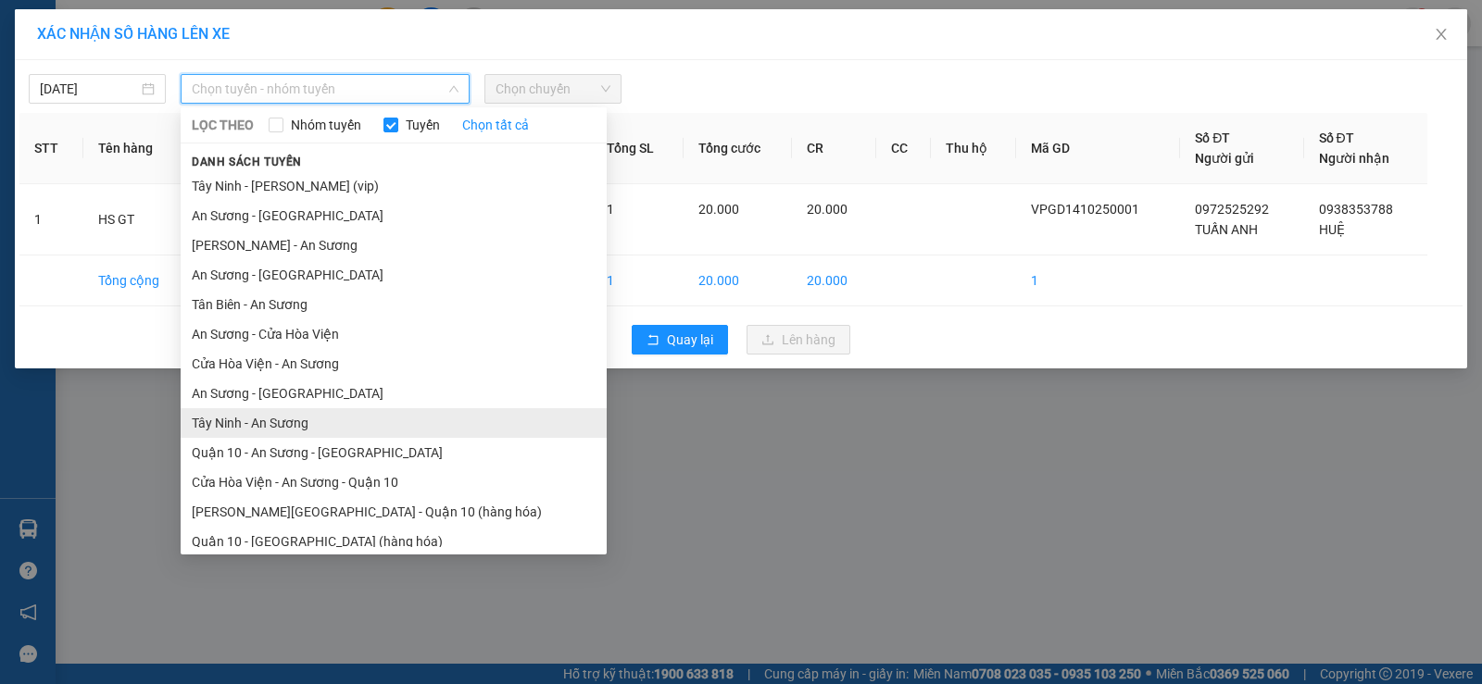
click at [338, 432] on li "Tây Ninh - An Sương" at bounding box center [394, 423] width 426 height 30
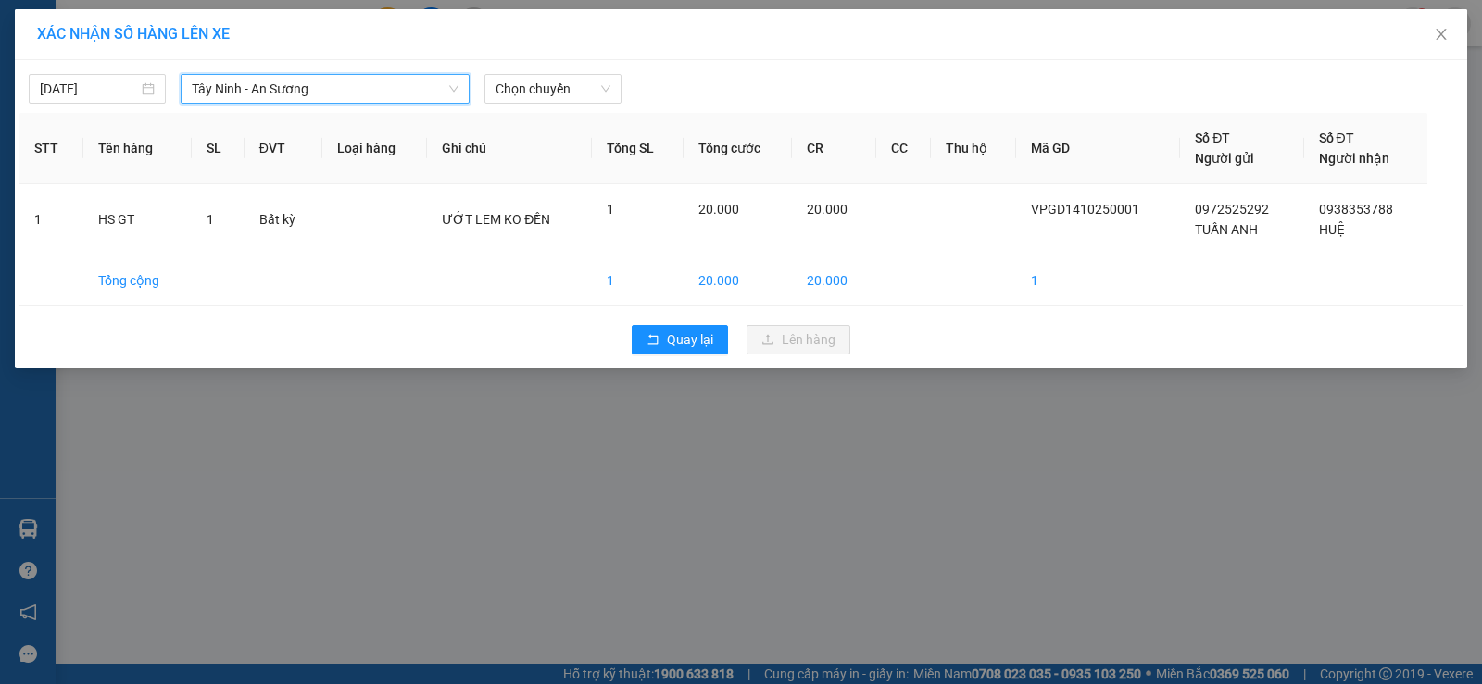
click at [524, 104] on div "[DATE] [GEOGRAPHIC_DATA] - An Sương [GEOGRAPHIC_DATA] - An Sương LỌC THEO Nhóm …" at bounding box center [741, 214] width 1452 height 308
click at [524, 102] on span "Chọn chuyến" at bounding box center [552, 89] width 115 height 28
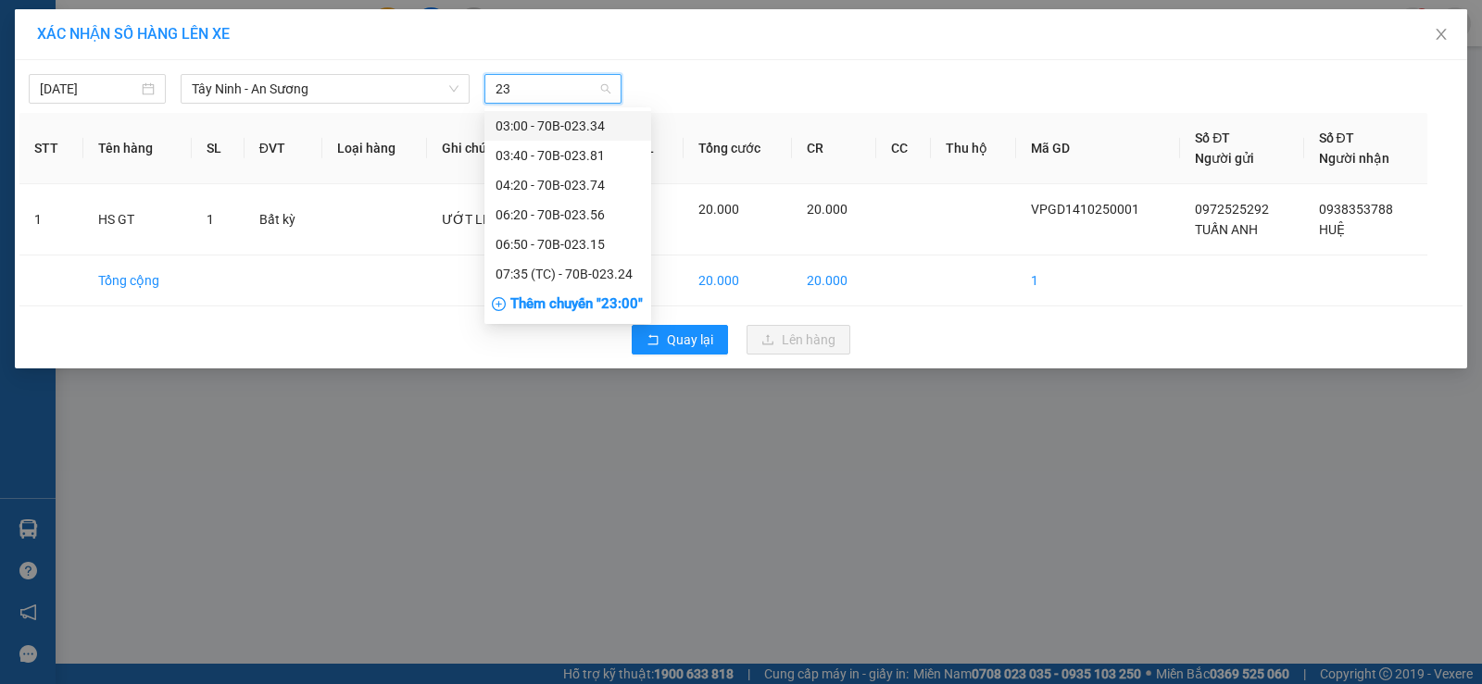
type input "235"
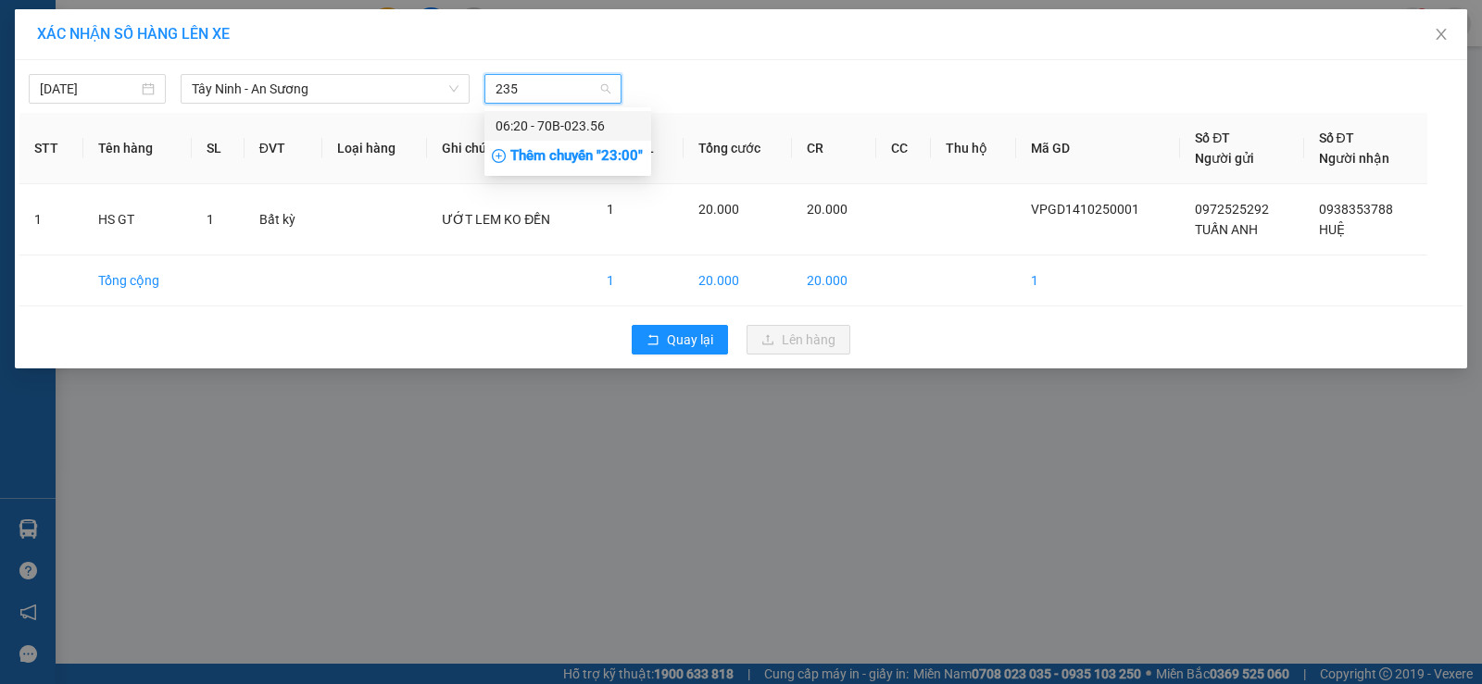
click at [520, 115] on div "06:20 - 70B-023.56" at bounding box center [567, 126] width 167 height 30
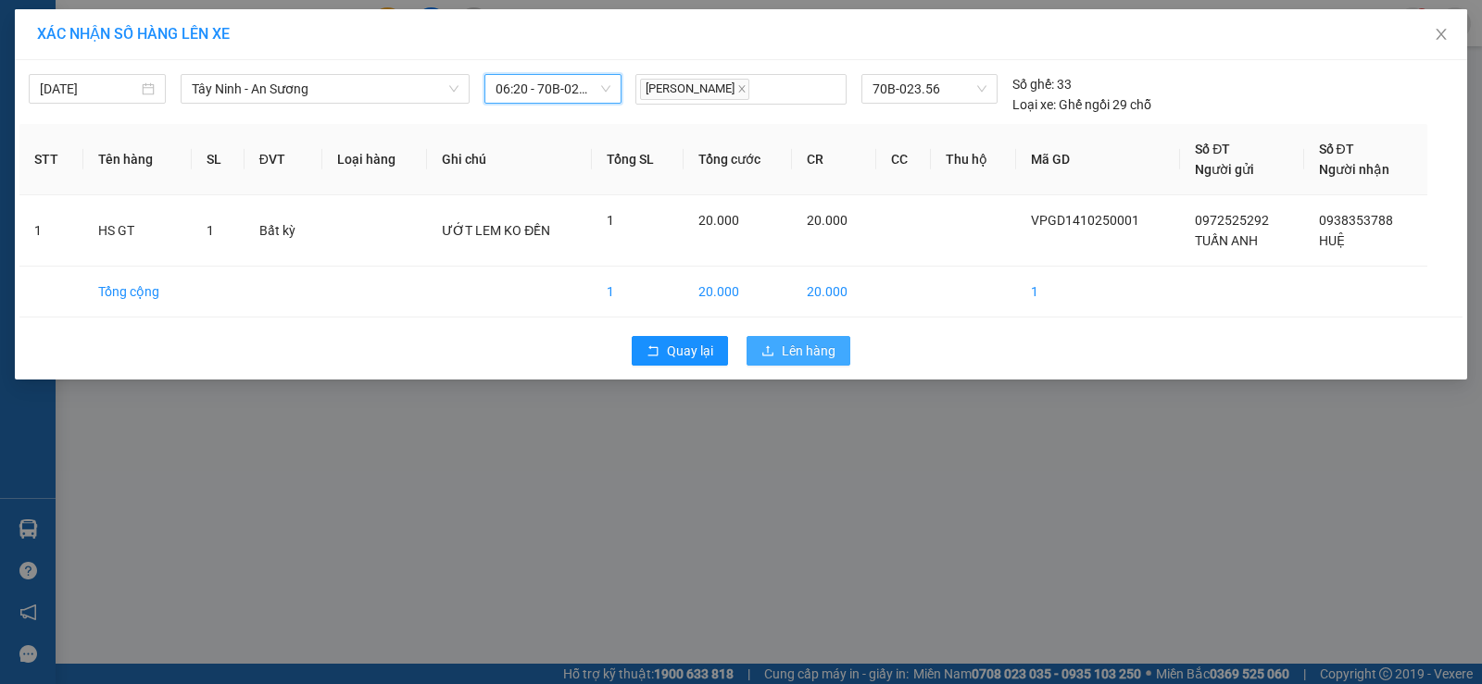
click at [771, 357] on icon "upload" at bounding box center [767, 350] width 13 height 13
